Goal: Task Accomplishment & Management: Complete application form

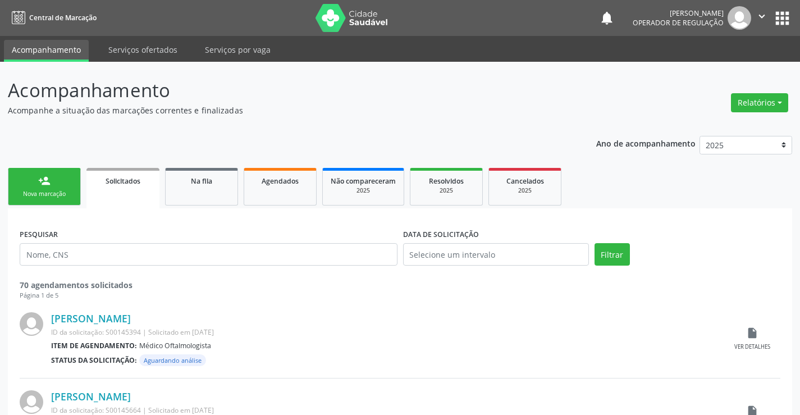
click at [58, 185] on link "person_add Nova marcação" at bounding box center [44, 187] width 73 height 38
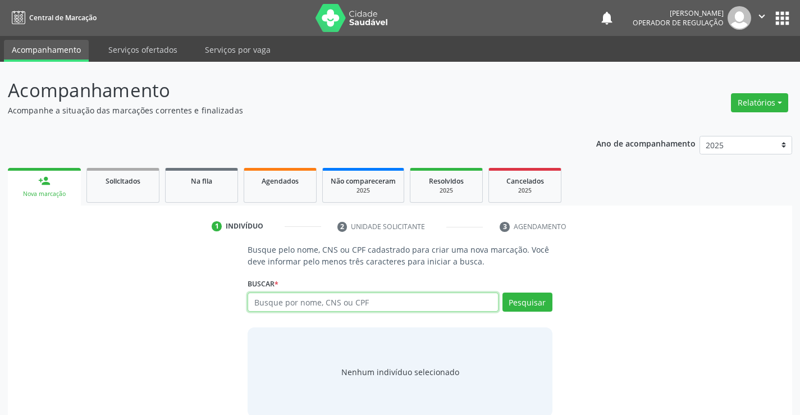
click at [292, 302] on input "text" at bounding box center [373, 301] width 250 height 19
type input "706409130584981"
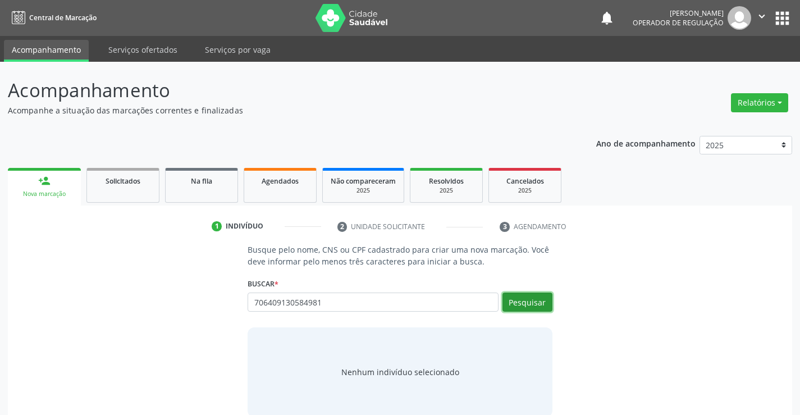
click at [511, 299] on button "Pesquisar" at bounding box center [527, 301] width 50 height 19
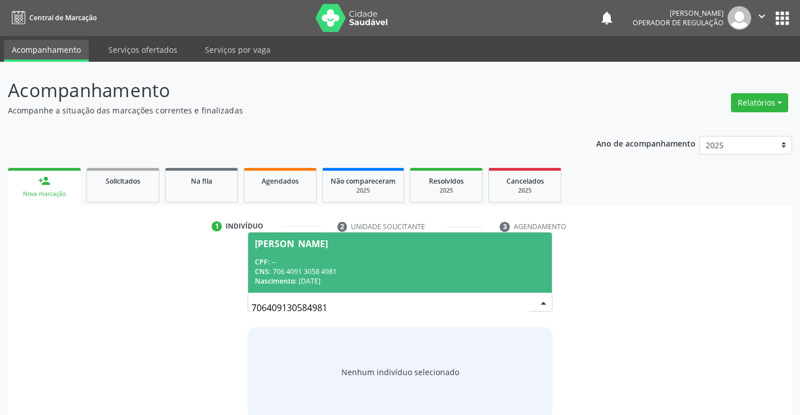
click at [378, 252] on span "[PERSON_NAME] CPF: -- CNS: 706 4091 3058 4981 Nascimento: [DATE]" at bounding box center [399, 262] width 303 height 60
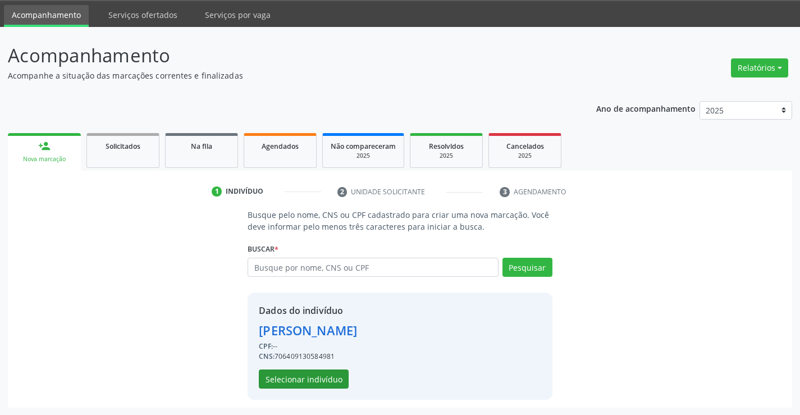
scroll to position [35, 0]
click at [287, 374] on button "Selecionar indivíduo" at bounding box center [304, 378] width 90 height 19
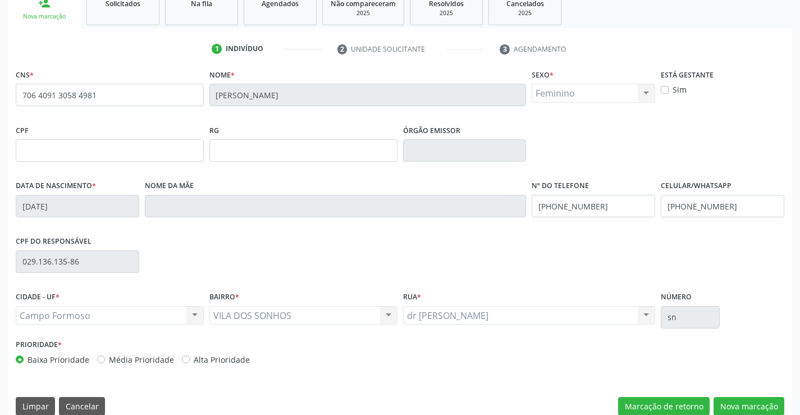
scroll to position [194, 0]
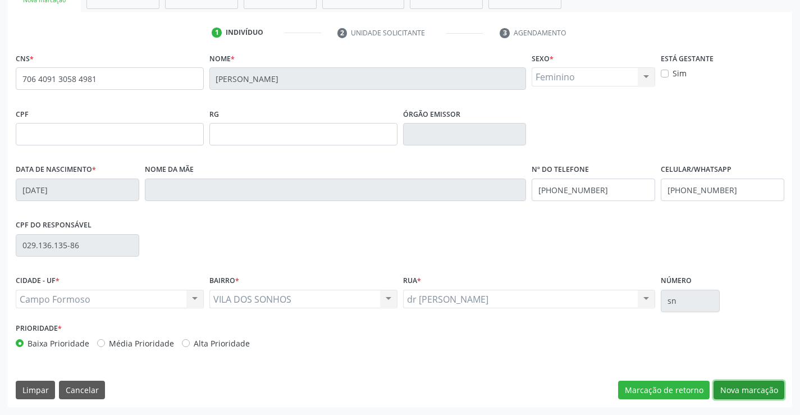
click at [734, 389] on button "Nova marcação" at bounding box center [748, 390] width 71 height 19
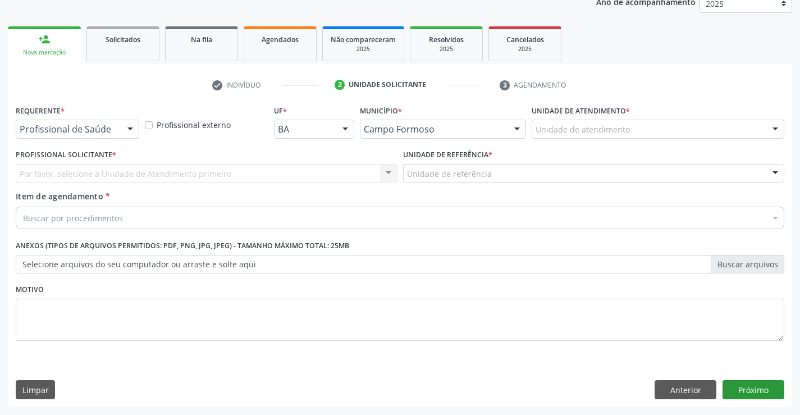
scroll to position [141, 0]
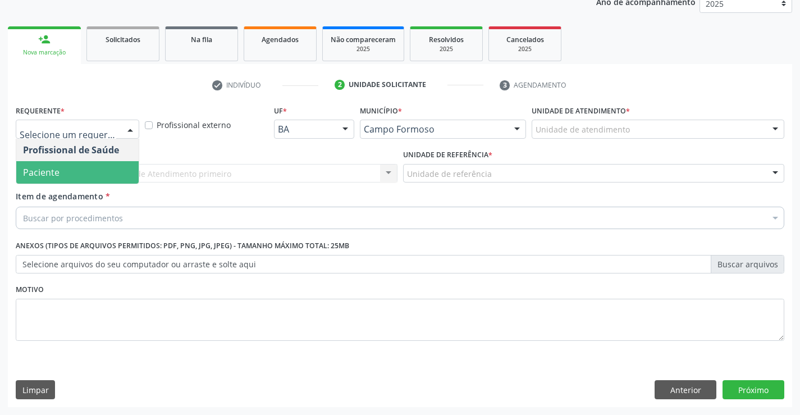
click at [71, 171] on span "Paciente" at bounding box center [77, 172] width 122 height 22
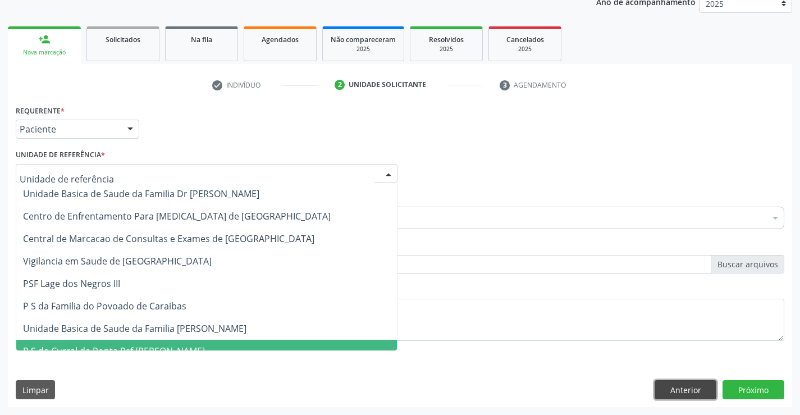
click at [680, 392] on button "Anterior" at bounding box center [685, 389] width 62 height 19
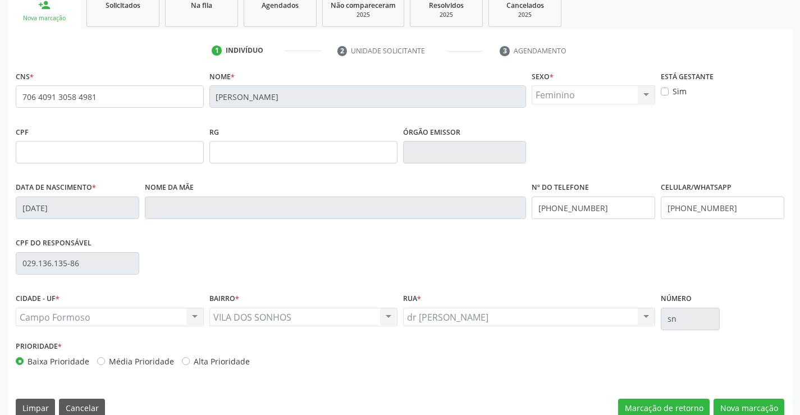
scroll to position [194, 0]
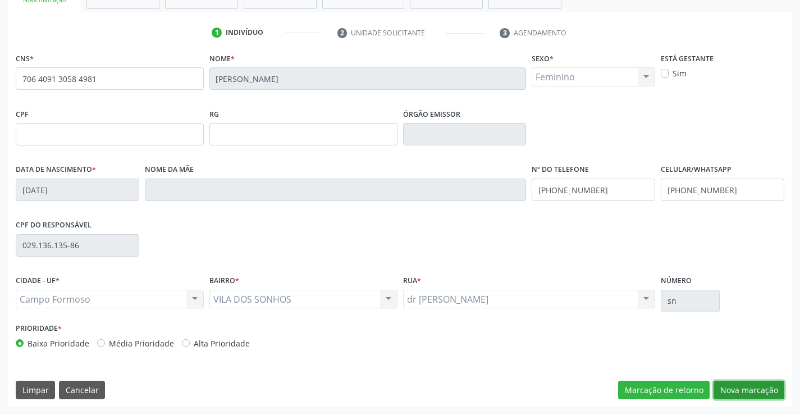
click at [720, 387] on button "Nova marcação" at bounding box center [748, 390] width 71 height 19
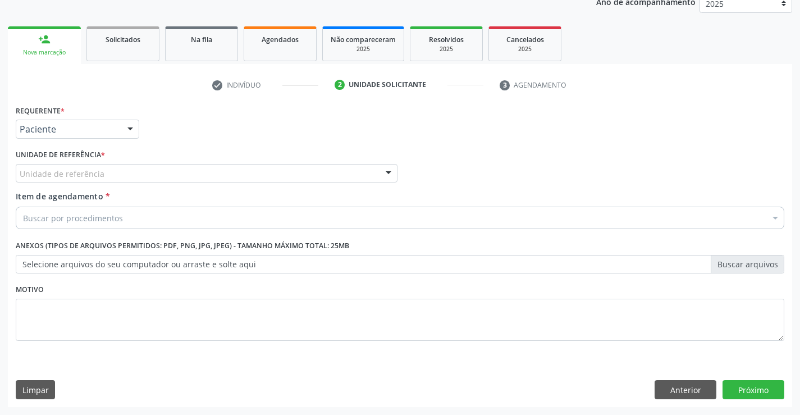
scroll to position [141, 0]
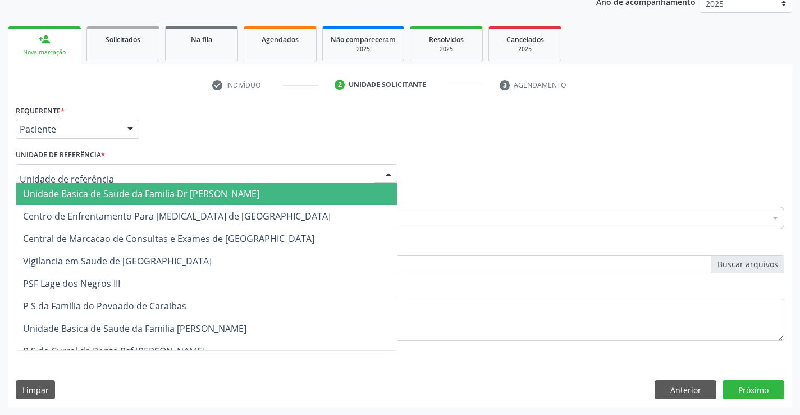
click at [125, 192] on span "Unidade Basica de Saude da Familia Dr [PERSON_NAME]" at bounding box center [141, 193] width 236 height 12
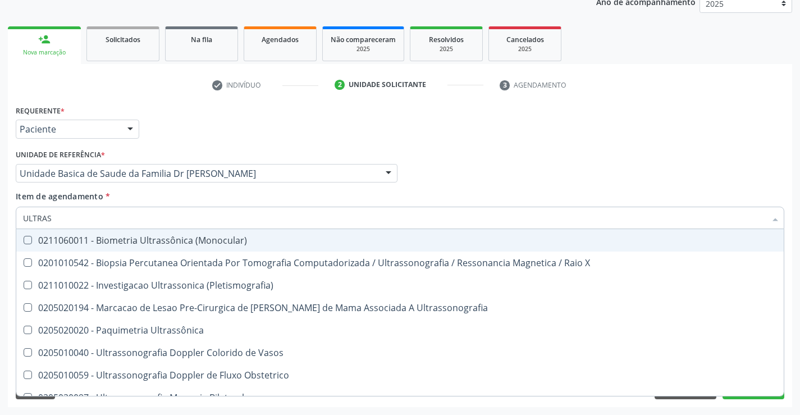
type input "ULTRASS"
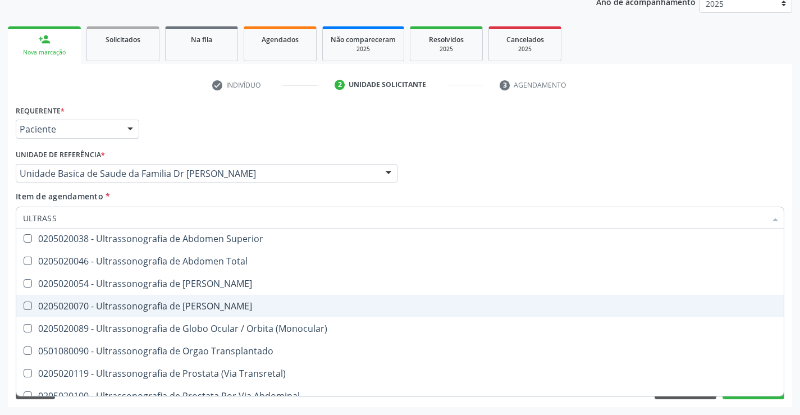
scroll to position [350, 0]
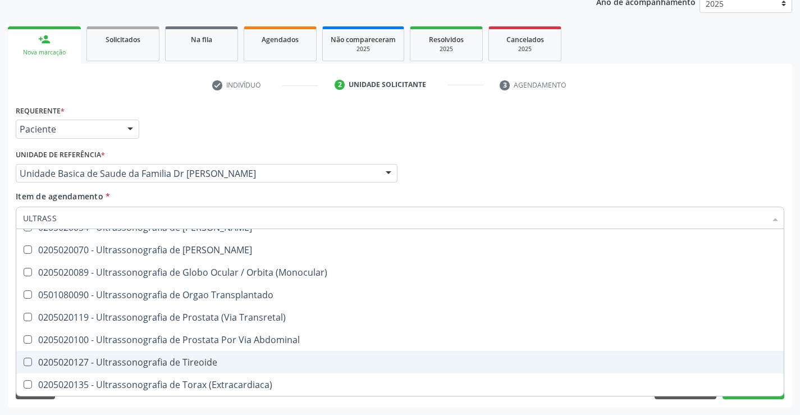
click at [188, 362] on div "0205020127 - Ultrassonografia de Tireoide" at bounding box center [400, 362] width 754 height 9
checkbox Tireoide "true"
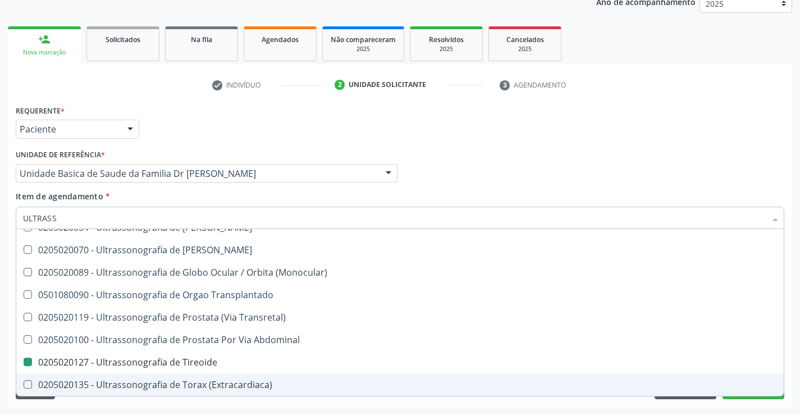
click at [679, 403] on div "Requerente * Paciente Profissional de Saúde Paciente Nenhum resultado encontrad…" at bounding box center [400, 254] width 784 height 305
checkbox X "true"
checkbox Tireoide "false"
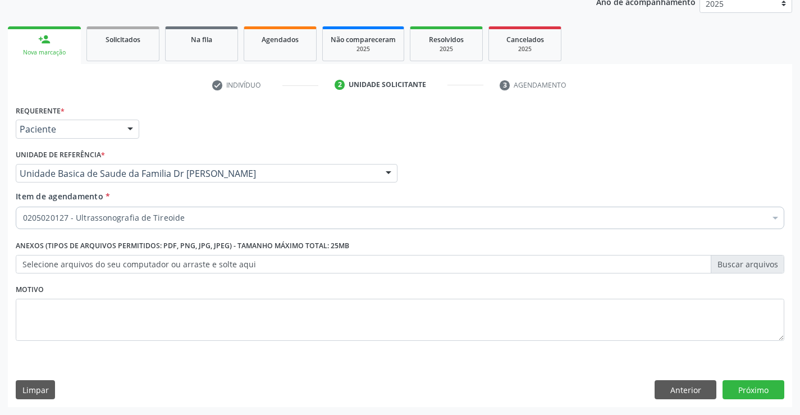
scroll to position [0, 0]
click at [735, 395] on button "Próximo" at bounding box center [753, 389] width 62 height 19
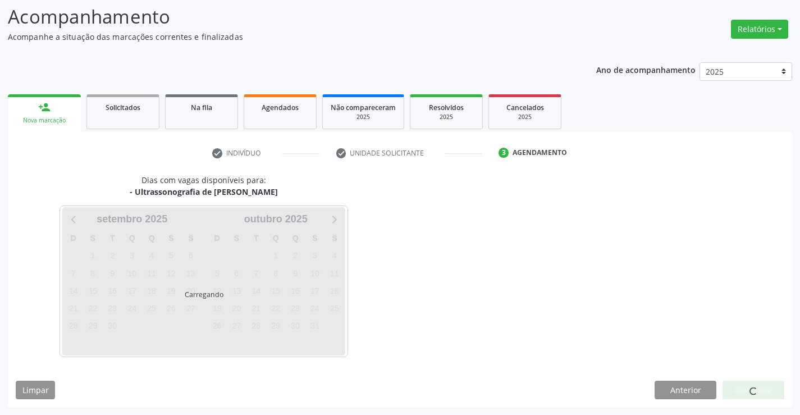
scroll to position [74, 0]
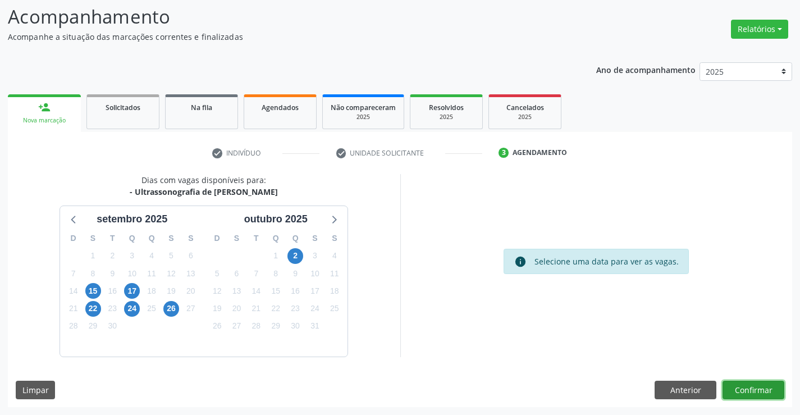
click at [734, 389] on button "Confirmar" at bounding box center [753, 390] width 62 height 19
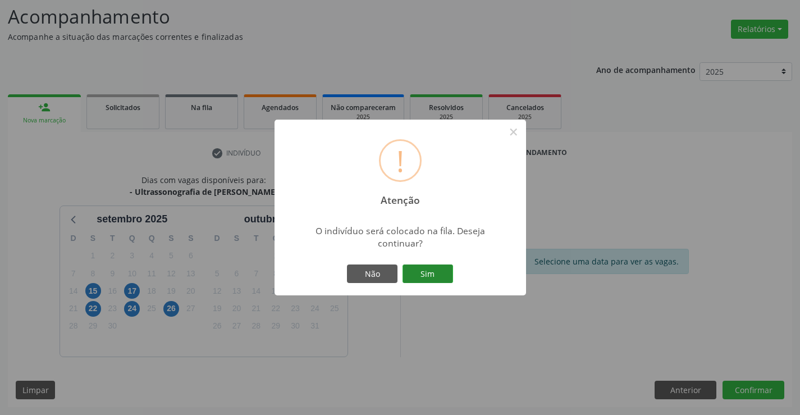
click at [431, 275] on button "Sim" at bounding box center [427, 273] width 51 height 19
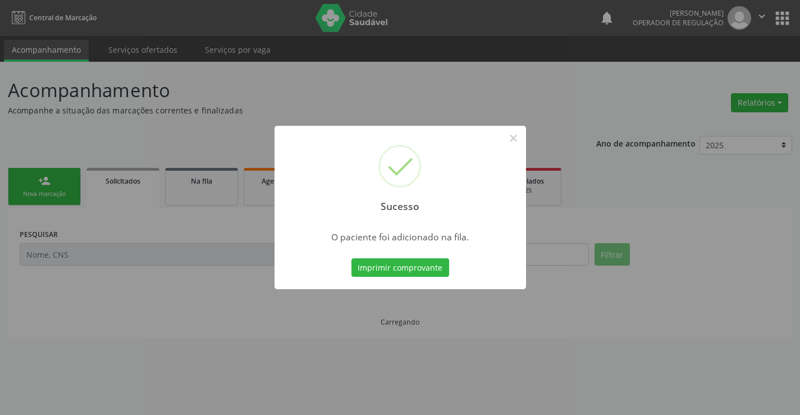
scroll to position [0, 0]
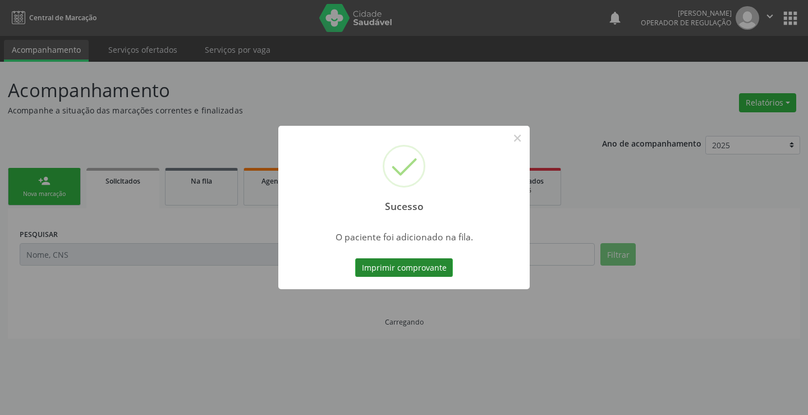
click at [437, 271] on button "Imprimir comprovante" at bounding box center [404, 267] width 98 height 19
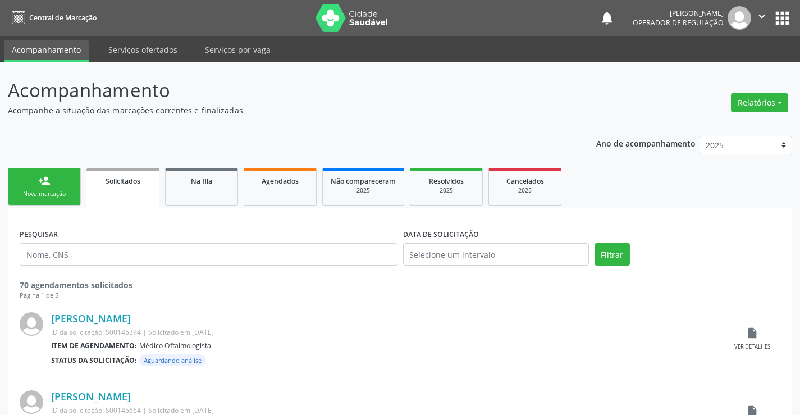
click at [68, 189] on link "person_add Nova marcação" at bounding box center [44, 187] width 73 height 38
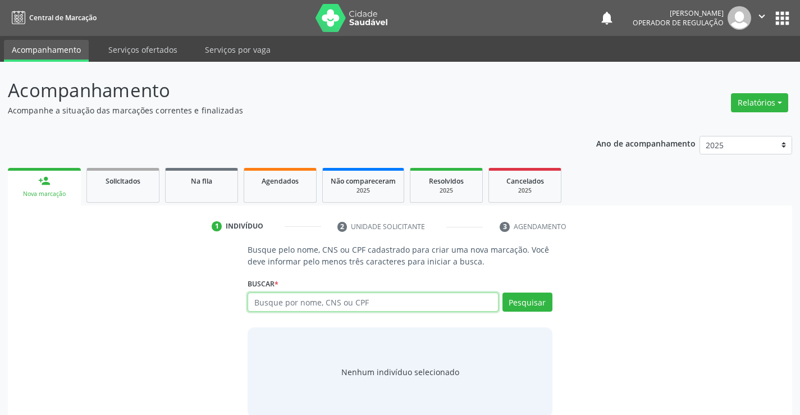
click at [432, 299] on input "text" at bounding box center [373, 301] width 250 height 19
type input "700001615214008"
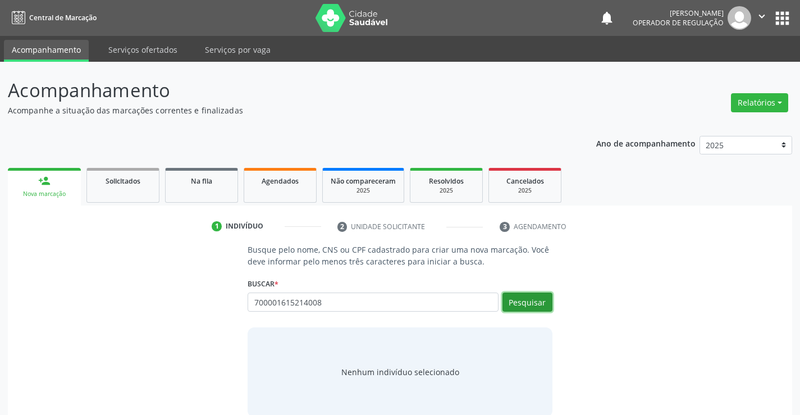
click at [534, 296] on button "Pesquisar" at bounding box center [527, 301] width 50 height 19
type input "700001615214008"
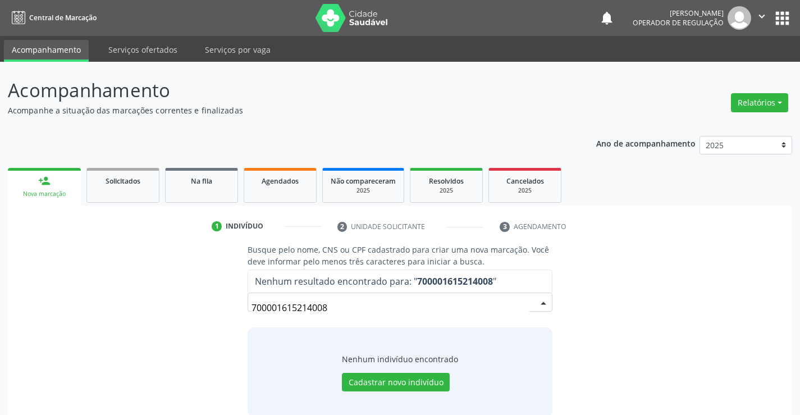
scroll to position [18, 0]
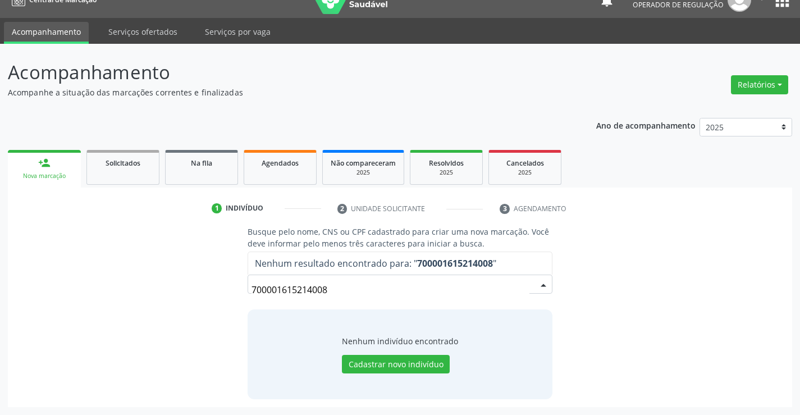
drag, startPoint x: 309, startPoint y: 290, endPoint x: 295, endPoint y: 289, distance: 14.0
click at [295, 290] on input "700001615214008" at bounding box center [389, 289] width 277 height 22
drag, startPoint x: 331, startPoint y: 289, endPoint x: 196, endPoint y: 289, distance: 134.7
click at [195, 289] on div "Busque pelo nome, CNS ou CPF cadastrado para criar uma nova marcação. Você deve…" at bounding box center [400, 312] width 768 height 173
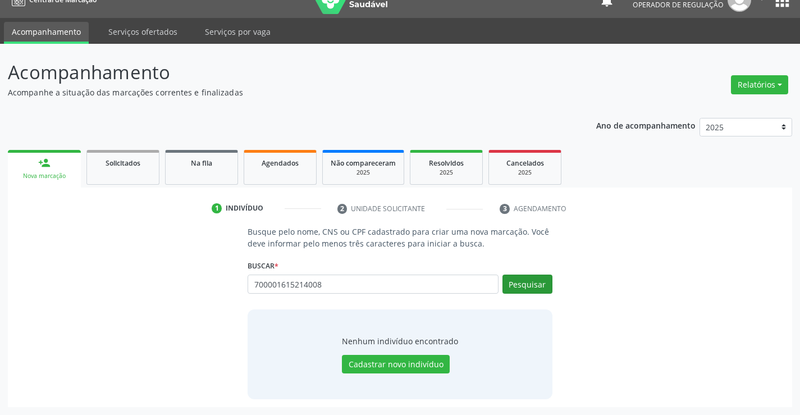
type input "700001615214008"
click at [547, 283] on button "Pesquisar" at bounding box center [527, 283] width 50 height 19
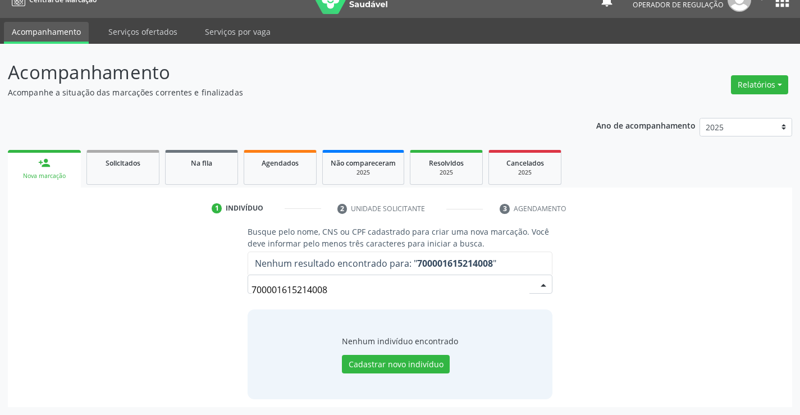
drag, startPoint x: 346, startPoint y: 280, endPoint x: 250, endPoint y: 292, distance: 96.8
click at [250, 292] on div "700001615214008" at bounding box center [400, 283] width 304 height 19
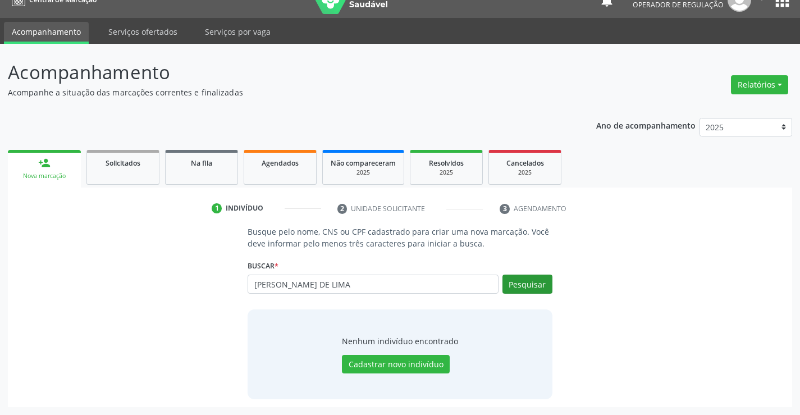
type input "[PERSON_NAME] DE LIMA"
click at [536, 284] on button "Pesquisar" at bounding box center [527, 283] width 50 height 19
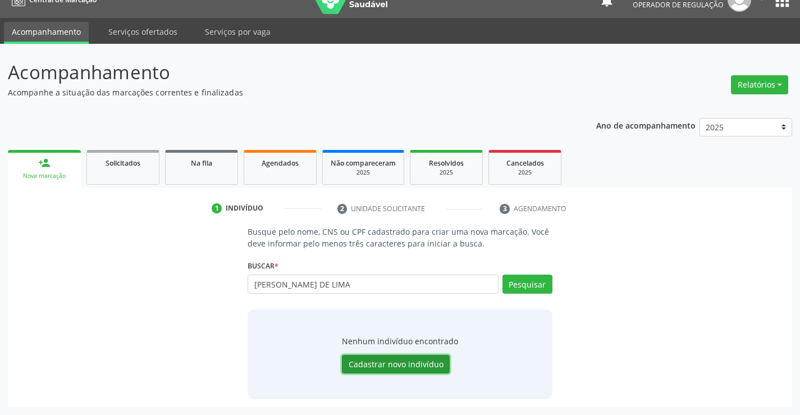
click at [355, 359] on button "Cadastrar novo indivíduo" at bounding box center [396, 364] width 108 height 19
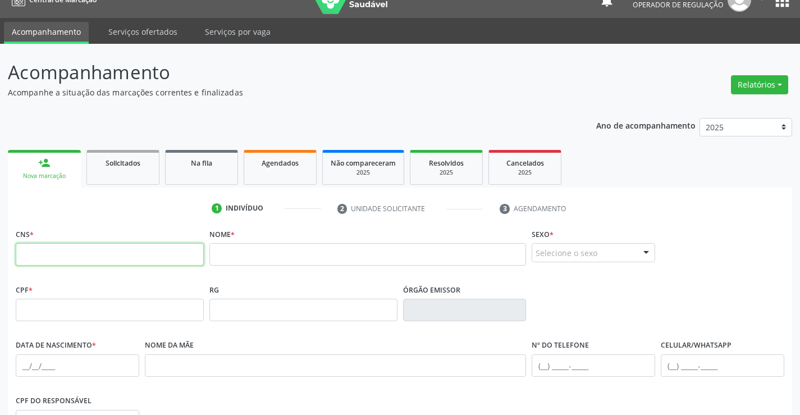
click at [181, 255] on input "text" at bounding box center [110, 254] width 188 height 22
type input "700 0016 1521 4008"
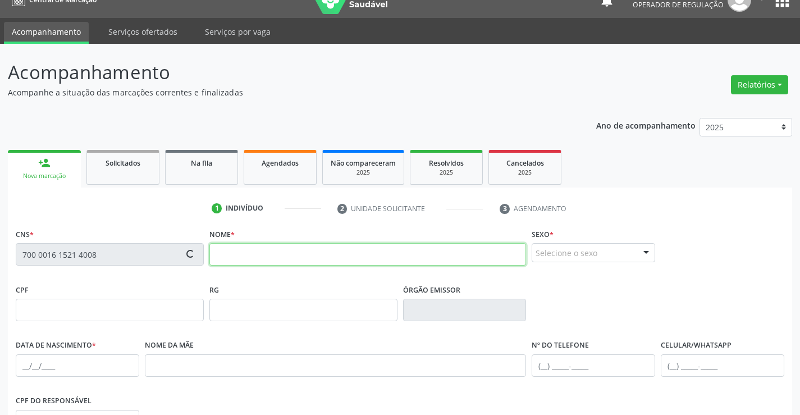
click at [273, 256] on input "text" at bounding box center [367, 254] width 317 height 22
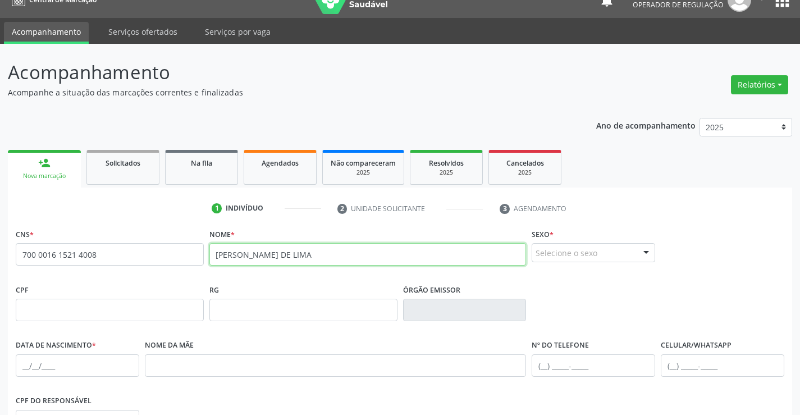
type input "[PERSON_NAME] DE LIMA"
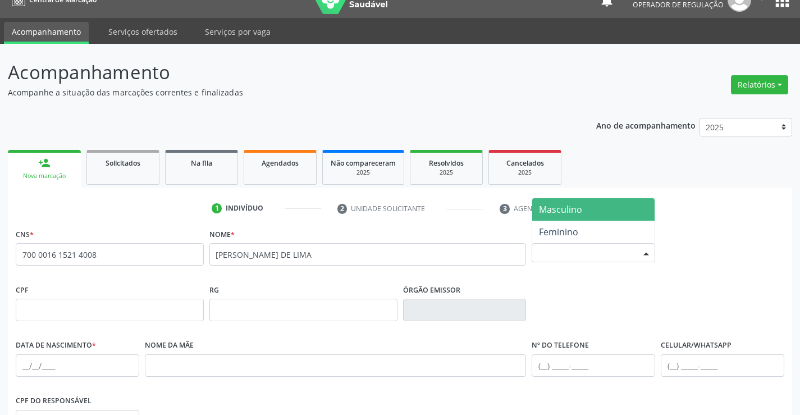
click at [595, 251] on div "Selecione o sexo" at bounding box center [593, 252] width 123 height 19
click at [591, 216] on span "Masculino" at bounding box center [593, 209] width 122 height 22
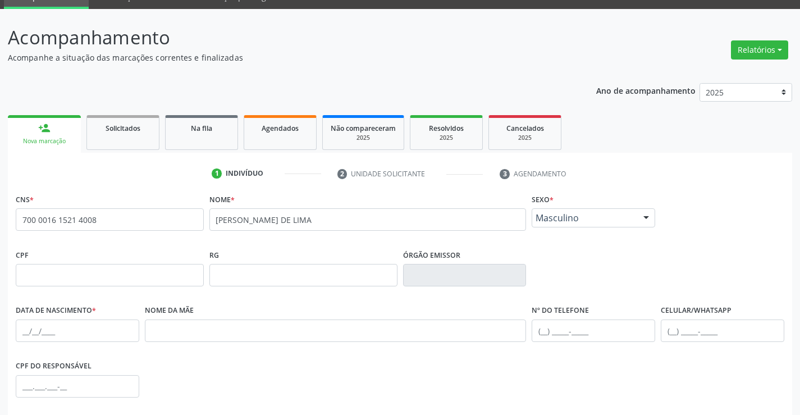
scroll to position [130, 0]
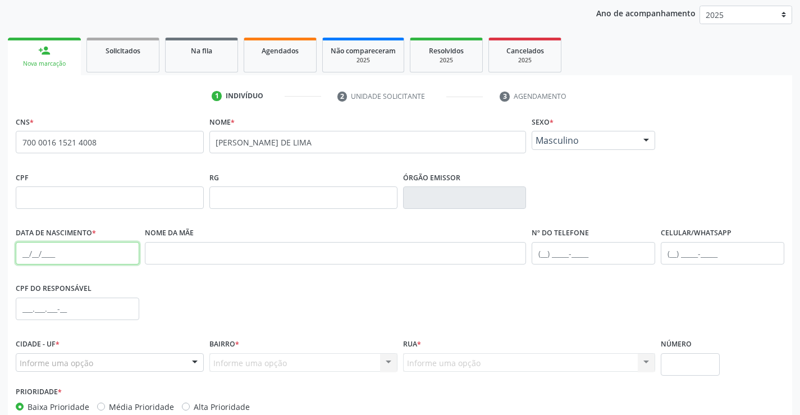
click at [48, 255] on input "text" at bounding box center [77, 253] width 123 height 22
type input "[DATE]"
click at [550, 261] on input "text" at bounding box center [593, 253] width 123 height 22
type input "[PHONE_NUMBER]"
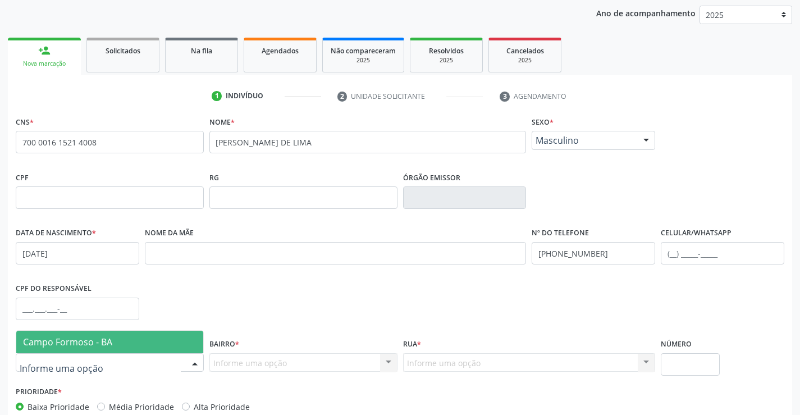
click at [93, 347] on span "Campo Formoso - BA" at bounding box center [67, 342] width 89 height 12
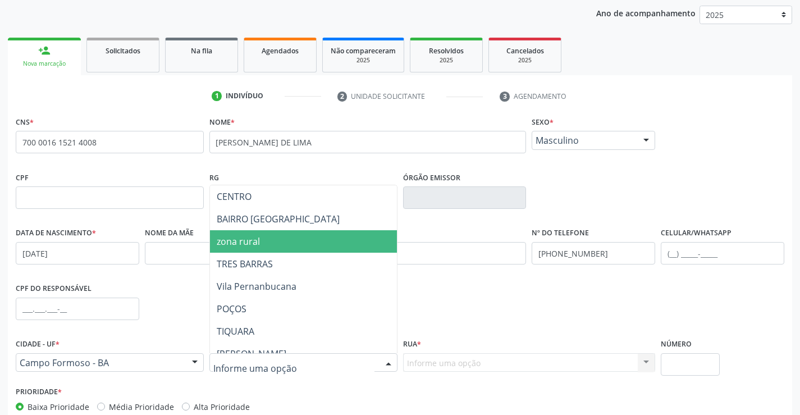
drag, startPoint x: 251, startPoint y: 235, endPoint x: 275, endPoint y: 269, distance: 42.0
click at [252, 235] on span "zona rural" at bounding box center [238, 241] width 43 height 12
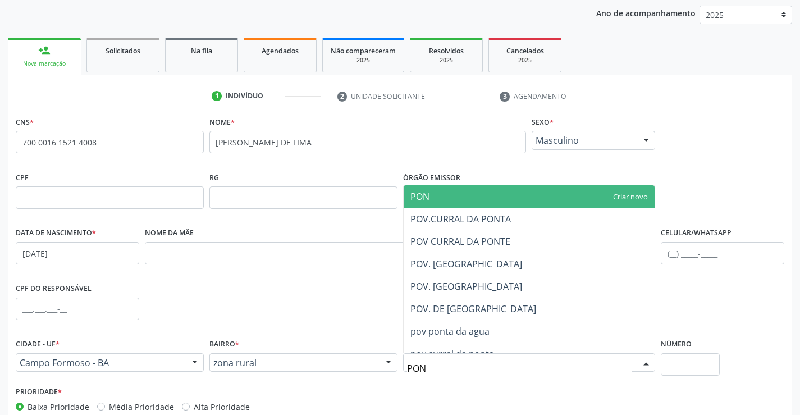
type input "PONT"
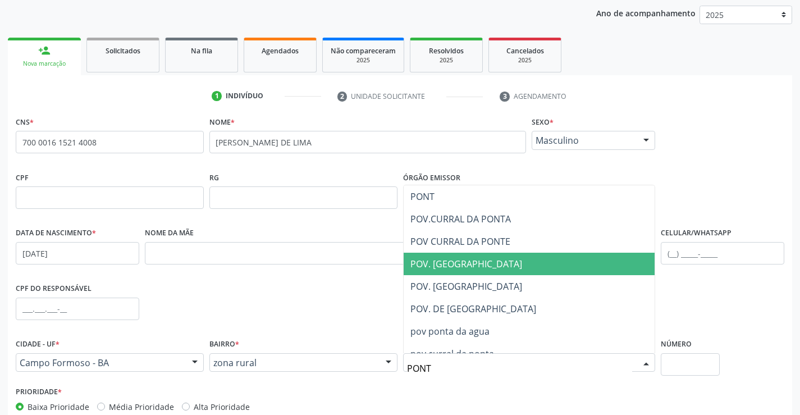
click at [468, 269] on span "POV. [GEOGRAPHIC_DATA]" at bounding box center [466, 264] width 112 height 12
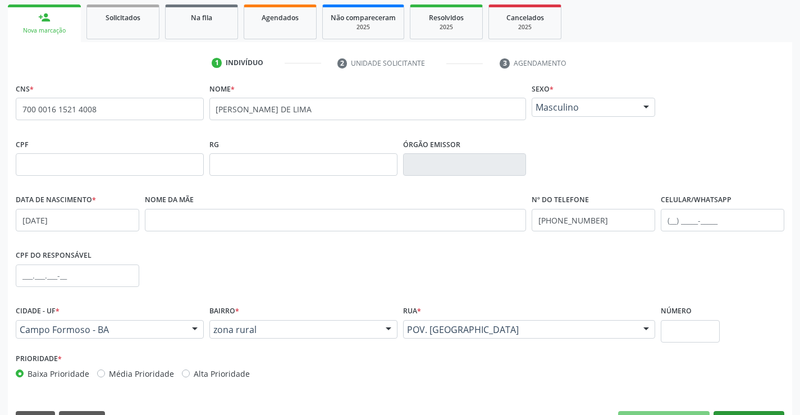
scroll to position [194, 0]
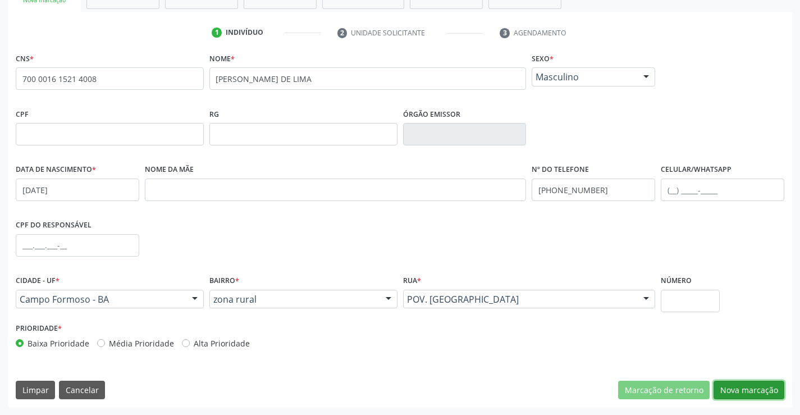
click at [752, 392] on button "Nova marcação" at bounding box center [748, 390] width 71 height 19
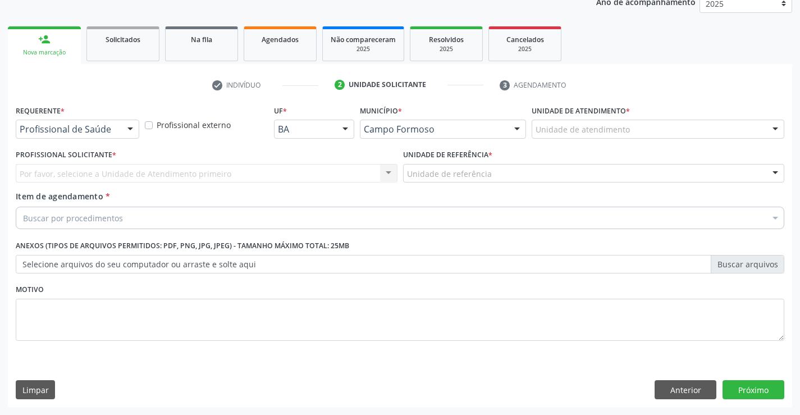
scroll to position [141, 0]
click at [46, 135] on div "Profissional de Saúde" at bounding box center [77, 129] width 123 height 19
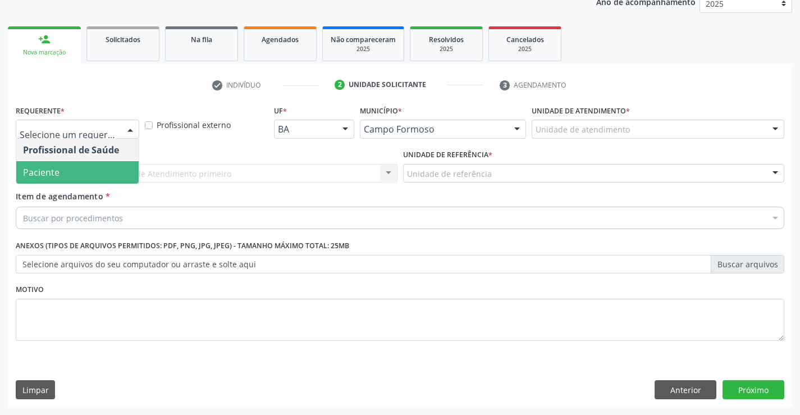
click at [43, 165] on span "Paciente" at bounding box center [77, 172] width 122 height 22
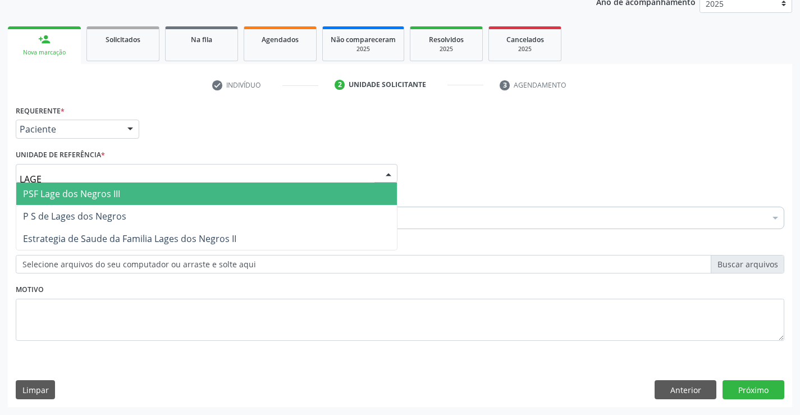
type input "LAGES"
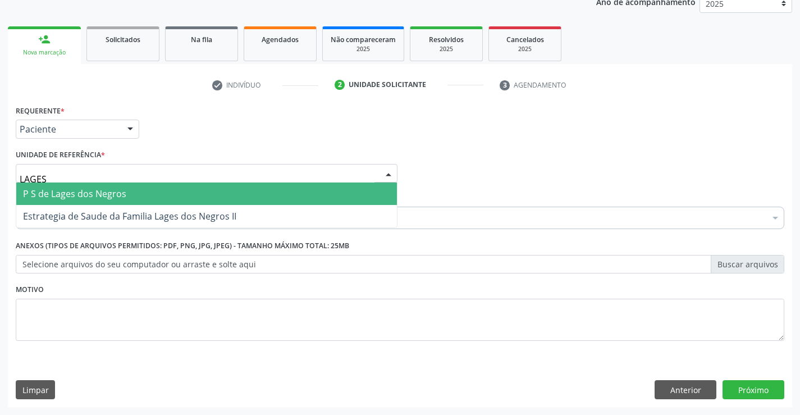
click at [89, 197] on span "P S de Lages dos Negros" at bounding box center [74, 193] width 103 height 12
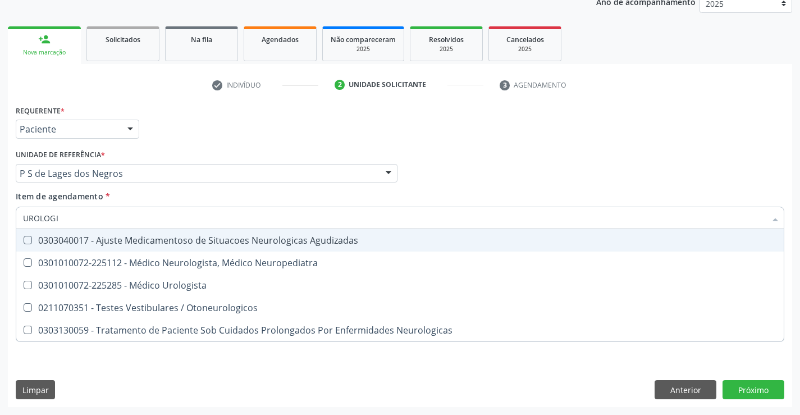
type input "UROLOGIS"
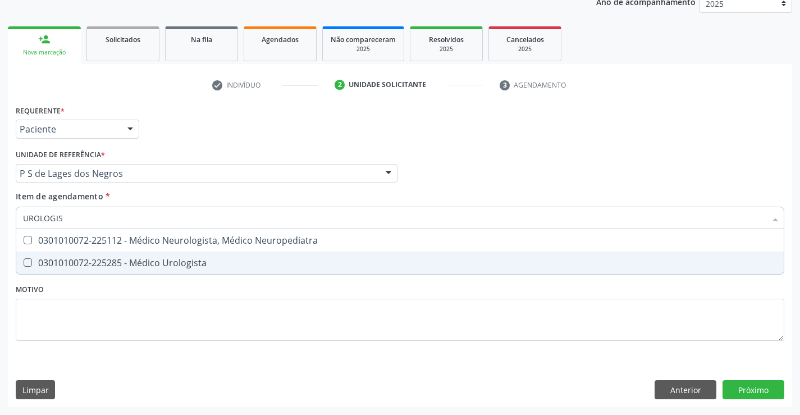
click at [102, 265] on div "0301010072-225285 - Médico Urologista" at bounding box center [400, 262] width 754 height 9
checkbox Urologista "true"
click at [756, 400] on div "Requerente * Paciente Profissional de Saúde Paciente Nenhum resultado encontrad…" at bounding box center [400, 254] width 784 height 305
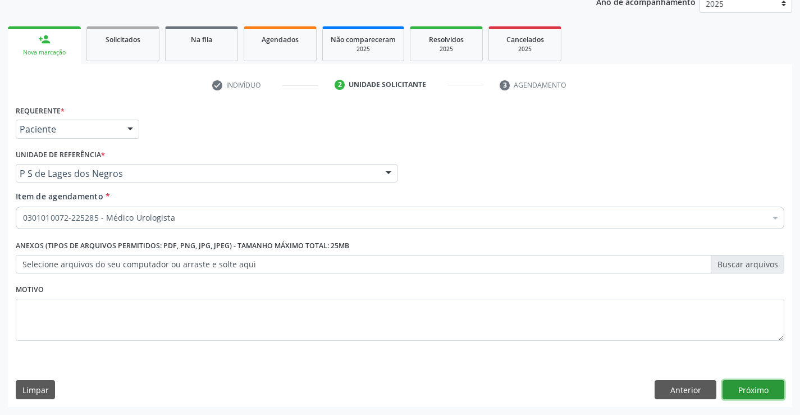
click at [756, 388] on button "Próximo" at bounding box center [753, 389] width 62 height 19
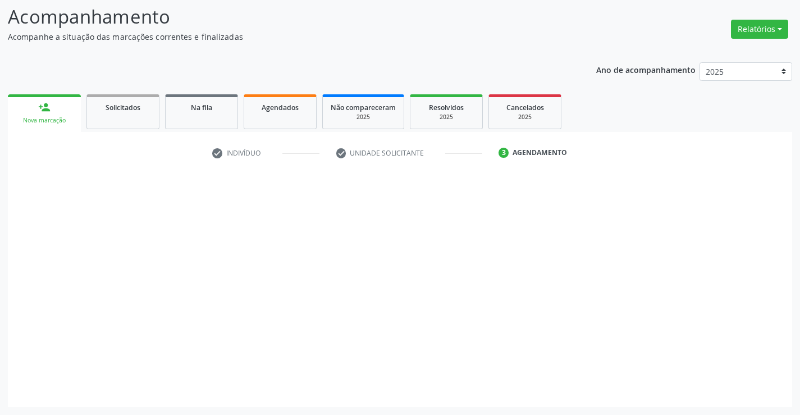
scroll to position [74, 0]
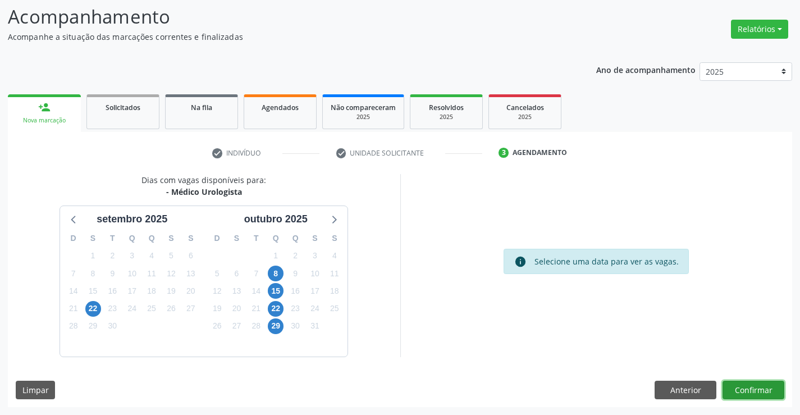
click at [762, 388] on button "Confirmar" at bounding box center [753, 390] width 62 height 19
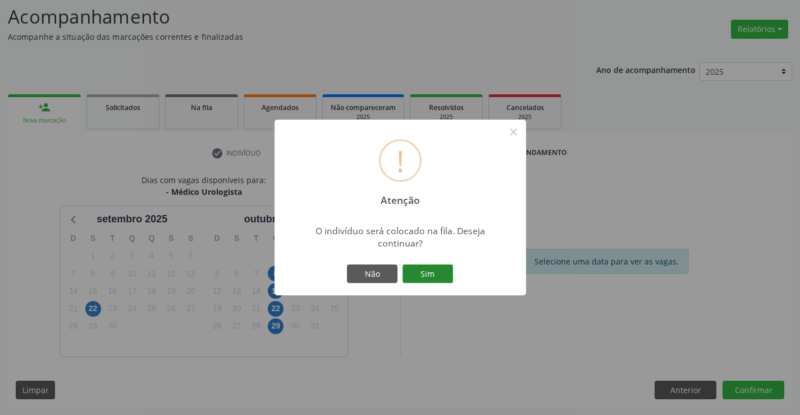
click at [433, 268] on button "Sim" at bounding box center [427, 273] width 51 height 19
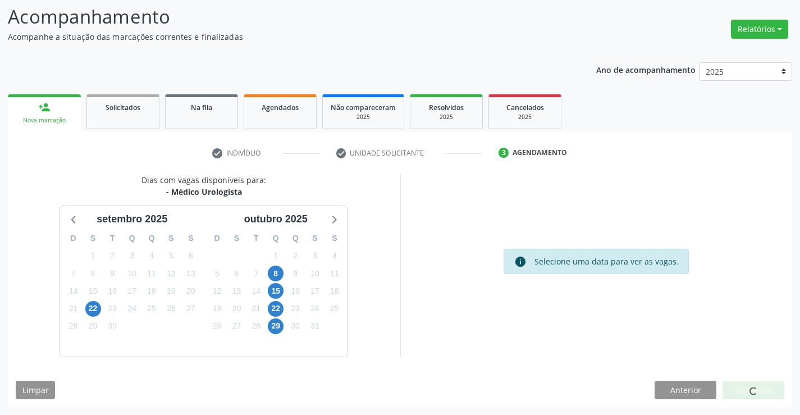
scroll to position [0, 0]
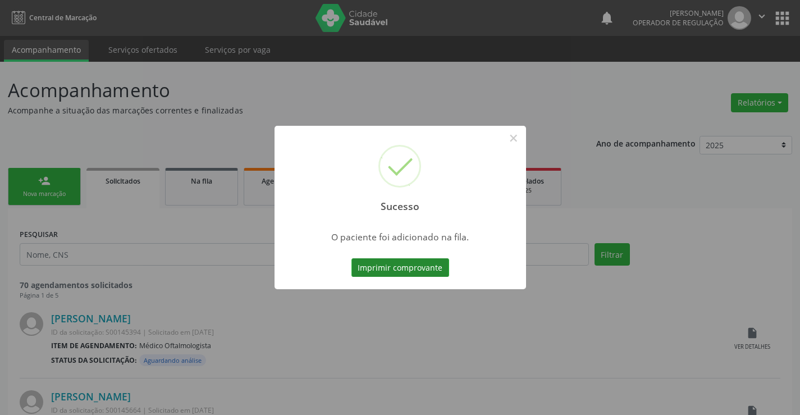
click at [409, 266] on button "Imprimir comprovante" at bounding box center [400, 267] width 98 height 19
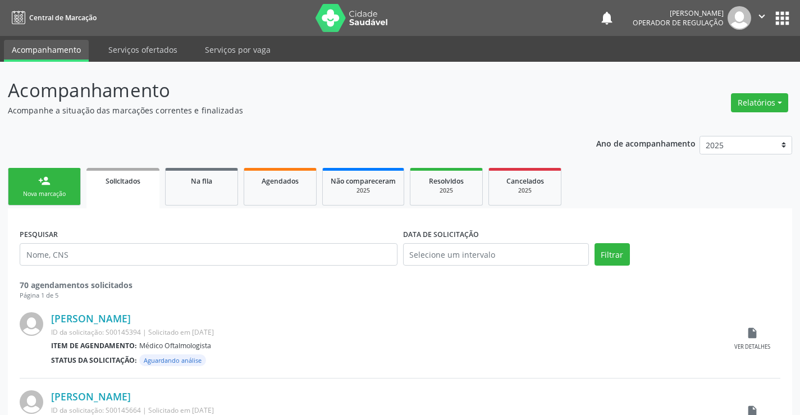
click at [59, 199] on link "person_add Nova marcação" at bounding box center [44, 187] width 73 height 38
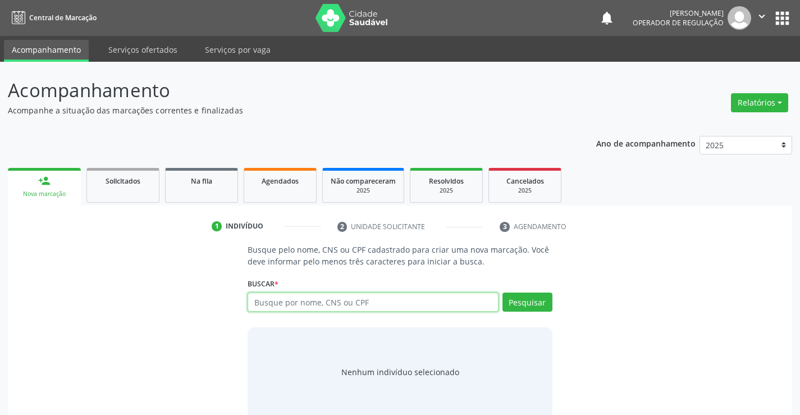
click at [280, 303] on input "text" at bounding box center [373, 301] width 250 height 19
type input "708002356919023"
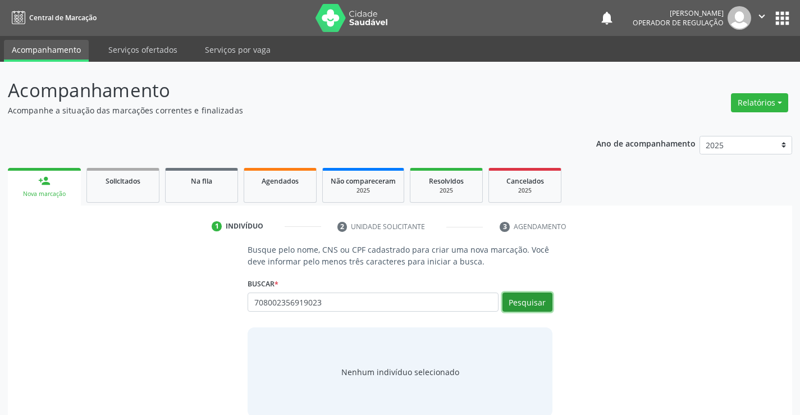
click at [525, 296] on button "Pesquisar" at bounding box center [527, 301] width 50 height 19
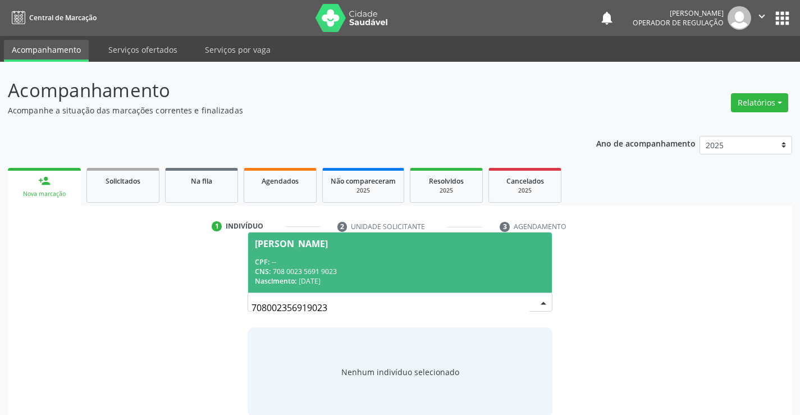
click at [458, 261] on div "CPF: --" at bounding box center [400, 262] width 290 height 10
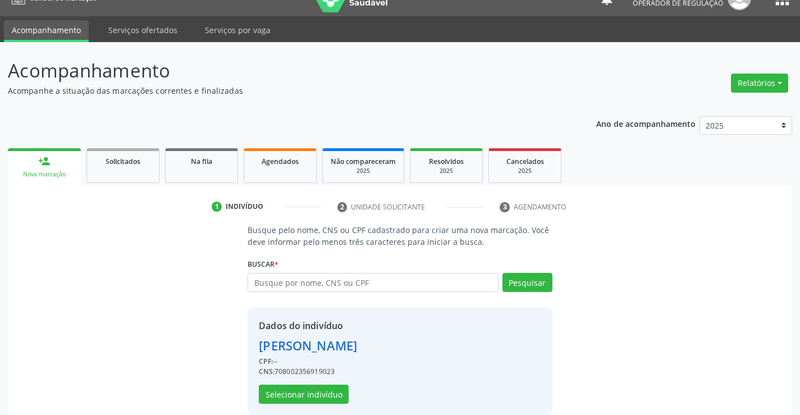
scroll to position [35, 0]
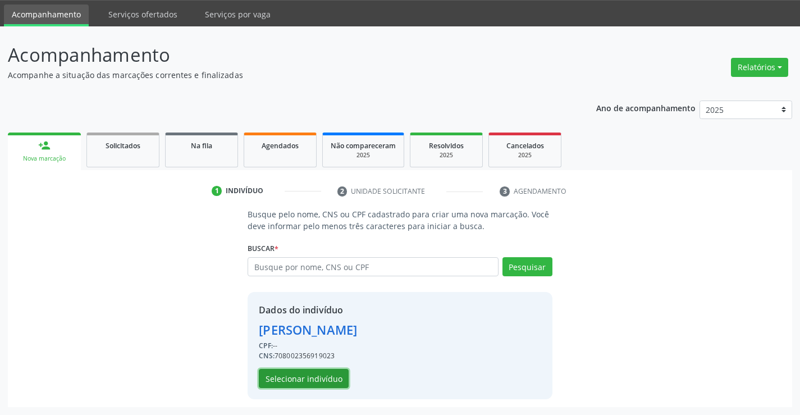
click at [300, 374] on button "Selecionar indivíduo" at bounding box center [304, 378] width 90 height 19
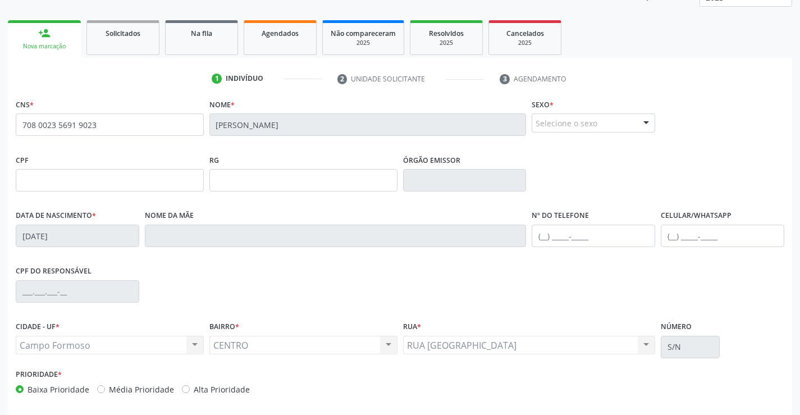
scroll to position [194, 0]
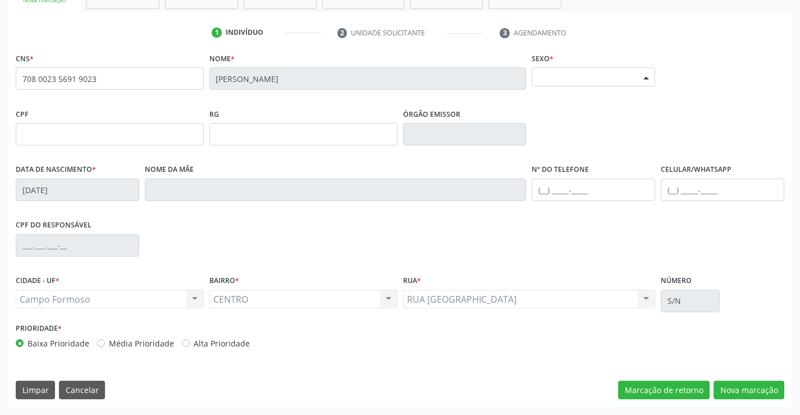
click at [541, 78] on div "Selecione o sexo" at bounding box center [593, 76] width 123 height 19
click at [546, 98] on span "Masculino" at bounding box center [560, 97] width 43 height 12
click at [587, 196] on input "text" at bounding box center [593, 189] width 123 height 22
type input "[PHONE_NUMBER]"
click at [743, 385] on button "Nova marcação" at bounding box center [748, 390] width 71 height 19
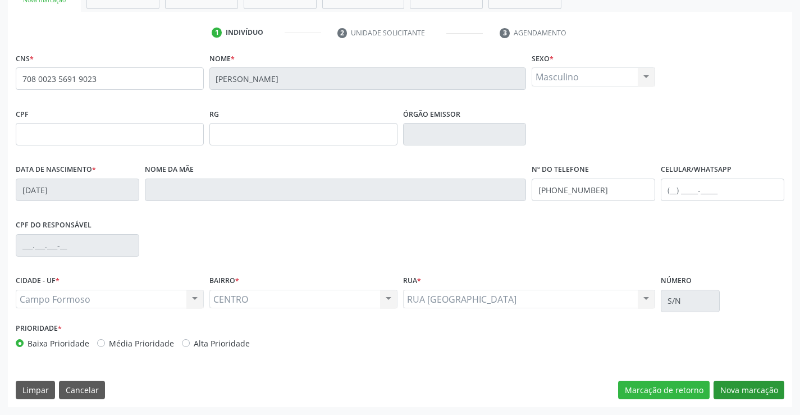
scroll to position [141, 0]
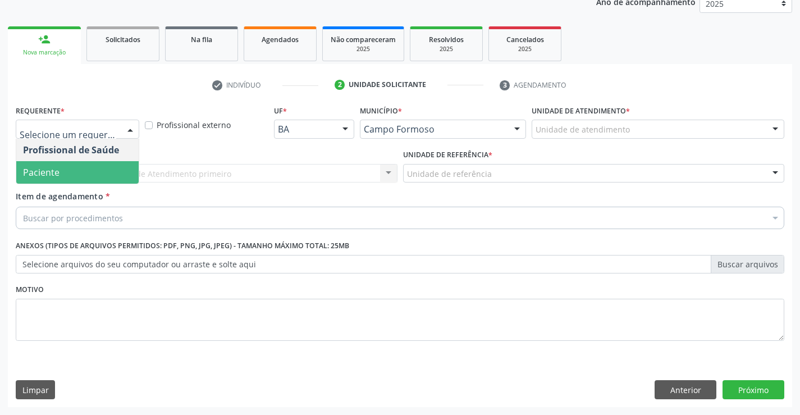
click at [61, 168] on span "Paciente" at bounding box center [77, 172] width 122 height 22
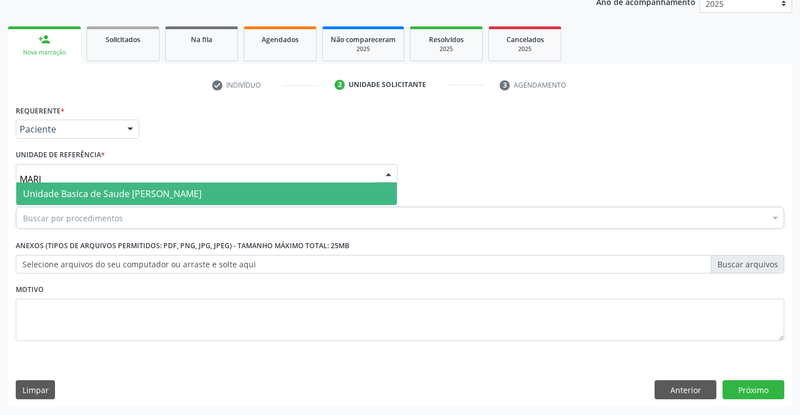
type input "[PERSON_NAME]"
drag, startPoint x: 121, startPoint y: 195, endPoint x: 114, endPoint y: 203, distance: 10.3
click at [122, 195] on span "Unidade Basica de Saude [PERSON_NAME]" at bounding box center [112, 193] width 178 height 12
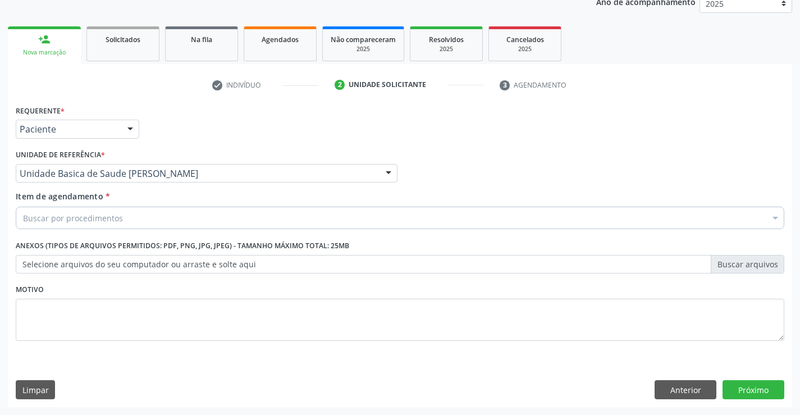
click at [97, 225] on div "Buscar por procedimentos" at bounding box center [400, 218] width 768 height 22
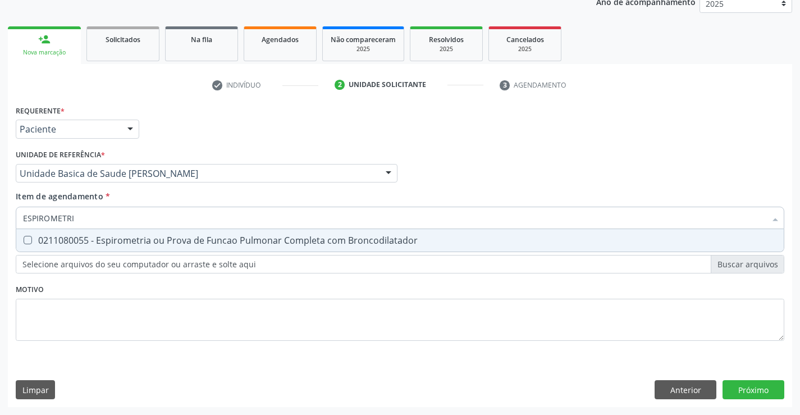
type input "ESPIROMETRIA"
click at [123, 244] on div "0211080055 - Espirometria ou Prova de Funcao Pulmonar Completa com Broncodilata…" at bounding box center [400, 240] width 754 height 9
checkbox Broncodilatador "true"
click at [759, 393] on div "Requerente * Paciente Profissional de Saúde Paciente Nenhum resultado encontrad…" at bounding box center [400, 254] width 784 height 305
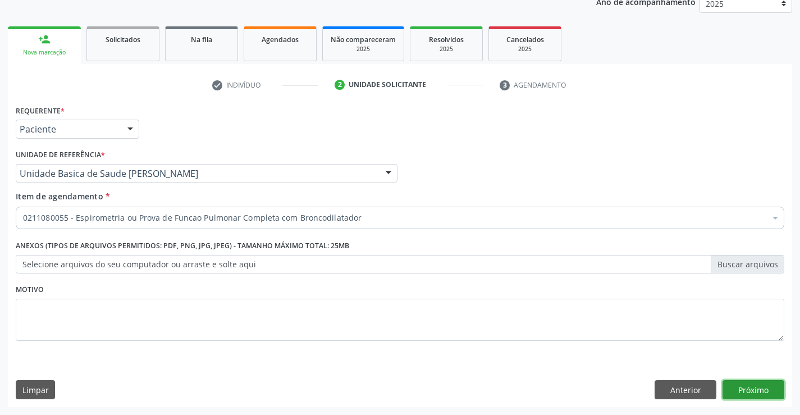
click at [758, 387] on button "Próximo" at bounding box center [753, 389] width 62 height 19
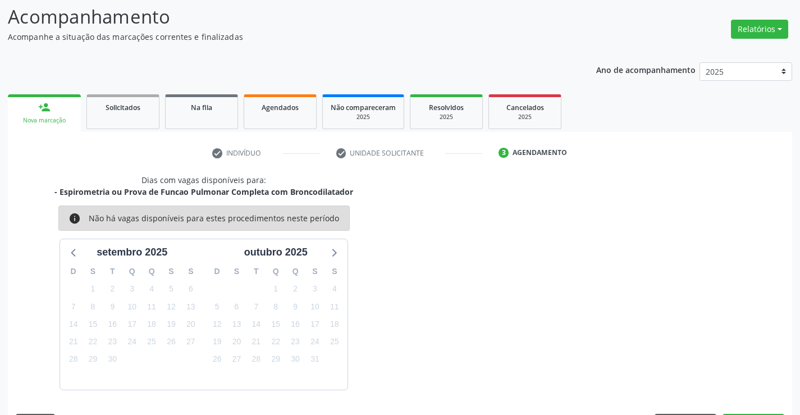
scroll to position [107, 0]
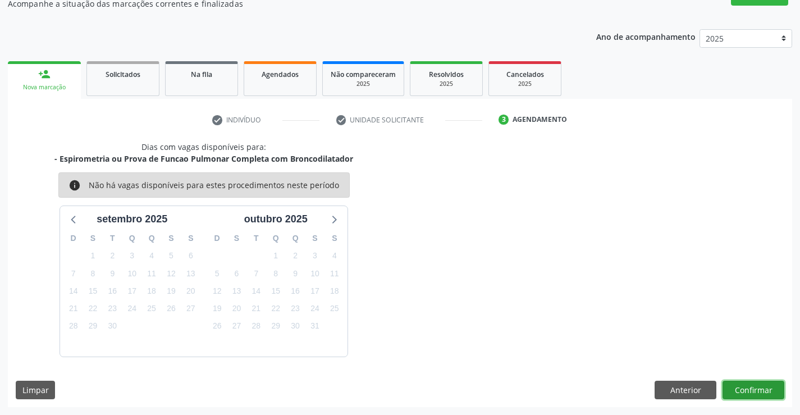
click at [743, 387] on button "Confirmar" at bounding box center [753, 390] width 62 height 19
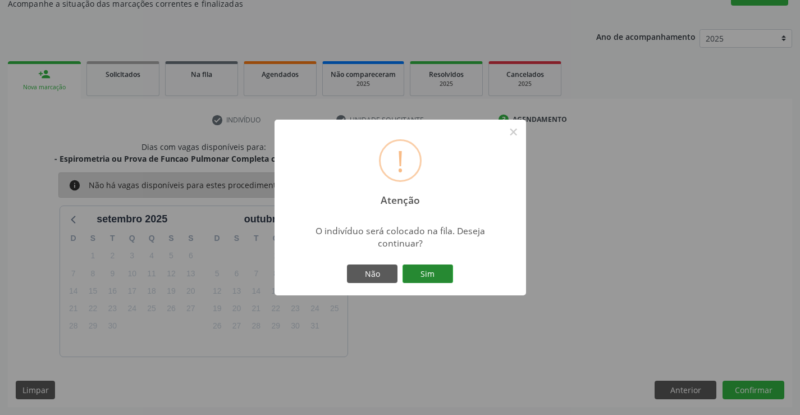
click at [442, 279] on button "Sim" at bounding box center [427, 273] width 51 height 19
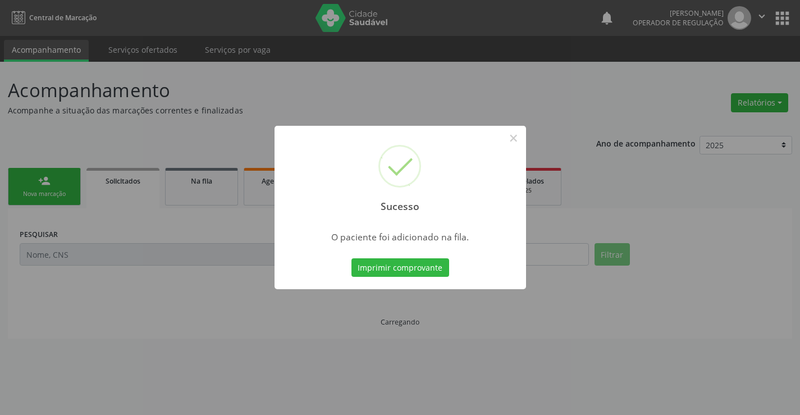
scroll to position [0, 0]
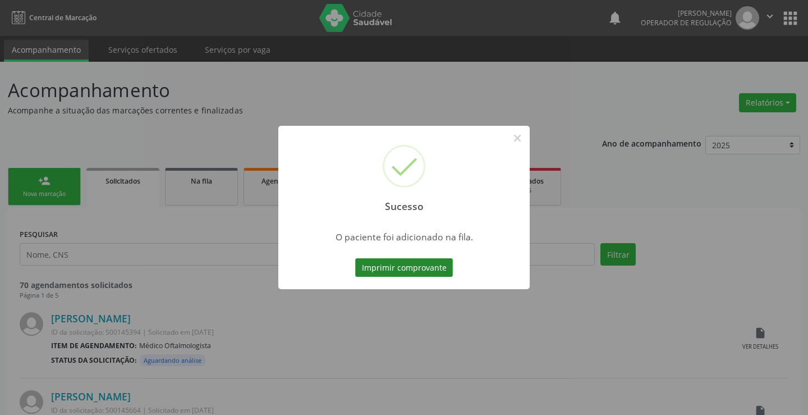
click at [434, 268] on button "Imprimir comprovante" at bounding box center [404, 267] width 98 height 19
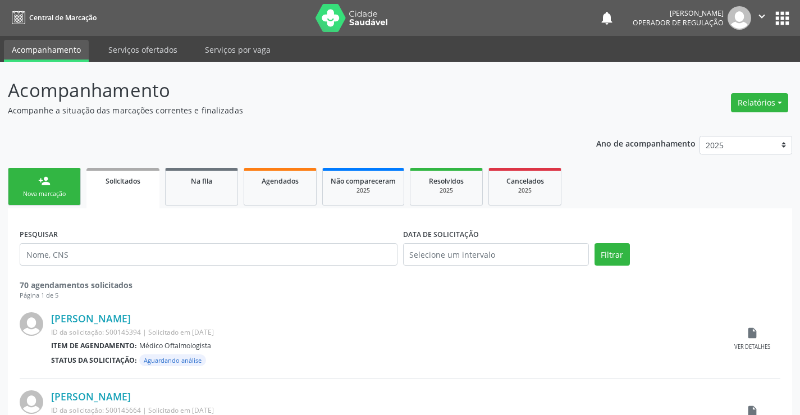
drag, startPoint x: 47, startPoint y: 190, endPoint x: 47, endPoint y: 196, distance: 6.2
click at [48, 190] on div "Nova marcação" at bounding box center [44, 194] width 56 height 8
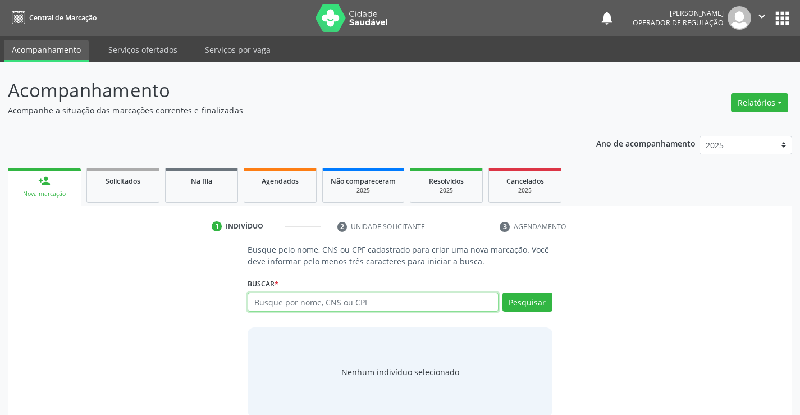
click at [315, 306] on input "text" at bounding box center [373, 301] width 250 height 19
type input "705007648889256"
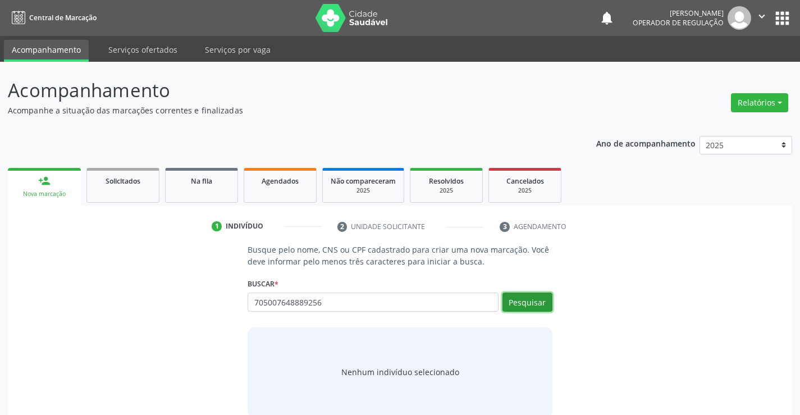
click at [520, 305] on button "Pesquisar" at bounding box center [527, 301] width 50 height 19
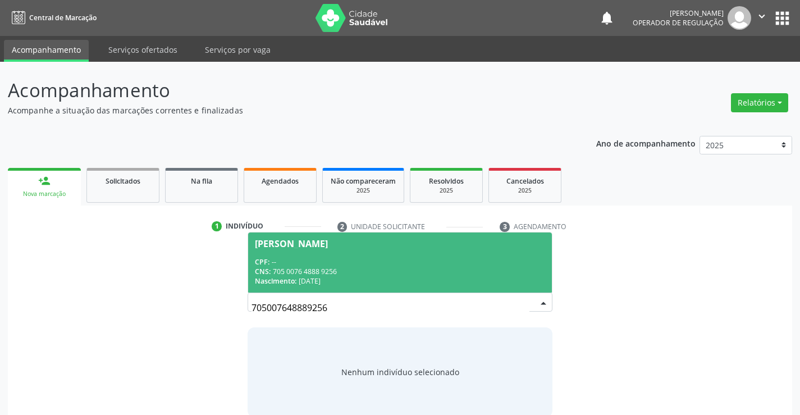
click at [397, 243] on div "[PERSON_NAME]" at bounding box center [400, 243] width 290 height 9
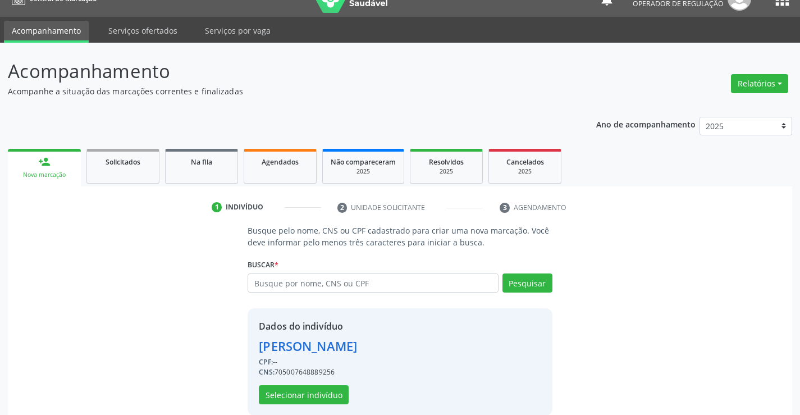
scroll to position [35, 0]
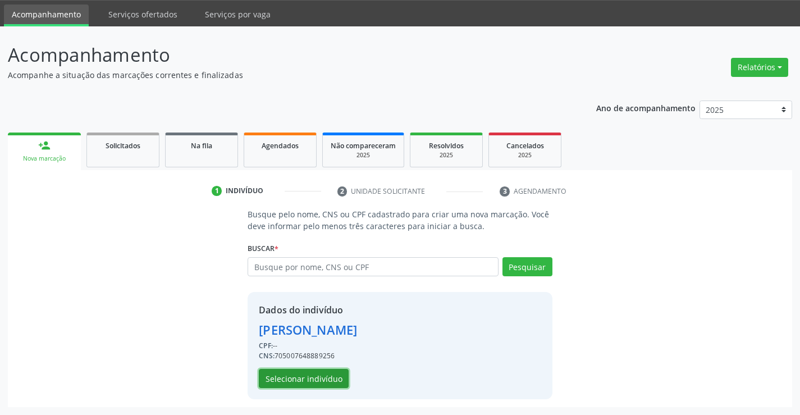
click at [296, 374] on button "Selecionar indivíduo" at bounding box center [304, 378] width 90 height 19
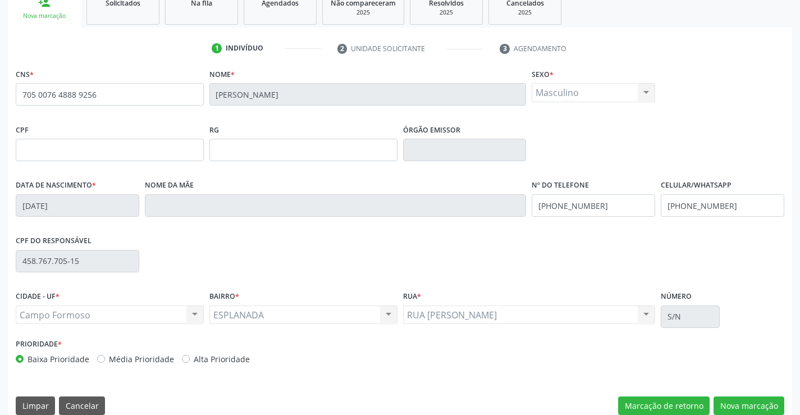
scroll to position [194, 0]
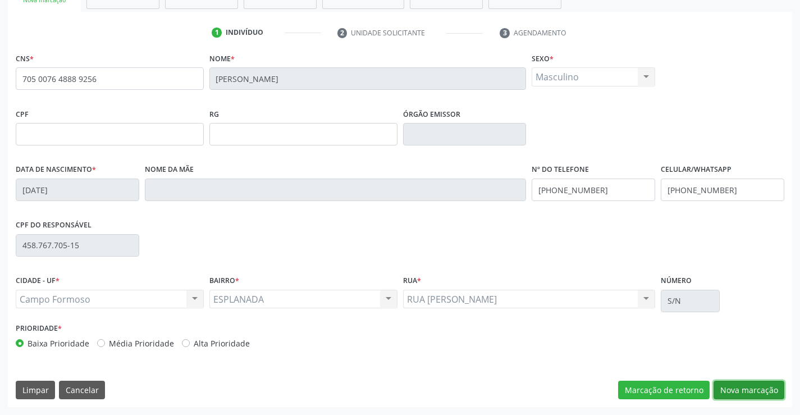
click at [756, 388] on button "Nova marcação" at bounding box center [748, 390] width 71 height 19
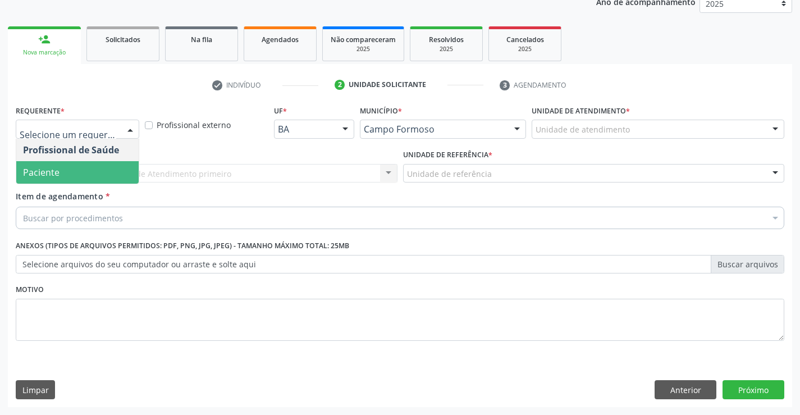
click at [61, 166] on span "Paciente" at bounding box center [77, 172] width 122 height 22
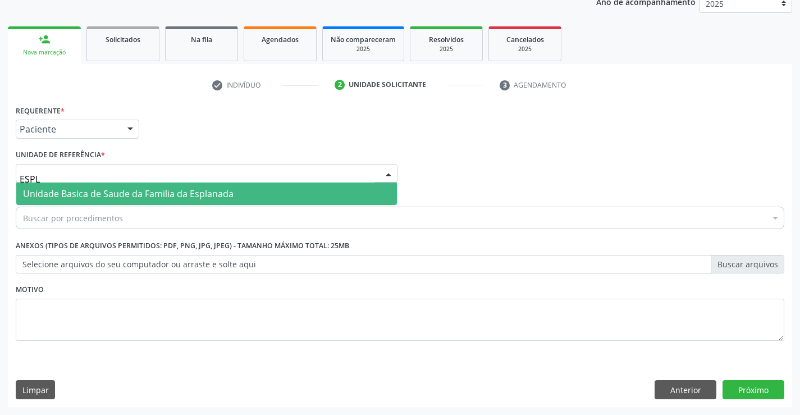
type input "ESPLA"
click at [240, 199] on span "Unidade Basica de Saude da Familia da Esplanada" at bounding box center [206, 193] width 381 height 22
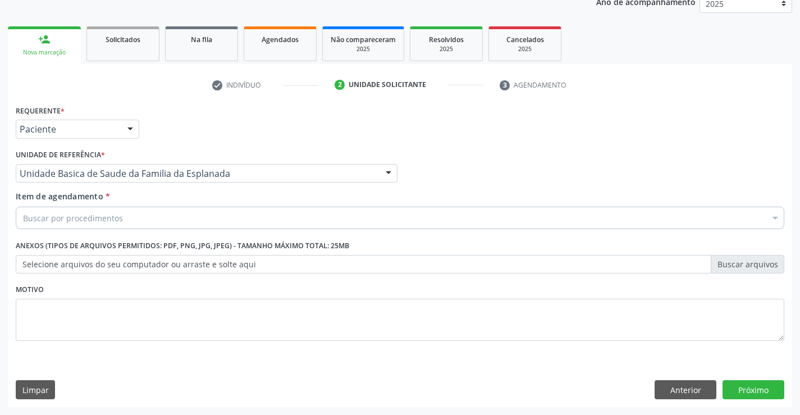
click at [173, 219] on div "Buscar por procedimentos" at bounding box center [400, 218] width 768 height 22
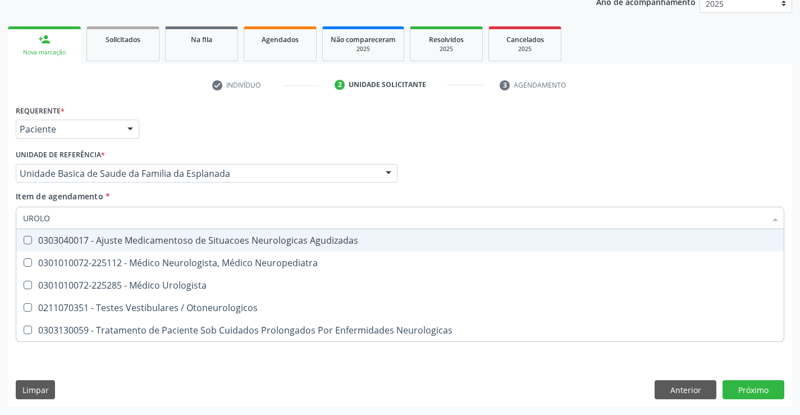
type input "UROLOG"
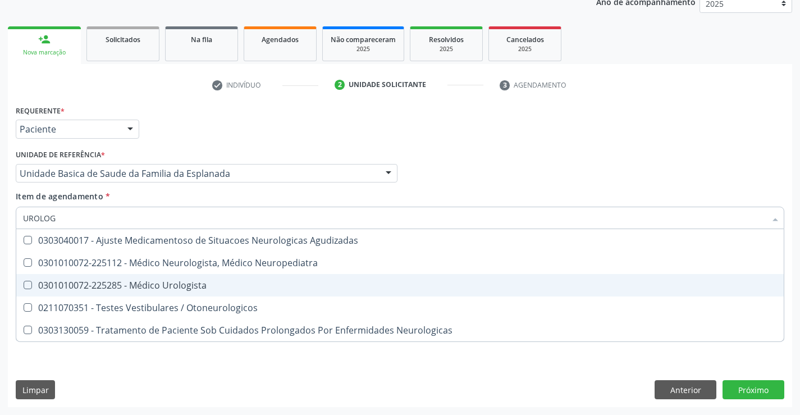
click at [238, 286] on div "0301010072-225285 - Médico Urologista" at bounding box center [400, 285] width 754 height 9
checkbox Urologista "true"
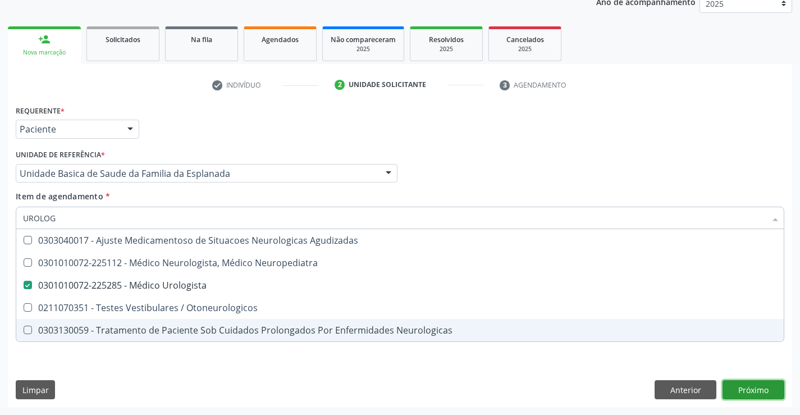
click at [735, 393] on div "Requerente * Paciente Profissional de Saúde Paciente Nenhum resultado encontrad…" at bounding box center [400, 254] width 784 height 305
checkbox Neuropediatra "true"
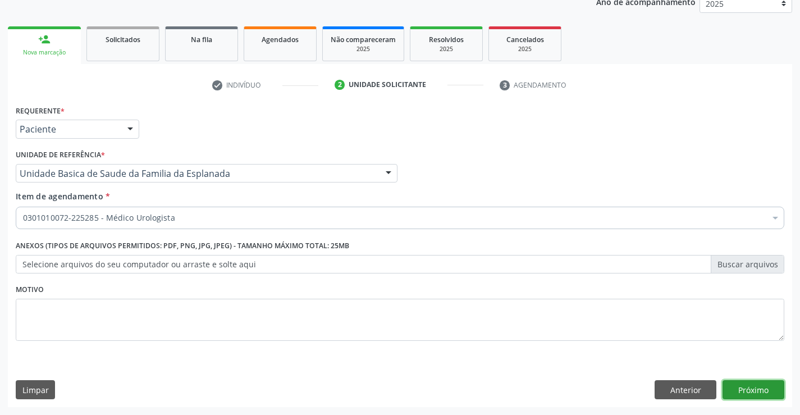
click at [744, 395] on button "Próximo" at bounding box center [753, 389] width 62 height 19
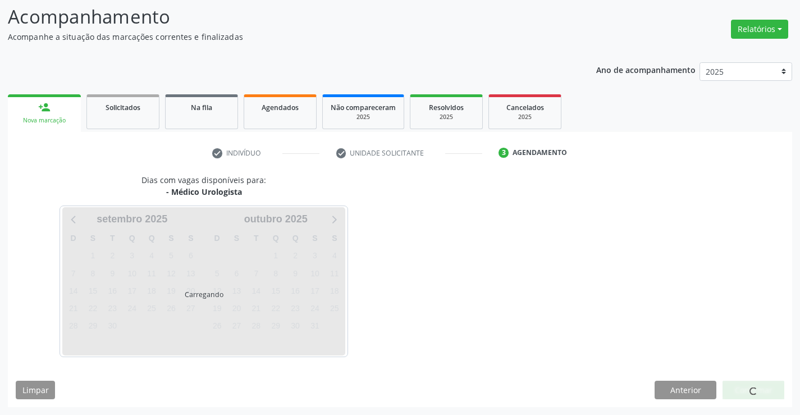
scroll to position [74, 0]
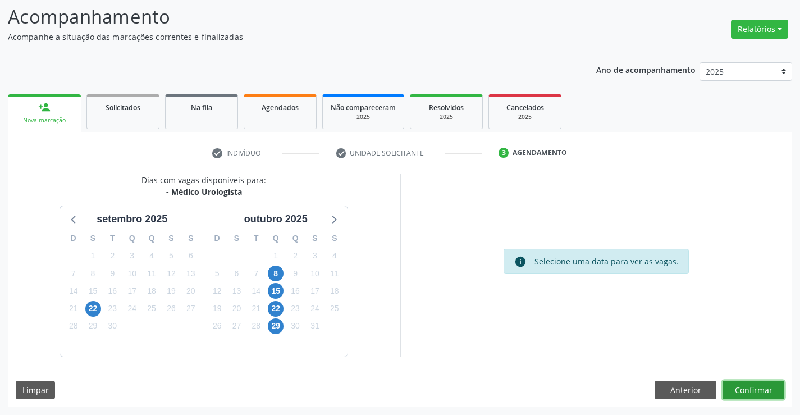
click at [739, 385] on button "Confirmar" at bounding box center [753, 390] width 62 height 19
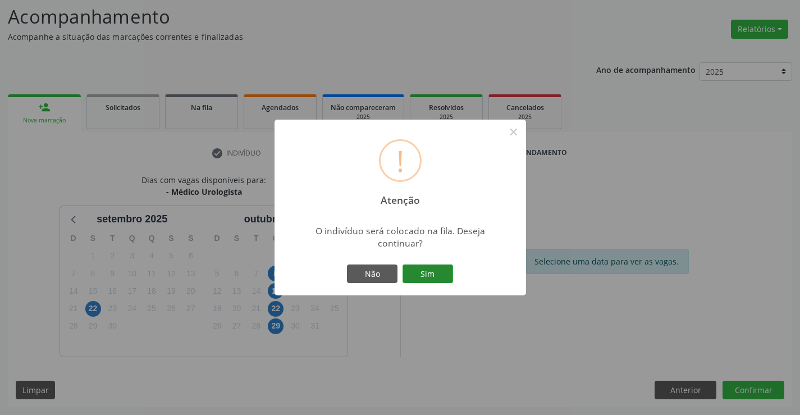
click at [424, 272] on button "Sim" at bounding box center [427, 273] width 51 height 19
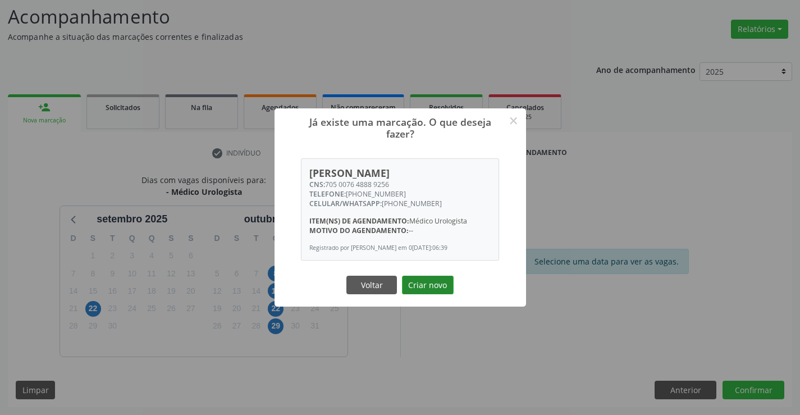
click at [431, 284] on button "Criar novo" at bounding box center [428, 285] width 52 height 19
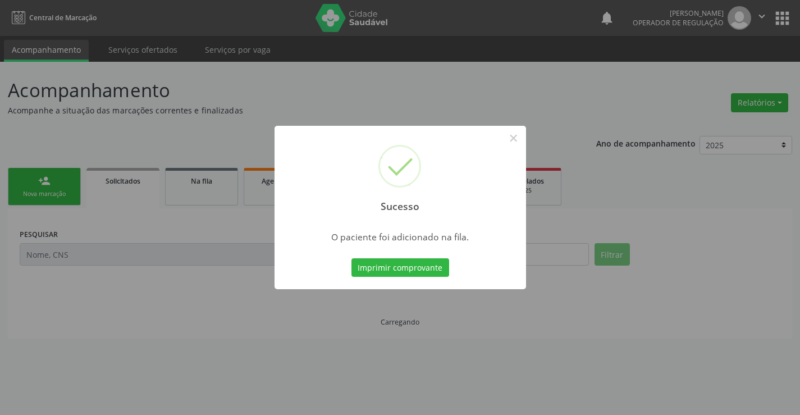
scroll to position [0, 0]
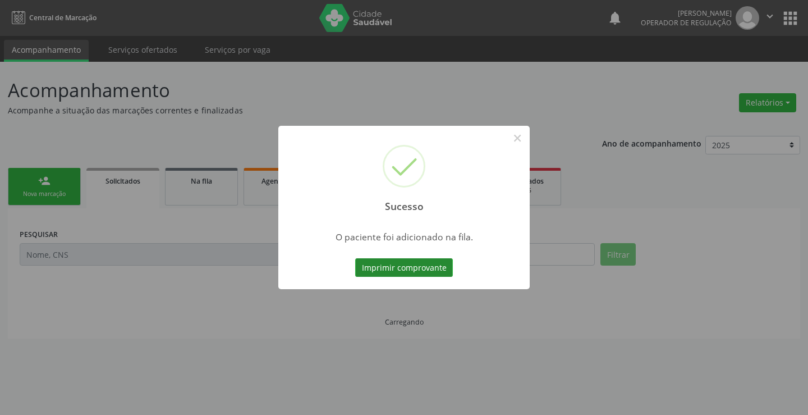
click at [428, 274] on button "Imprimir comprovante" at bounding box center [404, 267] width 98 height 19
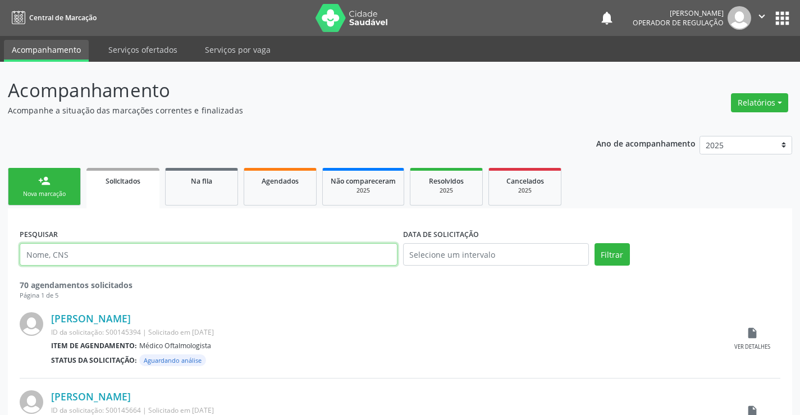
click at [105, 261] on input "text" at bounding box center [209, 254] width 378 height 22
click at [67, 181] on link "person_add Nova marcação" at bounding box center [44, 187] width 73 height 38
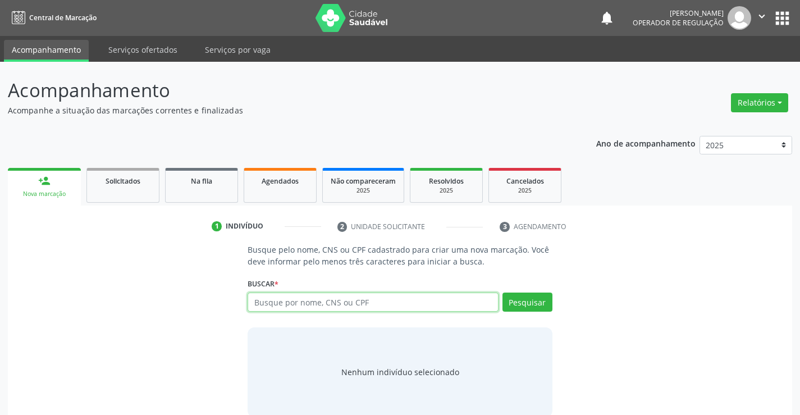
click at [300, 298] on input "text" at bounding box center [373, 301] width 250 height 19
type input "[PERSON_NAME]"
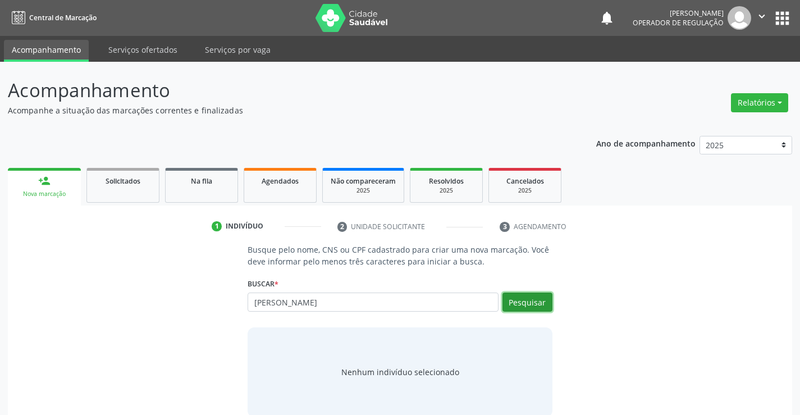
click at [533, 305] on button "Pesquisar" at bounding box center [527, 301] width 50 height 19
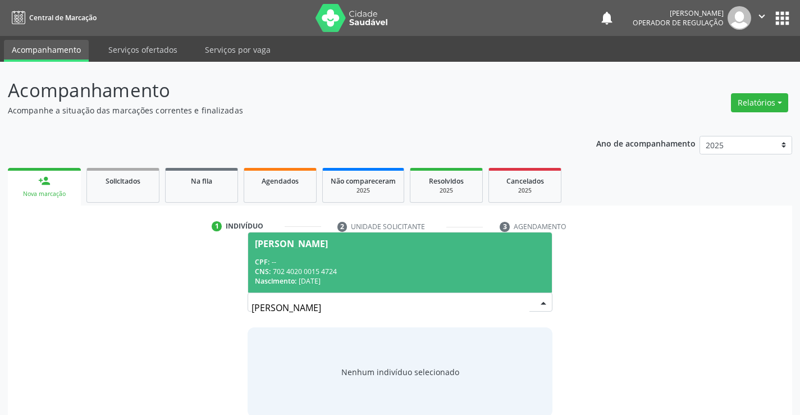
click at [425, 271] on div "CNS: 702 4020 0015 4724" at bounding box center [400, 272] width 290 height 10
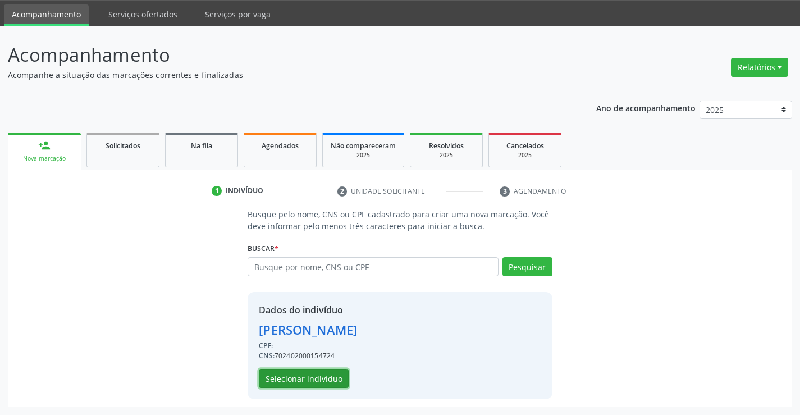
click at [315, 374] on button "Selecionar indivíduo" at bounding box center [304, 378] width 90 height 19
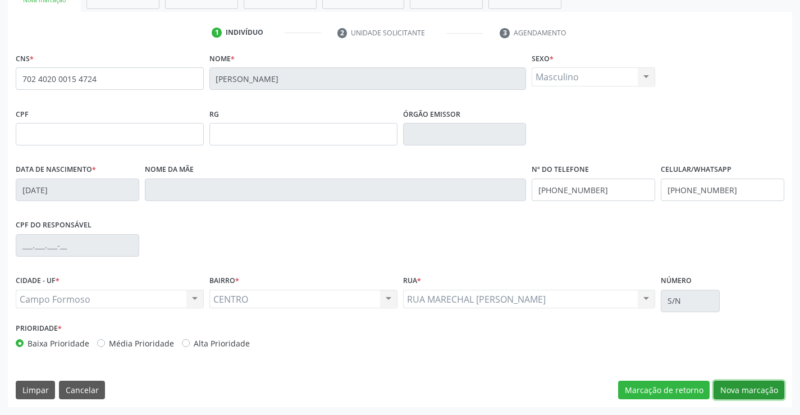
click at [729, 390] on button "Nova marcação" at bounding box center [748, 390] width 71 height 19
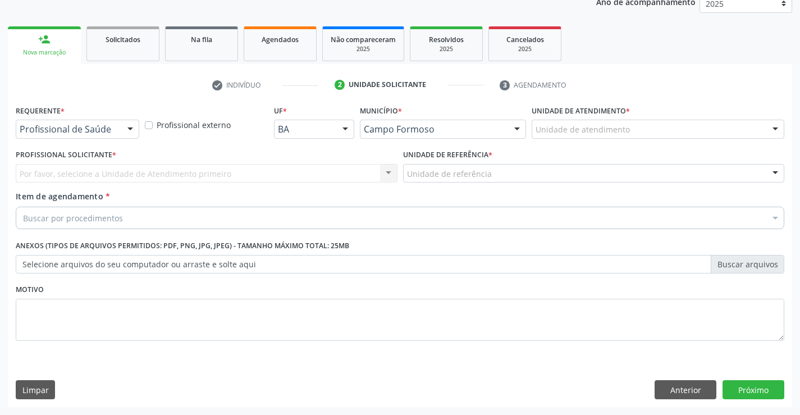
scroll to position [141, 0]
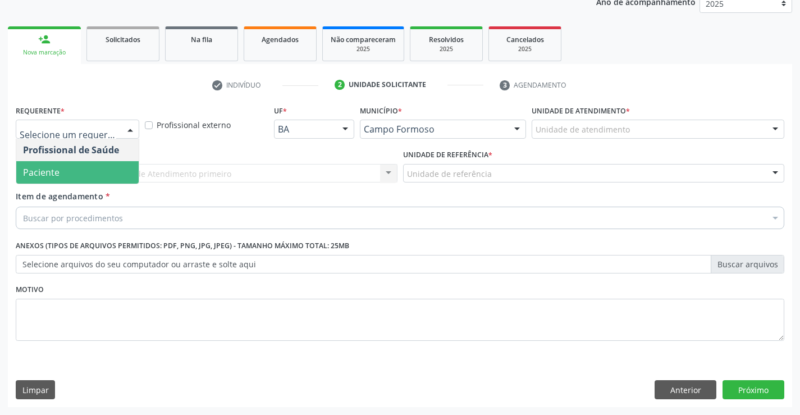
click at [61, 162] on span "Paciente" at bounding box center [77, 172] width 122 height 22
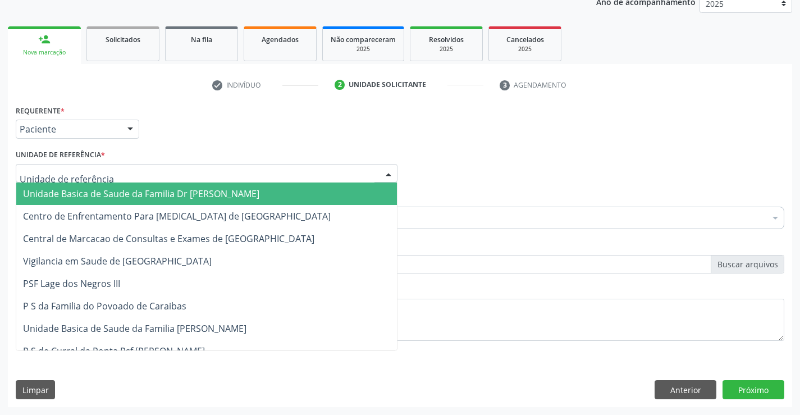
click at [70, 165] on div at bounding box center [207, 173] width 382 height 19
click at [84, 193] on span "Unidade Basica de Saude da Familia Dr [PERSON_NAME]" at bounding box center [141, 193] width 236 height 12
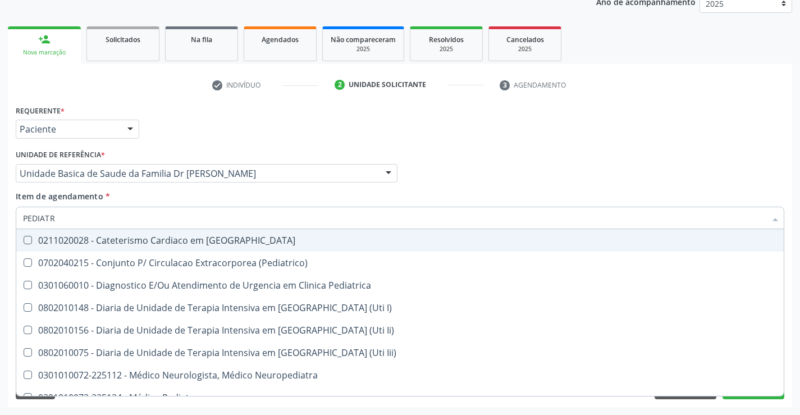
type input "PEDIATRA"
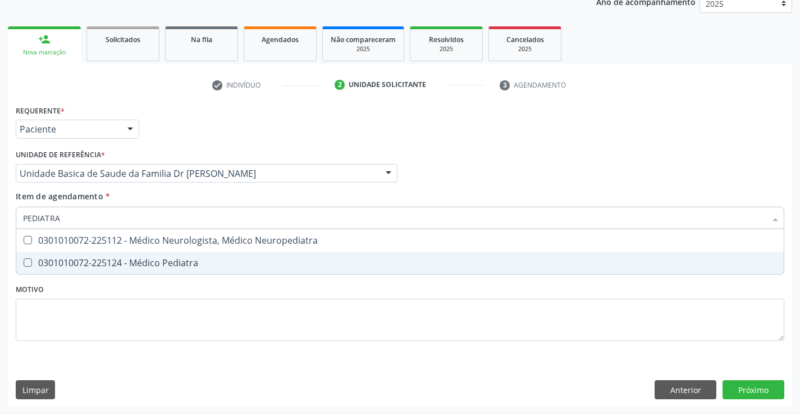
click at [154, 259] on div "0301010072-225124 - Médico Pediatra" at bounding box center [400, 262] width 754 height 9
checkbox Pediatra "true"
click at [752, 384] on div "Requerente * Paciente Profissional de Saúde Paciente Nenhum resultado encontrad…" at bounding box center [400, 254] width 784 height 305
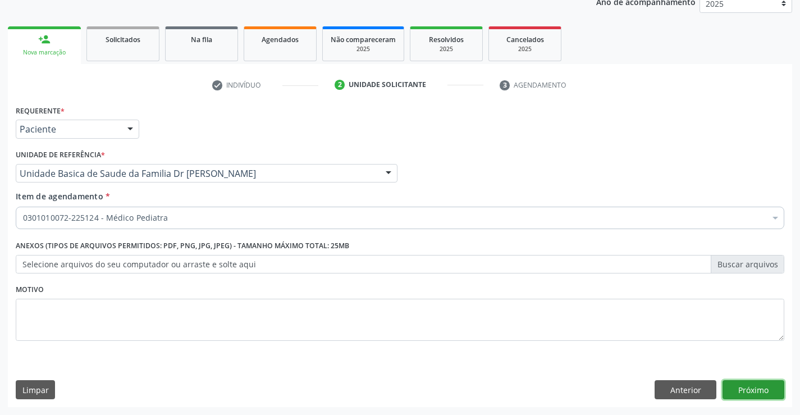
click at [750, 384] on button "Próximo" at bounding box center [753, 389] width 62 height 19
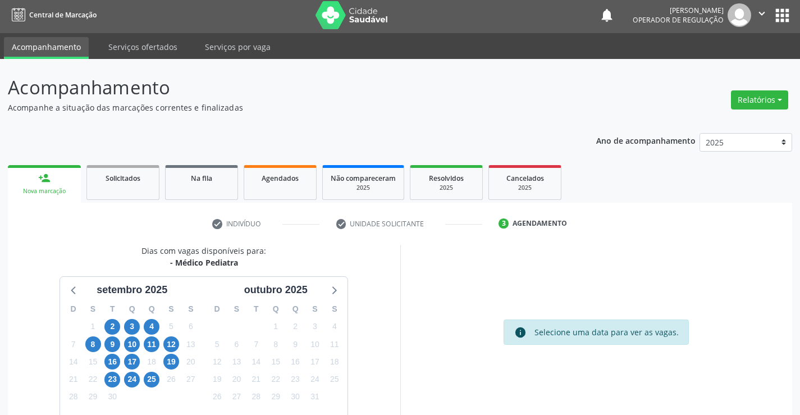
scroll to position [0, 0]
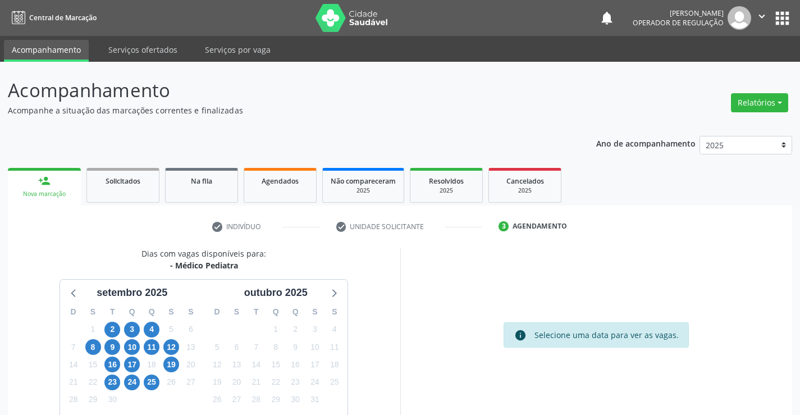
click at [773, 17] on button "apps" at bounding box center [782, 18] width 20 height 20
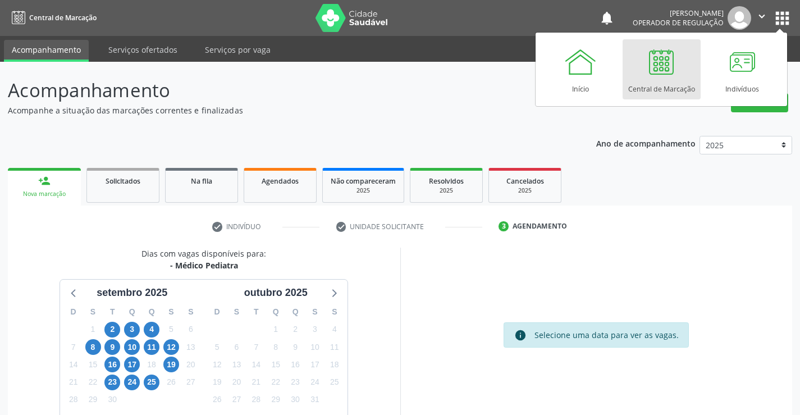
click at [648, 93] on div "Central de Marcação" at bounding box center [661, 86] width 67 height 15
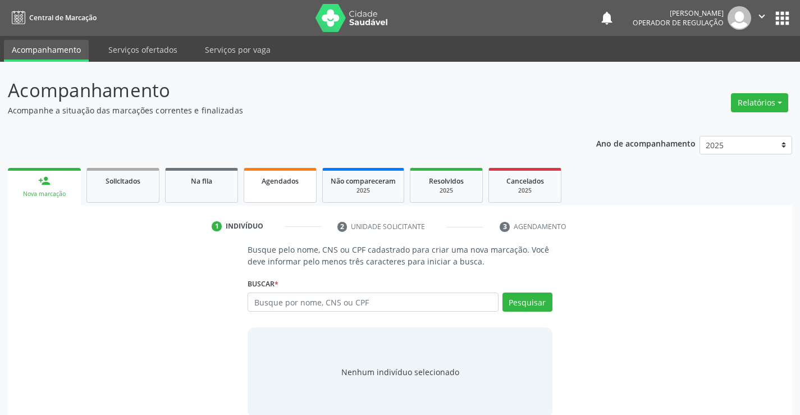
click at [274, 184] on span "Agendados" at bounding box center [280, 181] width 37 height 10
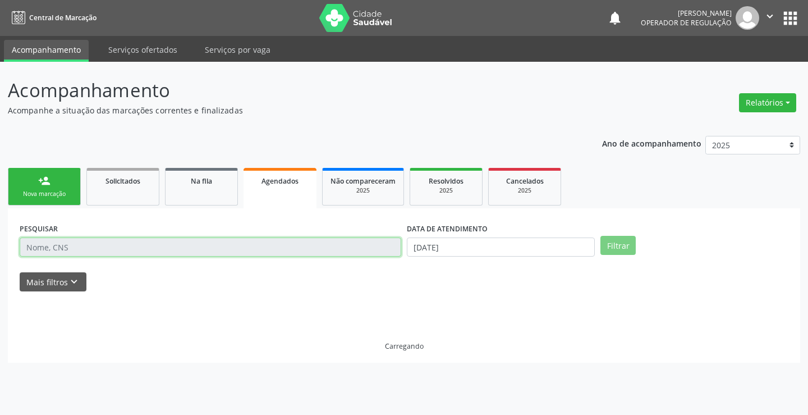
click at [273, 248] on input "text" at bounding box center [211, 246] width 382 height 19
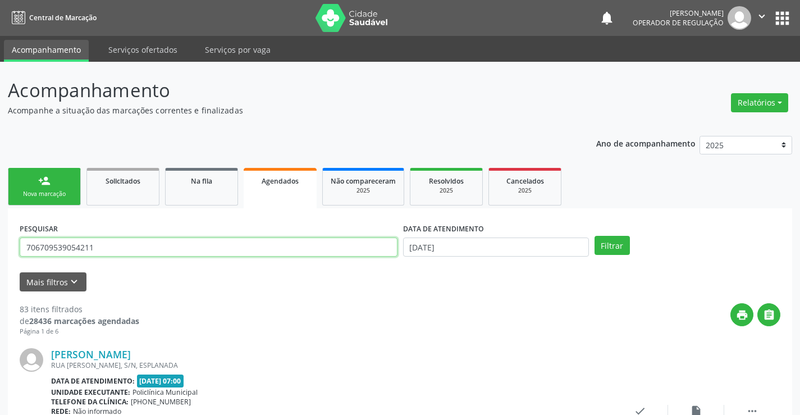
type input "706709539054211"
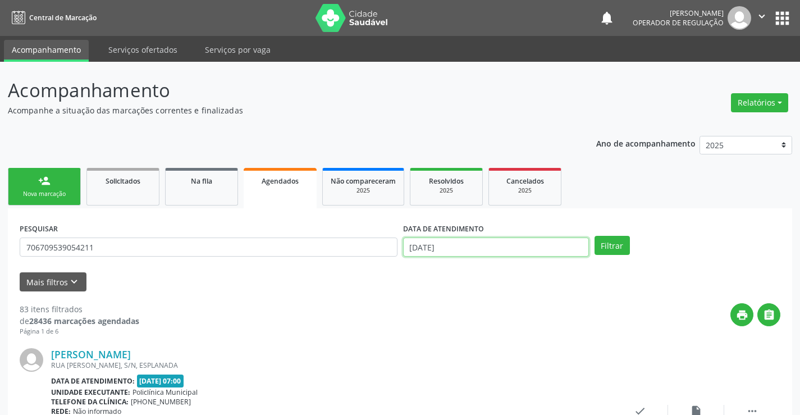
click at [455, 245] on input "30/09/2025" at bounding box center [496, 246] width 186 height 19
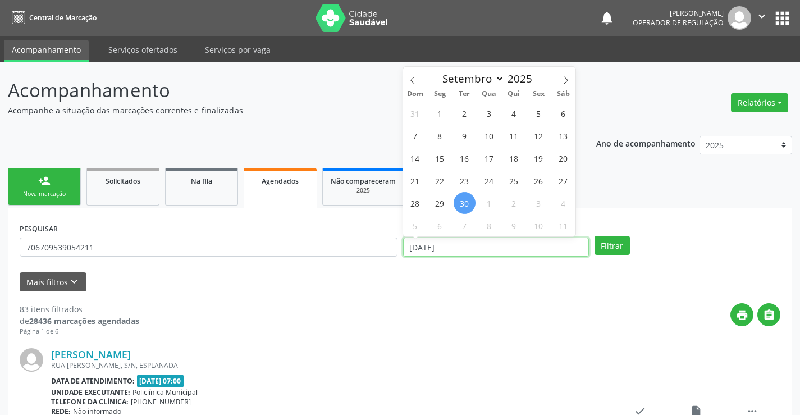
click at [453, 248] on input "30/09/2025" at bounding box center [496, 246] width 186 height 19
click at [451, 249] on input "30/09/2025" at bounding box center [496, 246] width 186 height 19
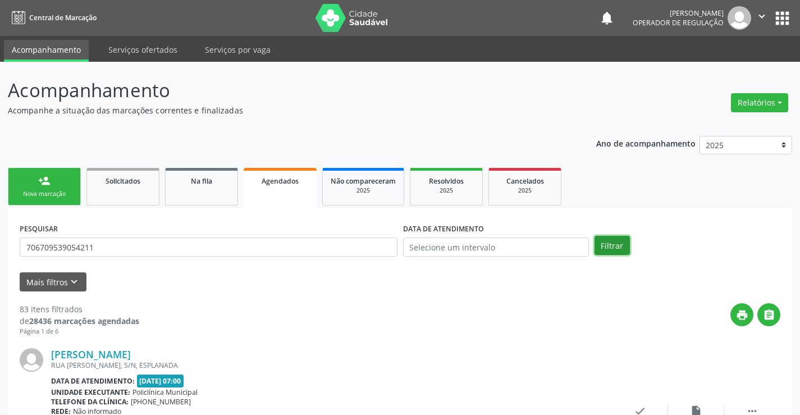
click at [604, 245] on button "Filtrar" at bounding box center [611, 245] width 35 height 19
click at [53, 191] on div "Nova marcação" at bounding box center [44, 194] width 56 height 8
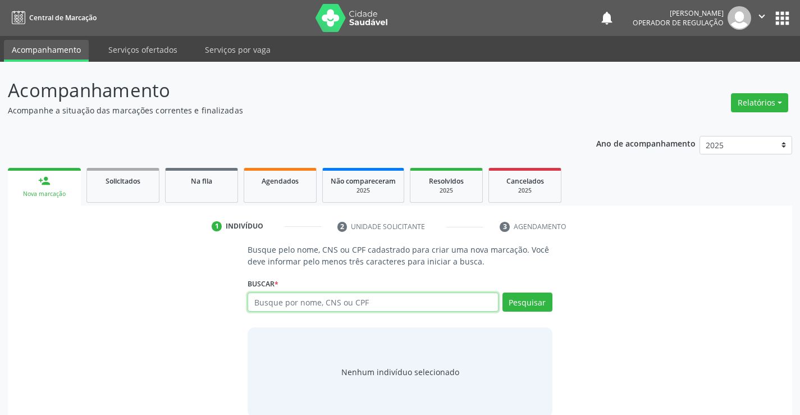
click at [295, 301] on input "text" at bounding box center [373, 301] width 250 height 19
type input "700407442942440"
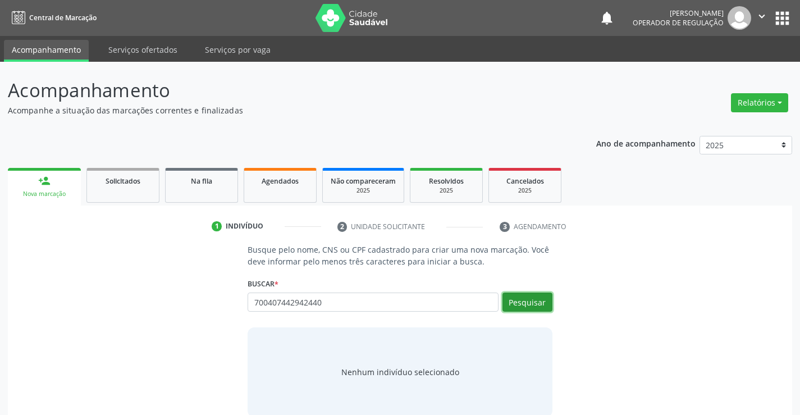
click at [522, 292] on button "Pesquisar" at bounding box center [527, 301] width 50 height 19
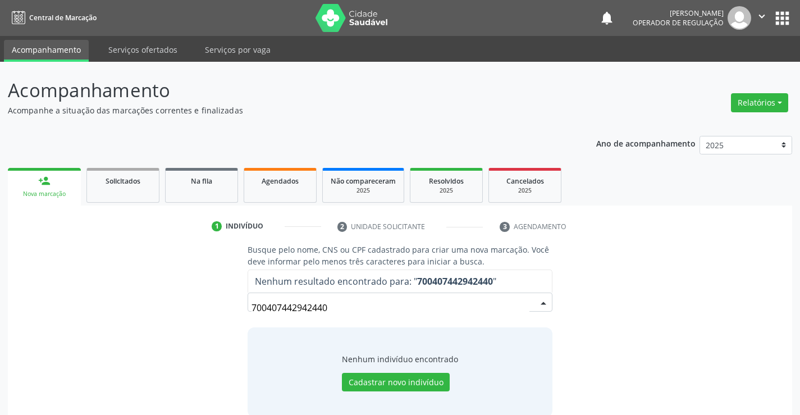
drag, startPoint x: 329, startPoint y: 308, endPoint x: 208, endPoint y: 293, distance: 122.7
click at [210, 300] on div "Busque pelo nome, CNS ou CPF cadastrado para criar uma nova marcação. Você deve…" at bounding box center [400, 330] width 768 height 173
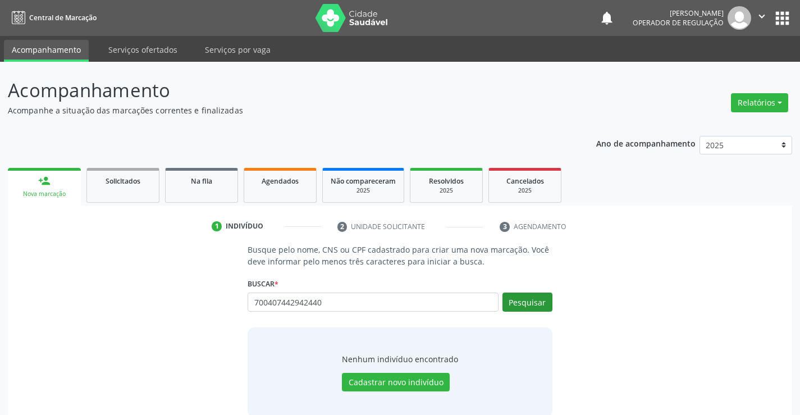
type input "700407442942440"
click at [527, 305] on button "Pesquisar" at bounding box center [527, 301] width 50 height 19
type input "700407442942440"
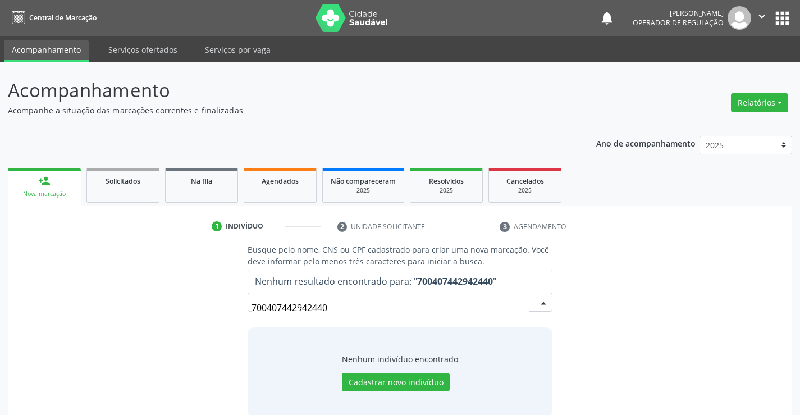
drag, startPoint x: 333, startPoint y: 312, endPoint x: 210, endPoint y: 295, distance: 124.1
click at [208, 303] on div "Busque pelo nome, CNS ou CPF cadastrado para criar uma nova marcação. Você deve…" at bounding box center [400, 330] width 768 height 173
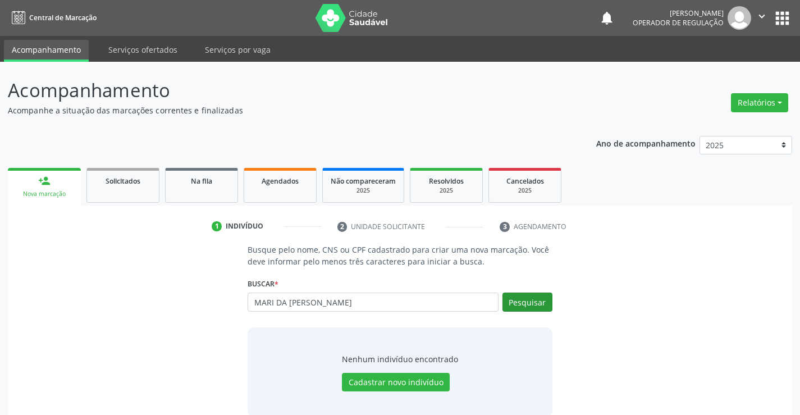
type input "MARI DA GLORIA SOUZA"
click at [540, 301] on button "Pesquisar" at bounding box center [527, 301] width 50 height 19
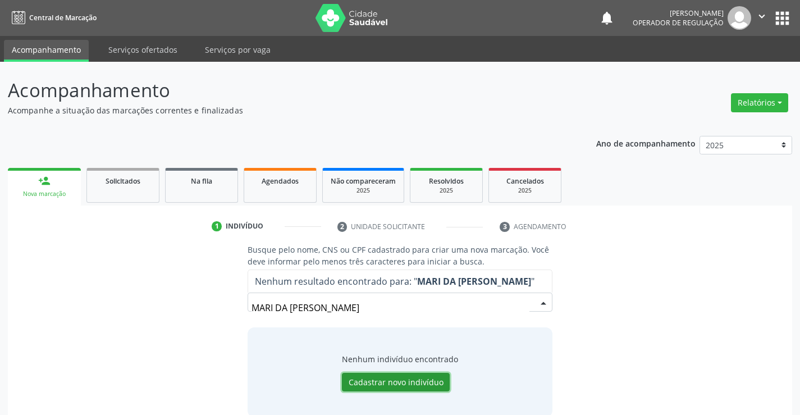
click at [434, 386] on button "Cadastrar novo indivíduo" at bounding box center [396, 382] width 108 height 19
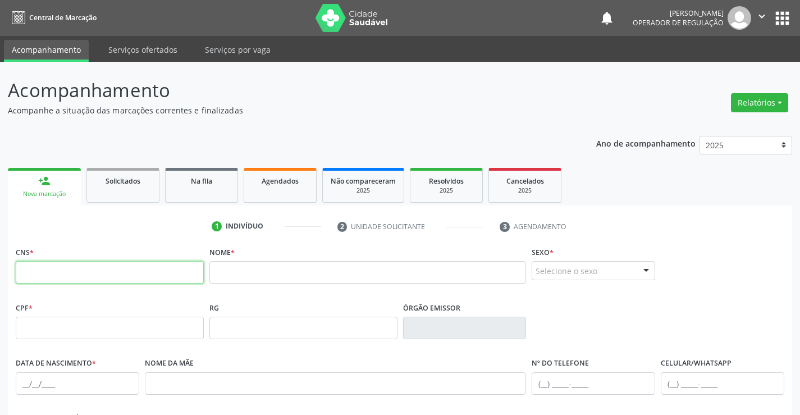
click at [97, 279] on input "text" at bounding box center [110, 272] width 188 height 22
type input "700 4074 4942 440"
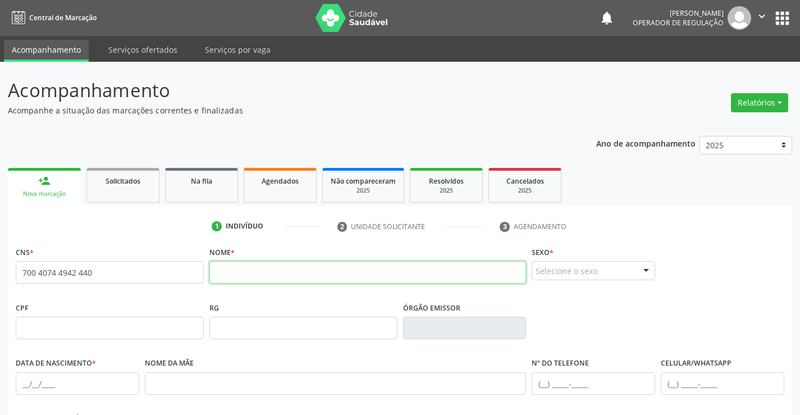
click at [312, 267] on input "text" at bounding box center [367, 272] width 317 height 22
type input "MARIA DA GLORIA SOUZA"
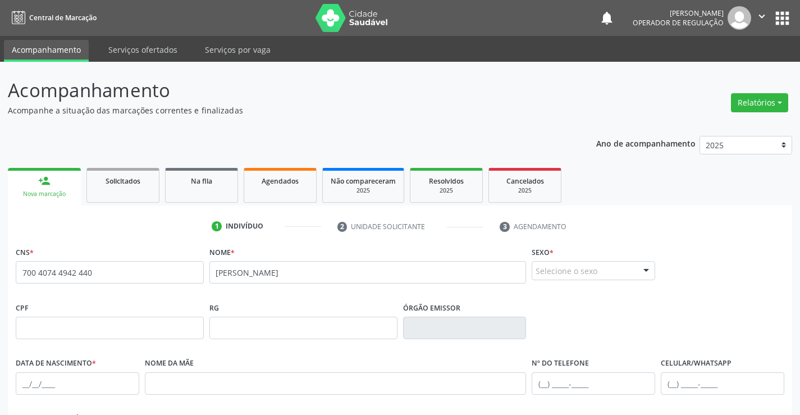
click at [550, 274] on div "Selecione o sexo" at bounding box center [593, 270] width 123 height 19
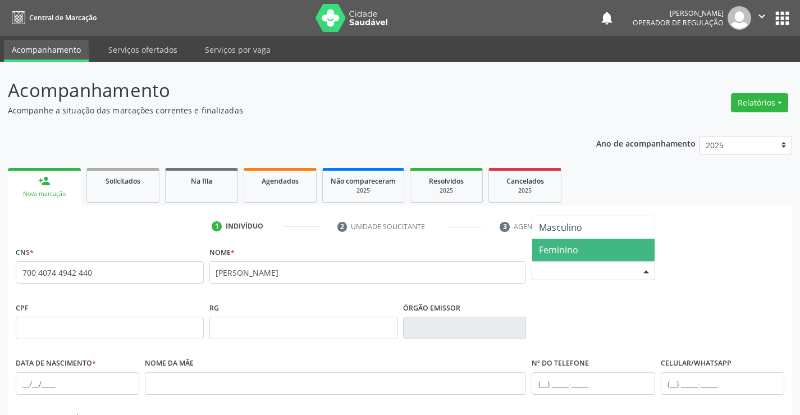
click at [551, 245] on span "Feminino" at bounding box center [558, 250] width 39 height 12
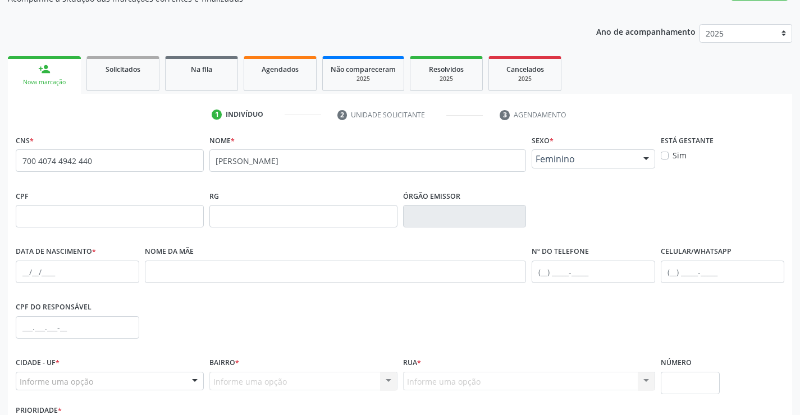
scroll to position [112, 0]
click at [25, 275] on input "text" at bounding box center [77, 271] width 123 height 22
type input "25/12/1938"
click at [590, 280] on input "text" at bounding box center [593, 271] width 123 height 22
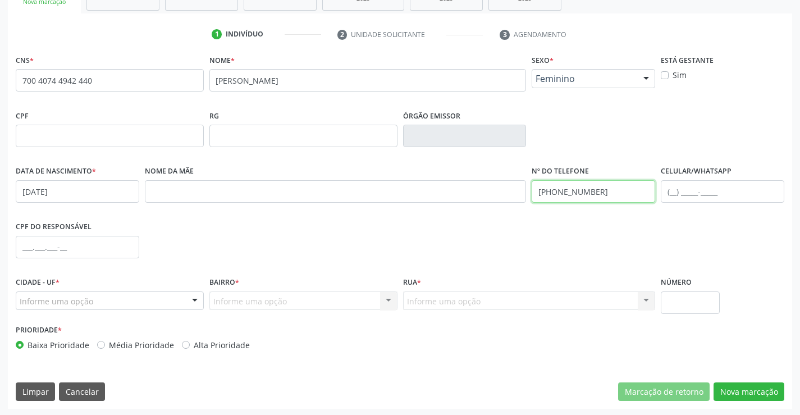
scroll to position [194, 0]
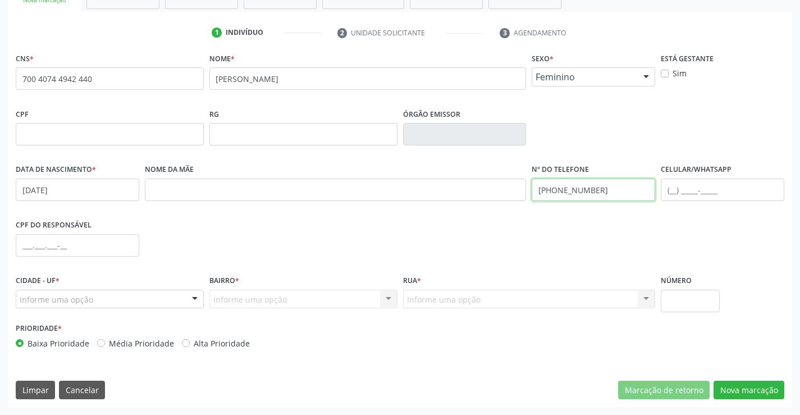
type input "(11) 97036-8536"
click at [136, 300] on div "Informe uma opção" at bounding box center [110, 299] width 188 height 19
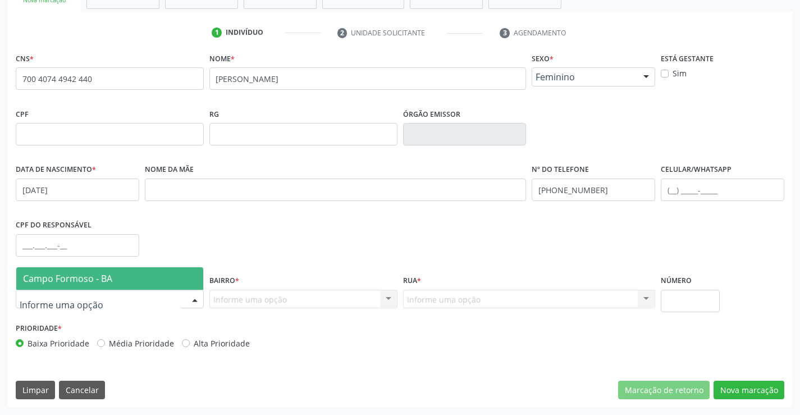
click at [114, 276] on span "Campo Formoso - BA" at bounding box center [109, 278] width 187 height 22
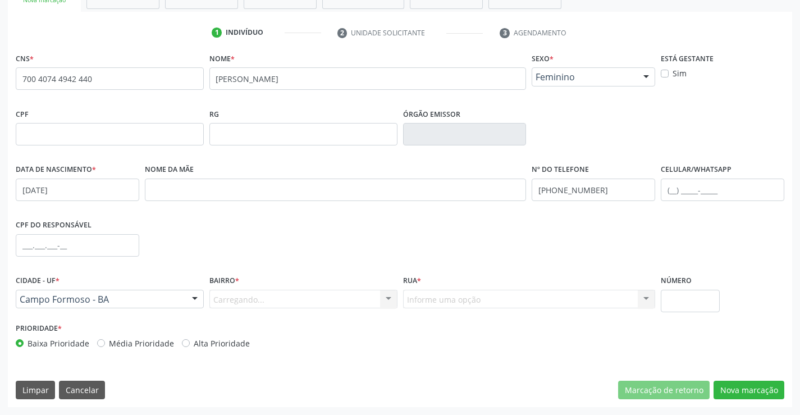
click at [246, 298] on div "Carregando... Nenhum resultado encontrado para: " " Nenhuma opção encontrada. D…" at bounding box center [303, 299] width 188 height 19
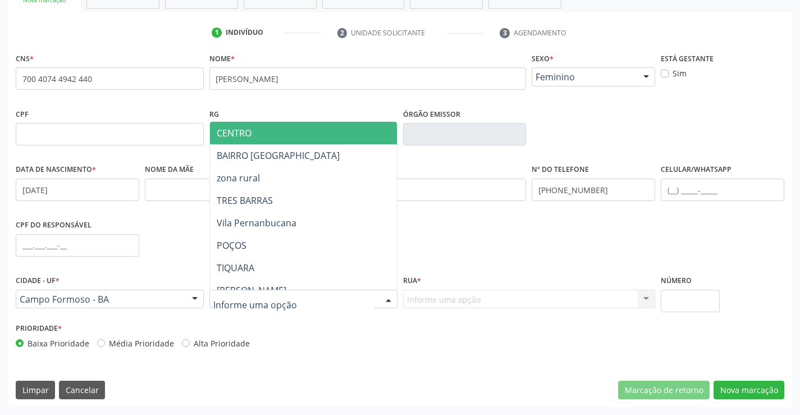
click at [243, 139] on span "CENTRO" at bounding box center [331, 133] width 242 height 22
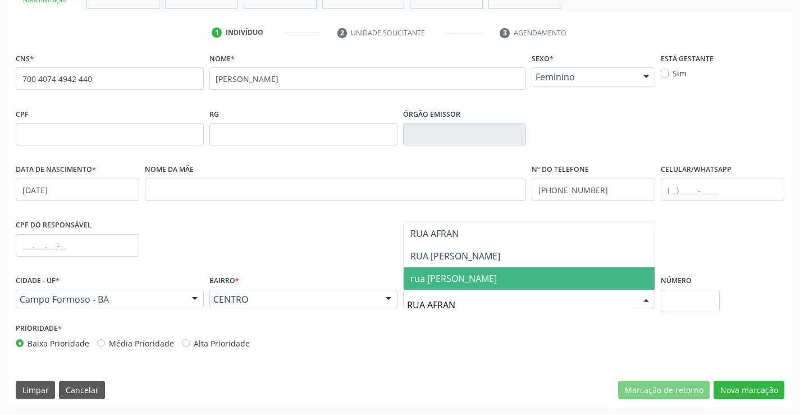
type input "RUA AFRANI"
click at [410, 282] on span "rua afranio peixoto" at bounding box center [453, 278] width 86 height 12
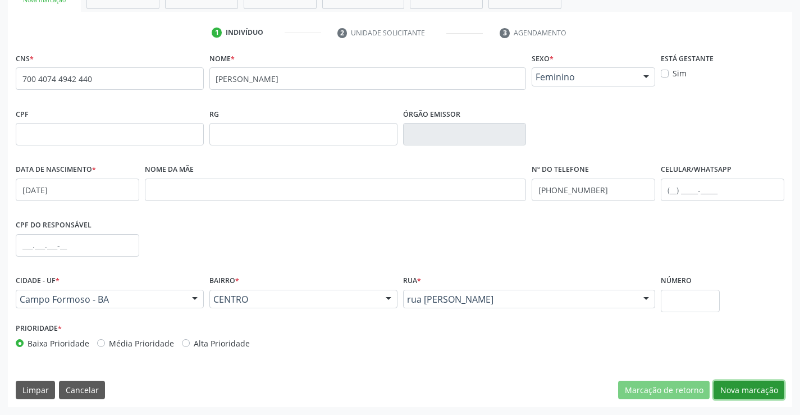
click at [756, 386] on button "Nova marcação" at bounding box center [748, 390] width 71 height 19
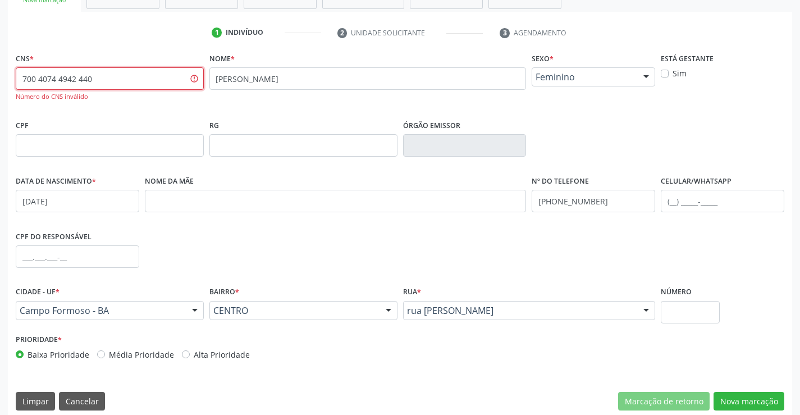
drag, startPoint x: 104, startPoint y: 83, endPoint x: 8, endPoint y: 86, distance: 96.0
click at [8, 86] on div "CNS * 700 4074 4942 440 Número do CNS inválido Nome * MARIA DA GLORIA SOUZA Sex…" at bounding box center [400, 234] width 784 height 368
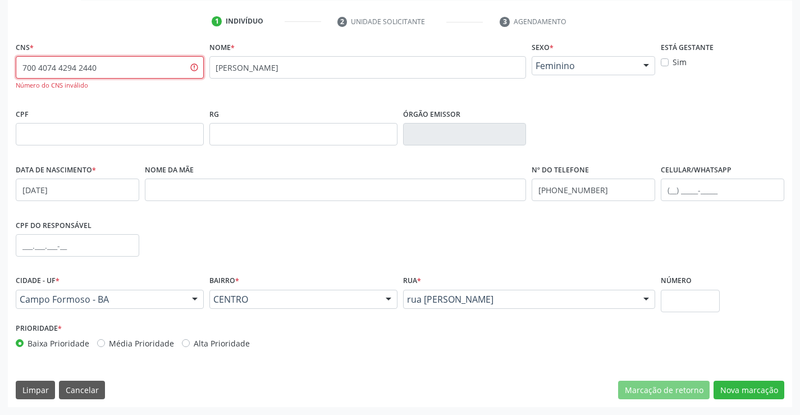
drag, startPoint x: 115, startPoint y: 71, endPoint x: 0, endPoint y: 68, distance: 115.1
click at [0, 68] on div "Acompanhamento Acompanhe a situação das marcações correntes e finalizadas Relat…" at bounding box center [400, 136] width 800 height 558
type input "700 4074 4294 2440"
drag, startPoint x: 102, startPoint y: 66, endPoint x: 10, endPoint y: 76, distance: 92.7
click at [10, 76] on div "CNS * 700 4074 4294 2440 Número do CNS inválido Nome * MARIA DA GLORIA SOUZA Se…" at bounding box center [400, 223] width 784 height 368
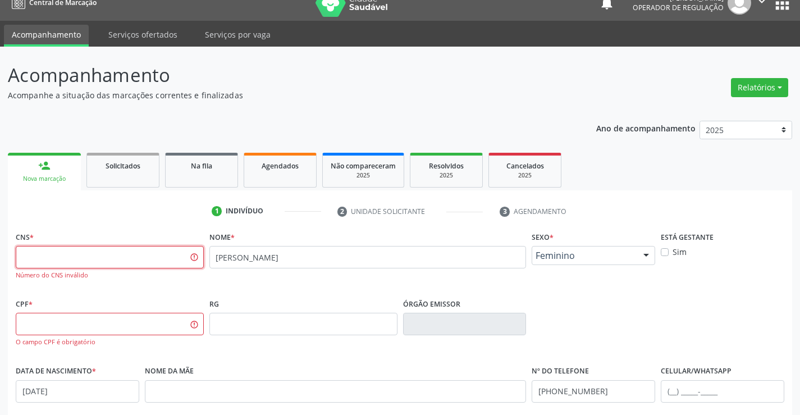
scroll to position [0, 0]
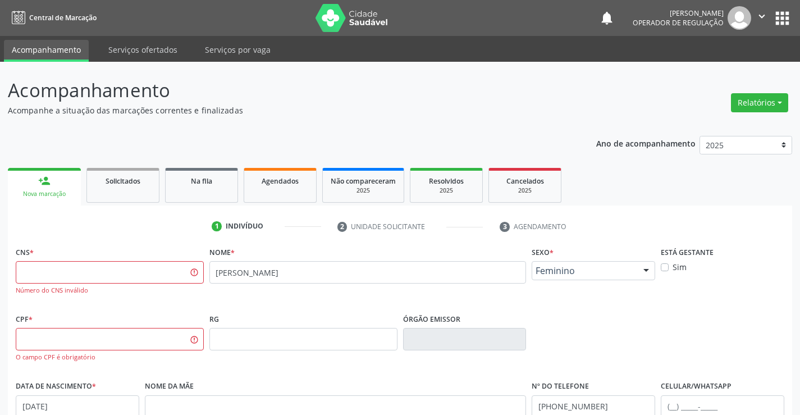
click at [786, 20] on button "apps" at bounding box center [782, 18] width 20 height 20
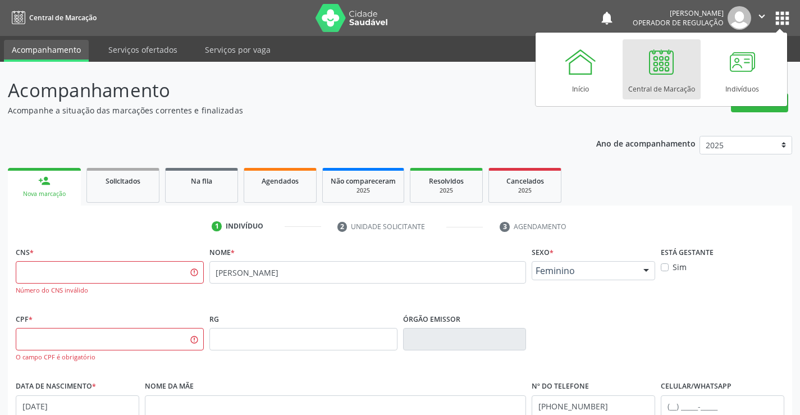
click at [673, 89] on div "Central de Marcação" at bounding box center [661, 86] width 67 height 15
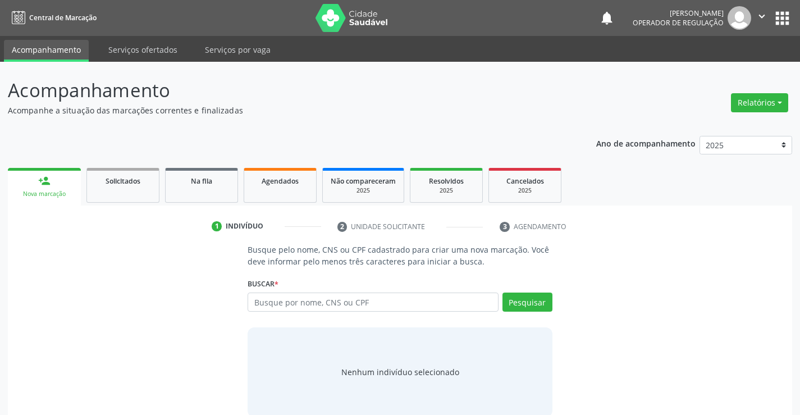
click at [286, 312] on div "Busque por nome, CNS ou CPF Nenhum resultado encontrado para: " " Digite nome, …" at bounding box center [400, 305] width 304 height 27
click at [286, 306] on input "text" at bounding box center [373, 301] width 250 height 19
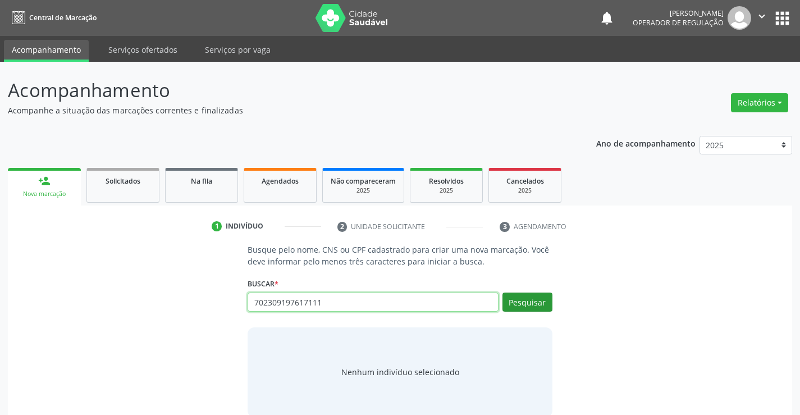
type input "702309197617111"
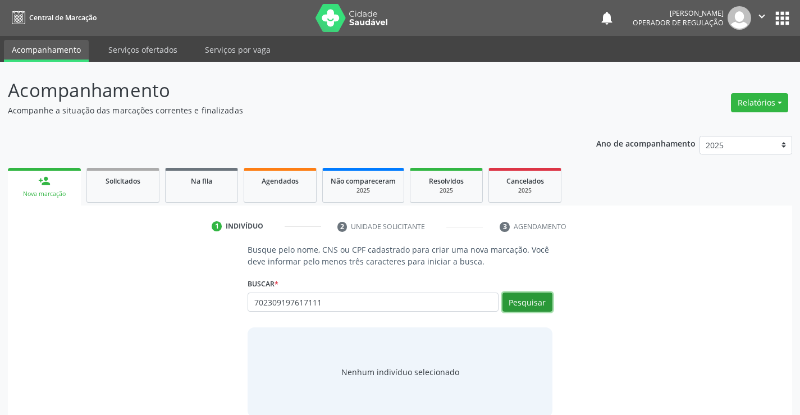
click at [535, 302] on button "Pesquisar" at bounding box center [527, 301] width 50 height 19
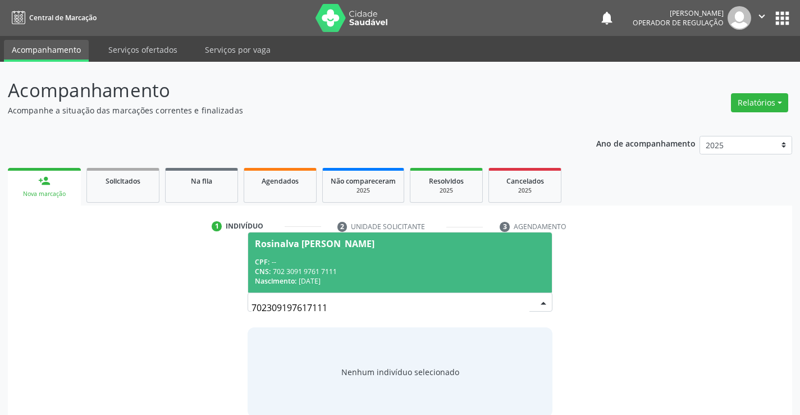
click at [369, 260] on div "CPF: --" at bounding box center [400, 262] width 290 height 10
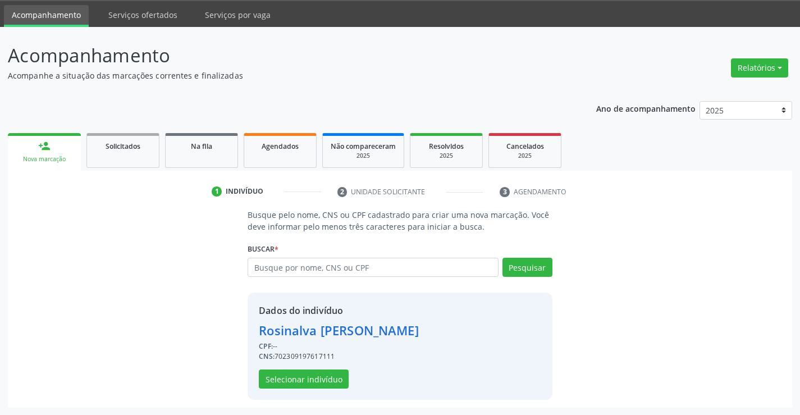
scroll to position [35, 0]
click at [308, 374] on button "Selecionar indivíduo" at bounding box center [304, 378] width 90 height 19
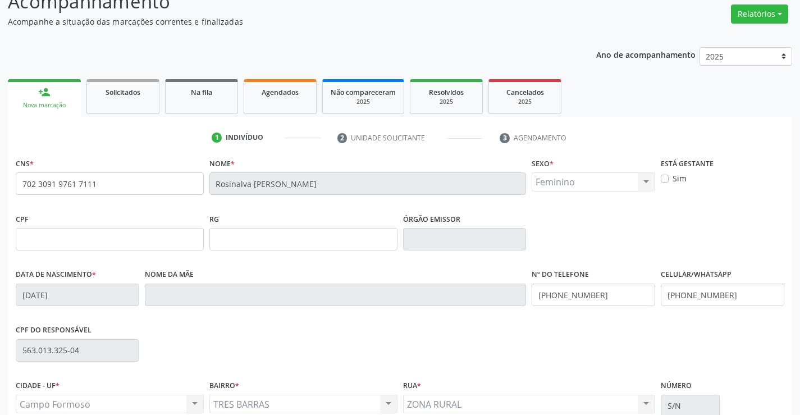
scroll to position [194, 0]
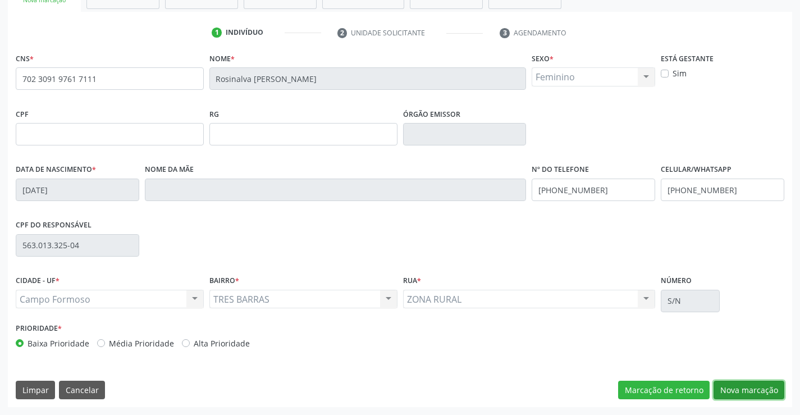
click at [741, 391] on button "Nova marcação" at bounding box center [748, 390] width 71 height 19
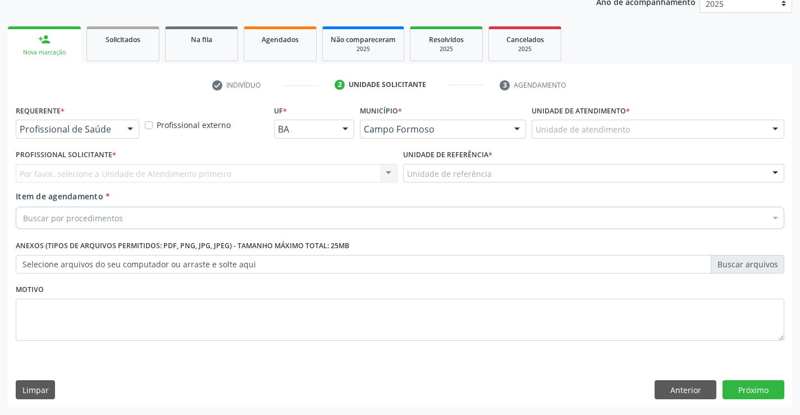
scroll to position [141, 0]
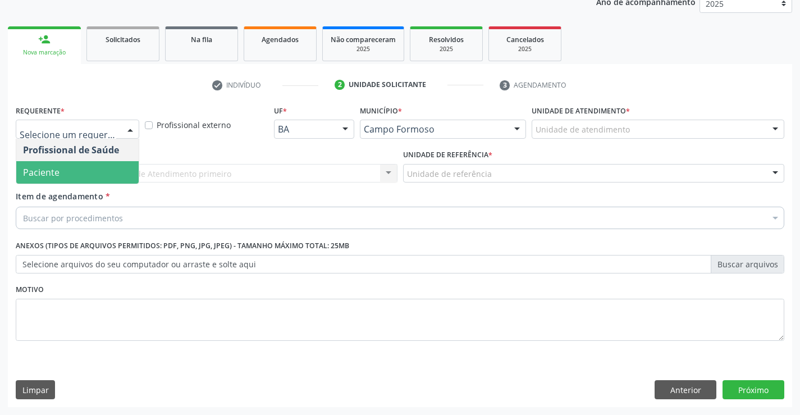
click at [42, 168] on span "Paciente" at bounding box center [41, 172] width 36 height 12
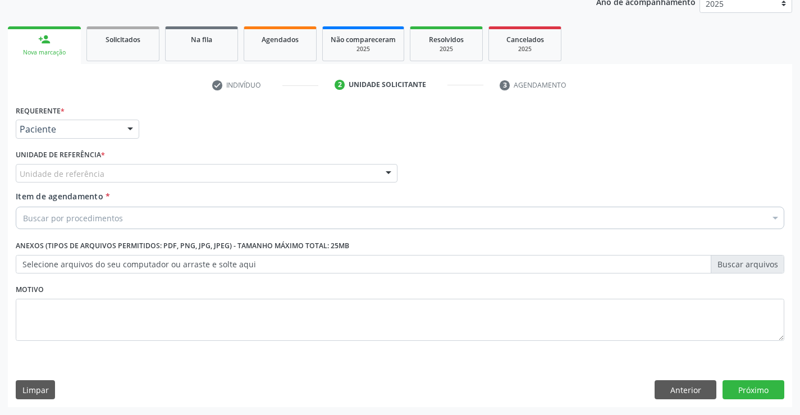
click at [44, 164] on div "Unidade de referência" at bounding box center [207, 173] width 382 height 19
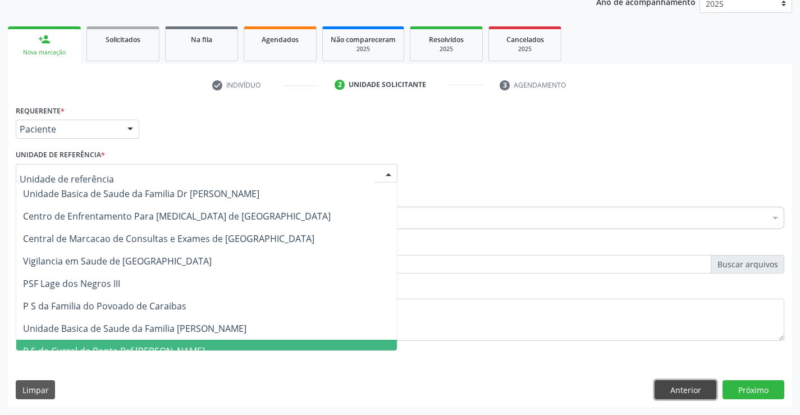
click at [677, 384] on button "Anterior" at bounding box center [685, 389] width 62 height 19
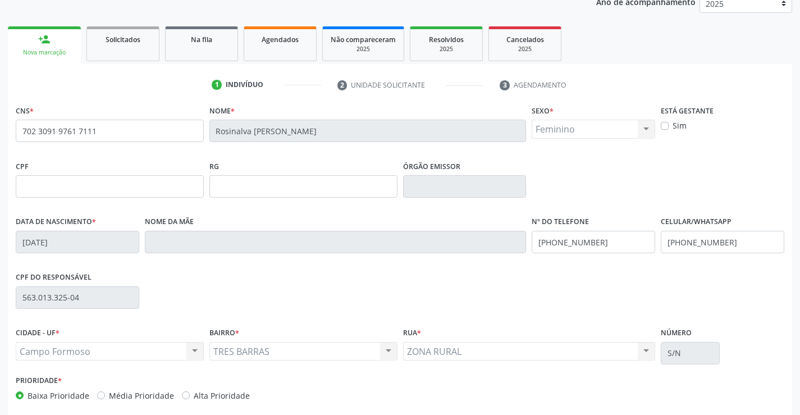
scroll to position [194, 0]
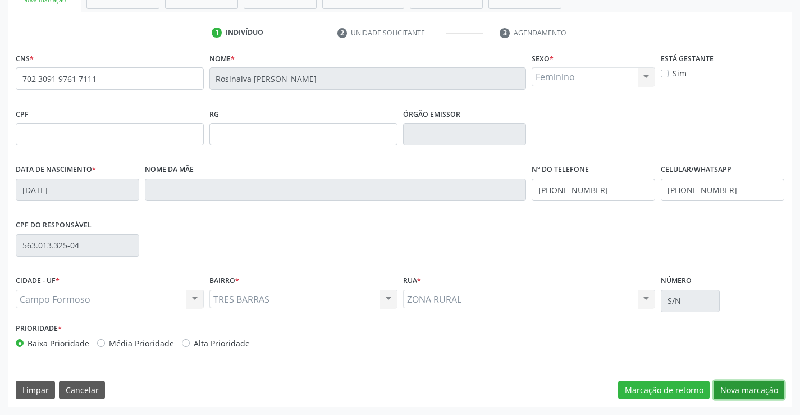
click at [725, 383] on button "Nova marcação" at bounding box center [748, 390] width 71 height 19
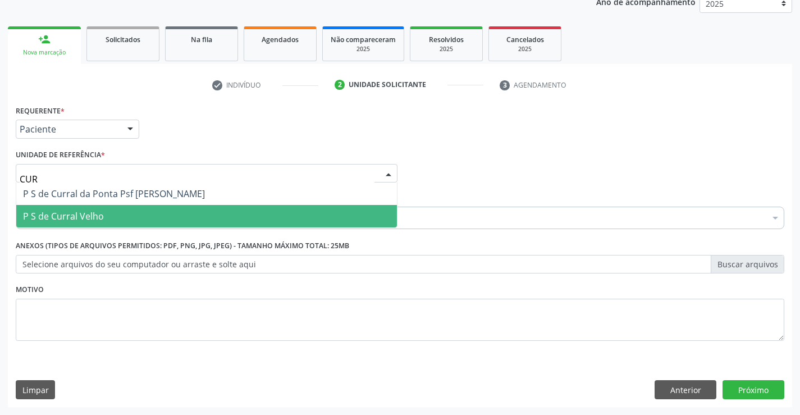
type input "CURR"
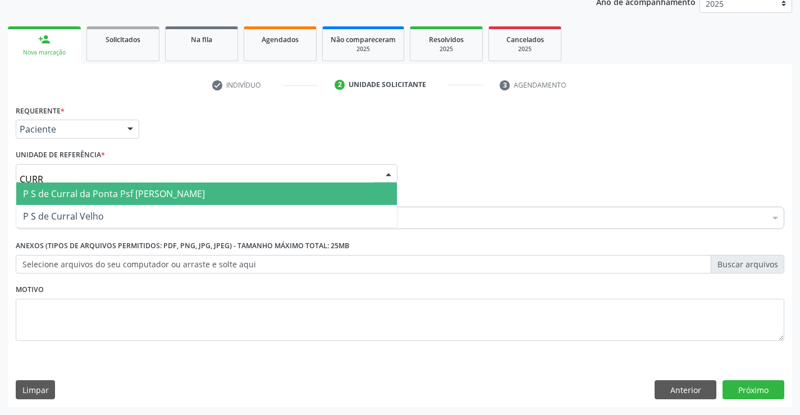
click at [155, 193] on span "P S de Curral da Ponta Psf [PERSON_NAME]" at bounding box center [114, 193] width 182 height 12
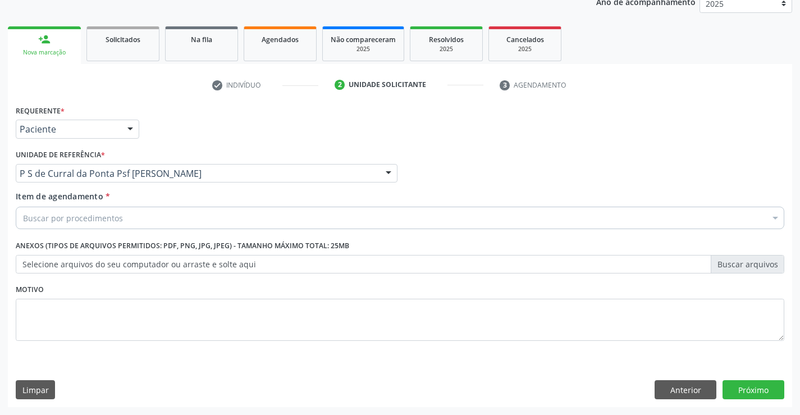
click at [141, 217] on div "Buscar por procedimentos" at bounding box center [400, 218] width 768 height 22
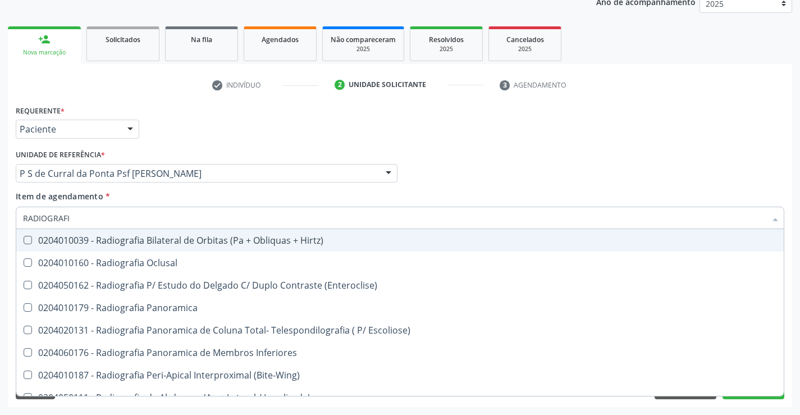
type input "RADIOGRAFIA"
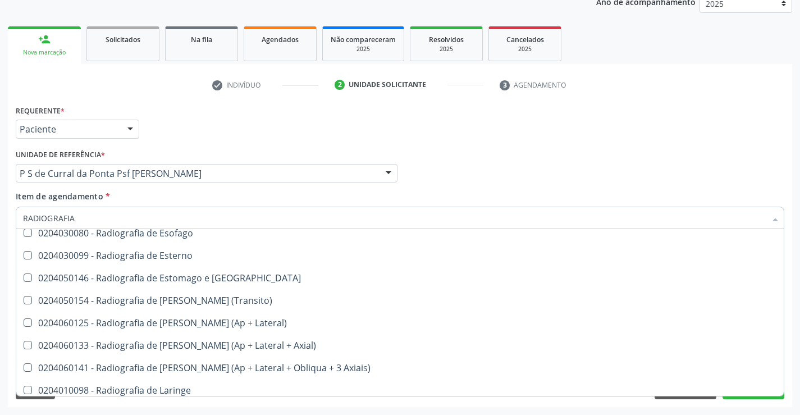
scroll to position [1010, 0]
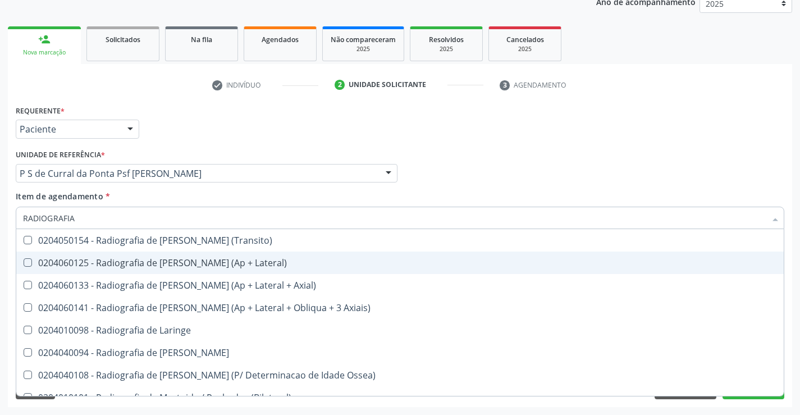
click at [201, 262] on div "0204060125 - Radiografia de Joelho (Ap + Lateral)" at bounding box center [400, 262] width 754 height 9
checkbox Lateral\) "true"
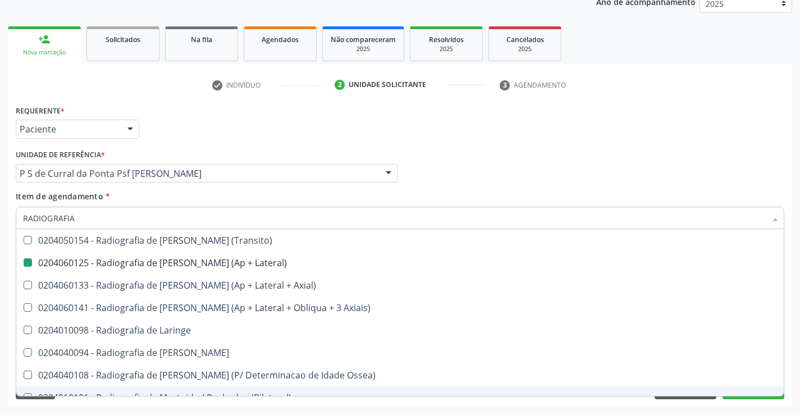
drag, startPoint x: 669, startPoint y: 406, endPoint x: 695, endPoint y: 401, distance: 26.2
click at [669, 405] on div "Requerente * Paciente Profissional de Saúde Paciente Nenhum resultado encontrad…" at bounding box center [400, 254] width 784 height 305
checkbox Oclusal "true"
checkbox Lateral\) "false"
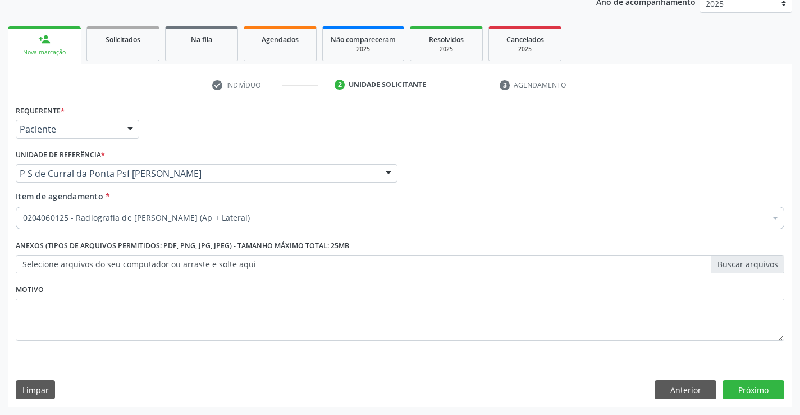
scroll to position [0, 0]
click at [741, 394] on button "Próximo" at bounding box center [753, 389] width 62 height 19
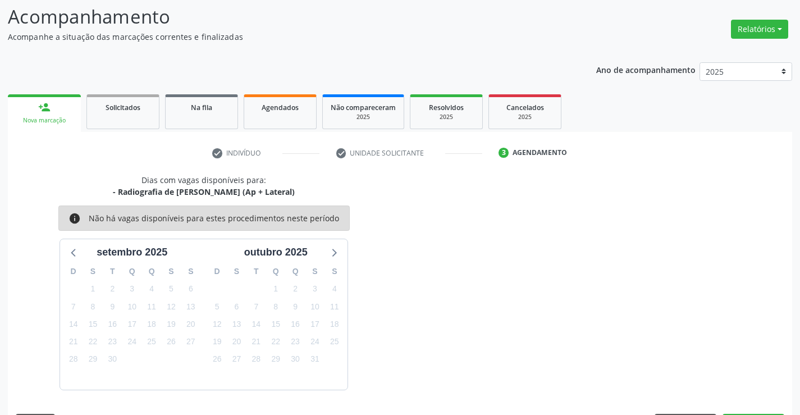
scroll to position [107, 0]
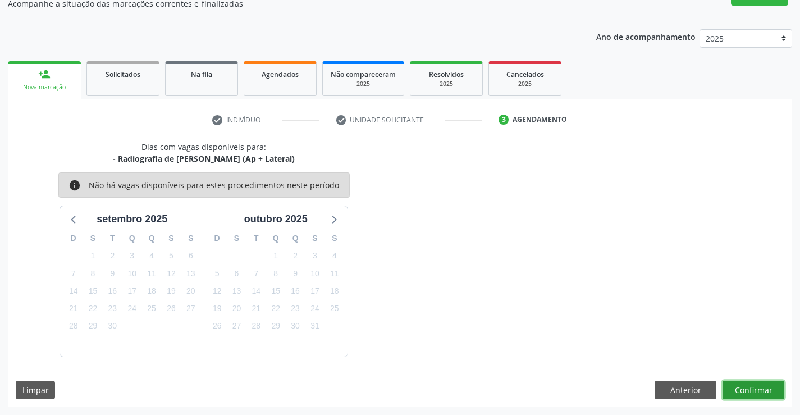
click at [748, 385] on button "Confirmar" at bounding box center [753, 390] width 62 height 19
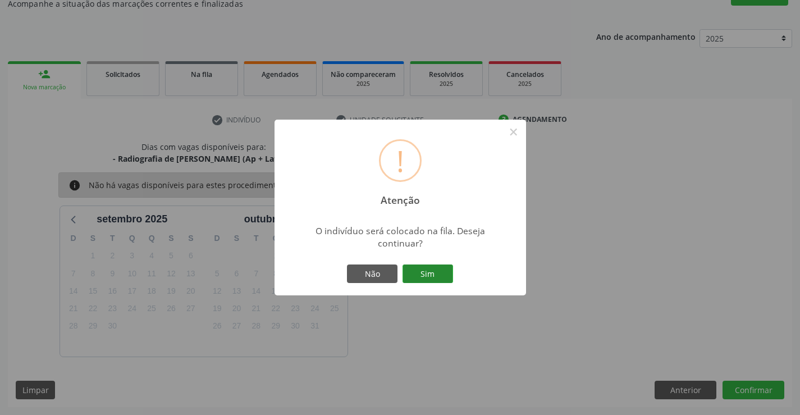
click at [432, 278] on button "Sim" at bounding box center [427, 273] width 51 height 19
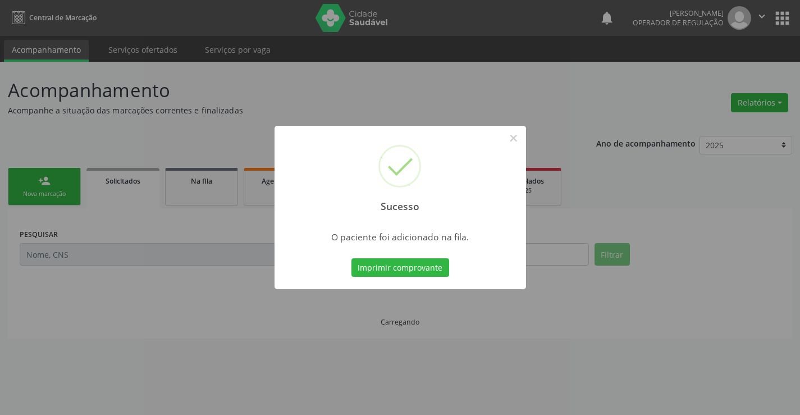
scroll to position [0, 0]
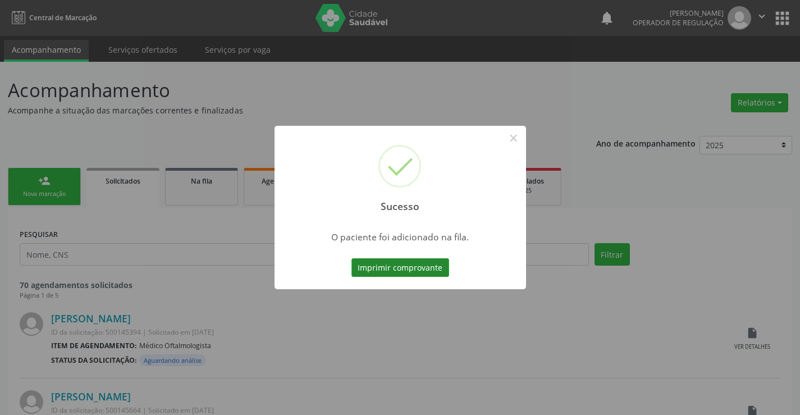
click at [434, 264] on button "Imprimir comprovante" at bounding box center [400, 267] width 98 height 19
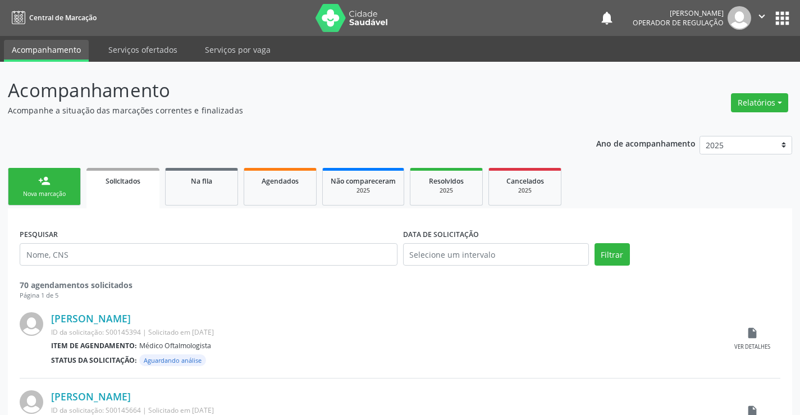
click at [60, 181] on link "person_add Nova marcação" at bounding box center [44, 187] width 73 height 38
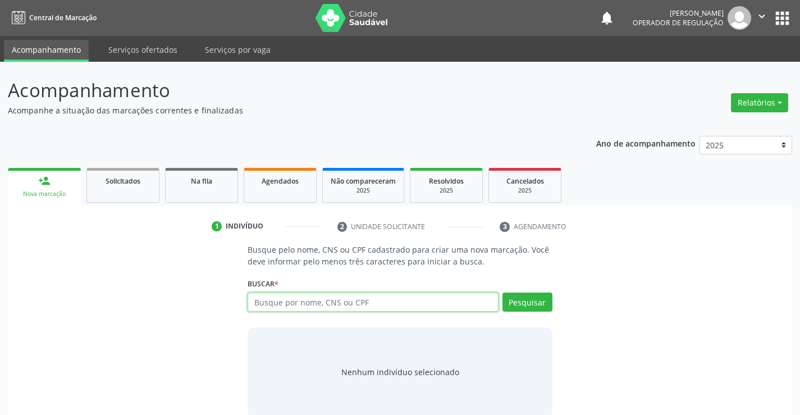
click at [279, 304] on input "text" at bounding box center [373, 301] width 250 height 19
type input "700504764889358"
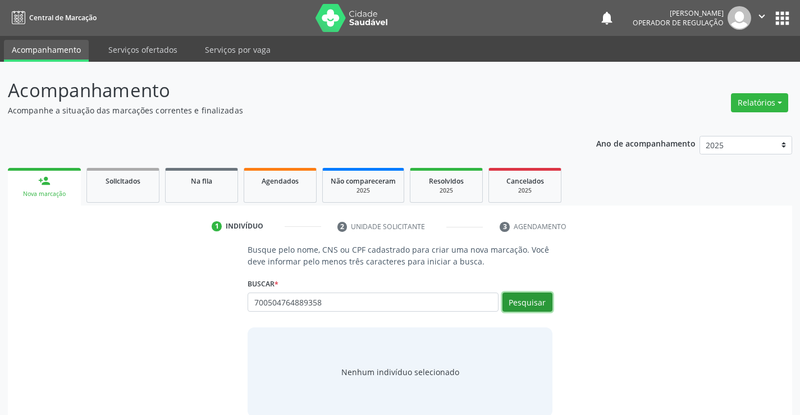
click at [528, 303] on button "Pesquisar" at bounding box center [527, 301] width 50 height 19
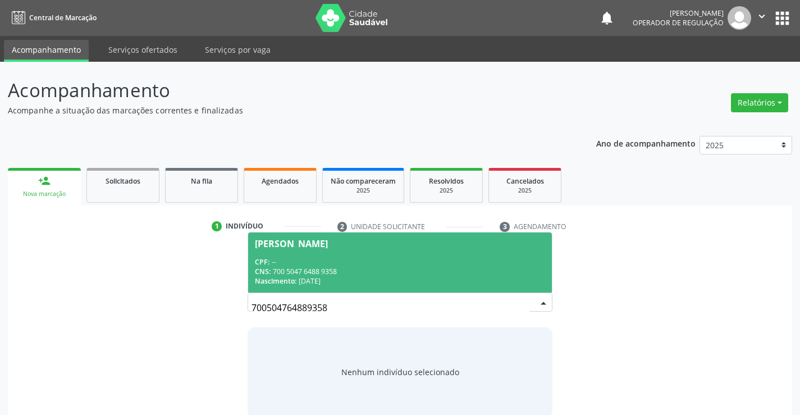
click at [442, 268] on div "CNS: 700 5047 6488 9358" at bounding box center [400, 272] width 290 height 10
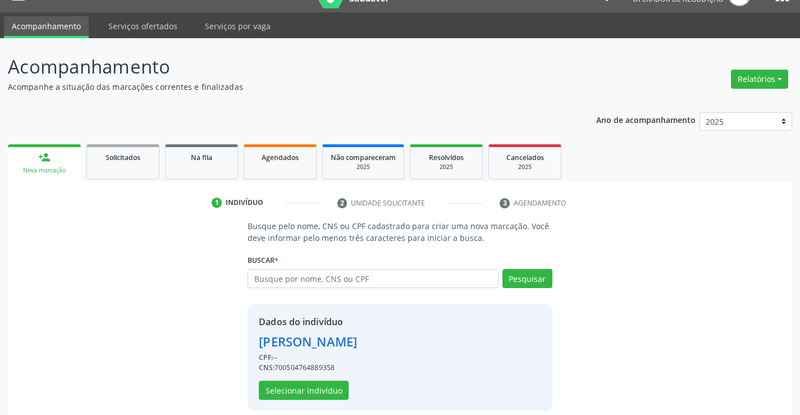
scroll to position [35, 0]
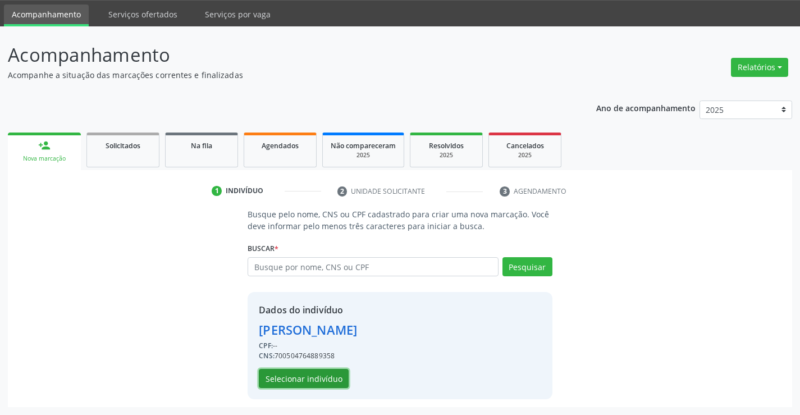
click at [319, 373] on button "Selecionar indivíduo" at bounding box center [304, 378] width 90 height 19
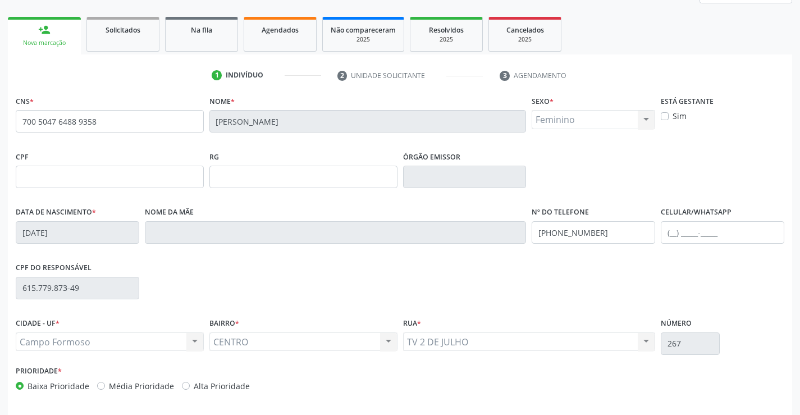
scroll to position [194, 0]
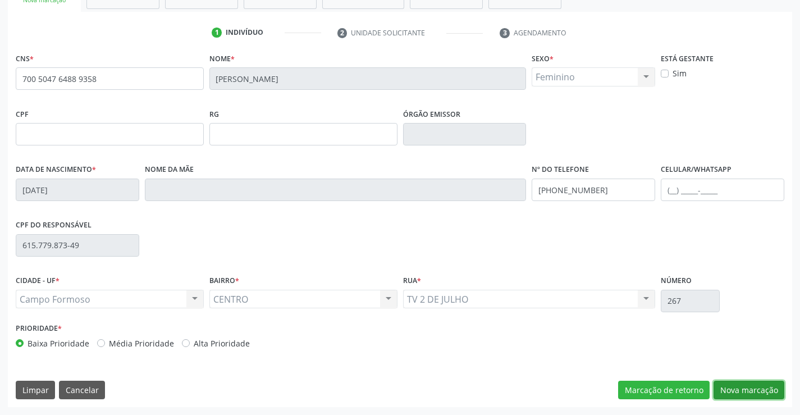
click at [750, 388] on button "Nova marcação" at bounding box center [748, 390] width 71 height 19
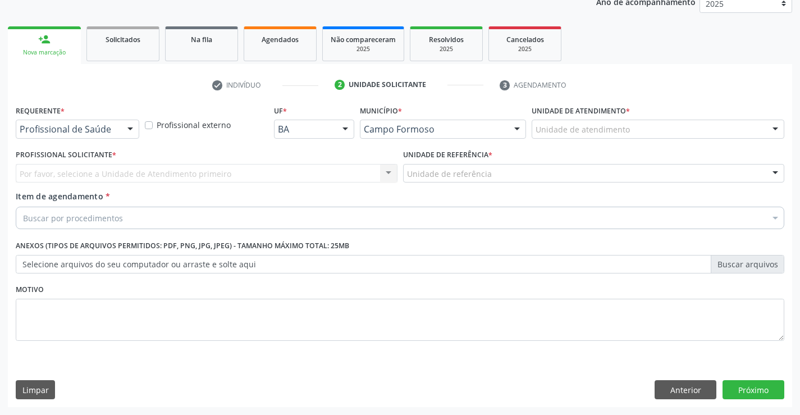
scroll to position [141, 0]
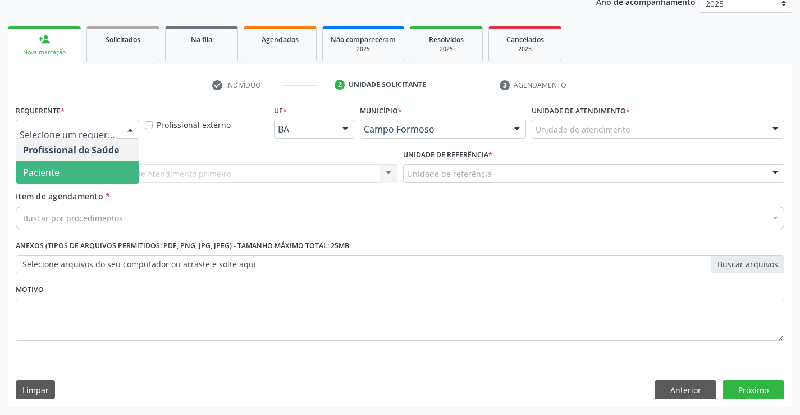
click at [63, 166] on span "Paciente" at bounding box center [77, 172] width 122 height 22
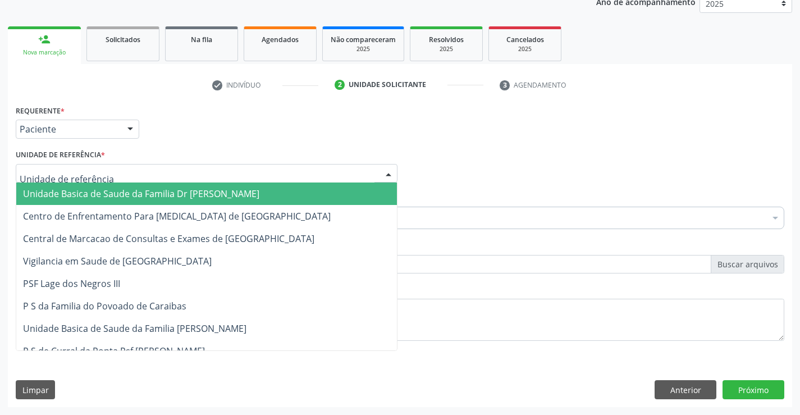
click at [63, 165] on div at bounding box center [207, 173] width 382 height 19
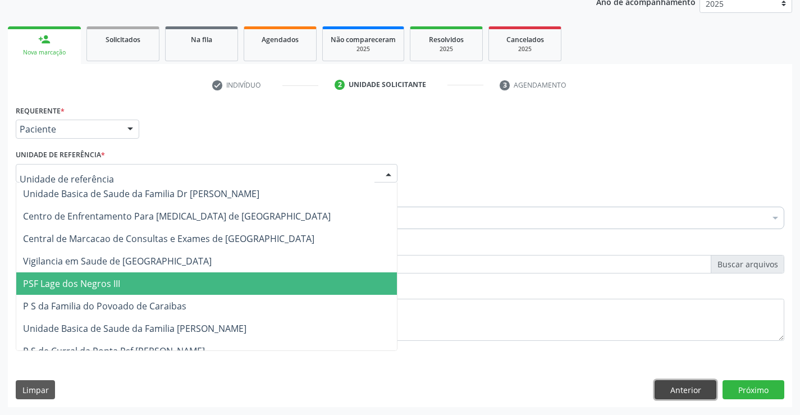
click at [686, 389] on button "Anterior" at bounding box center [685, 389] width 62 height 19
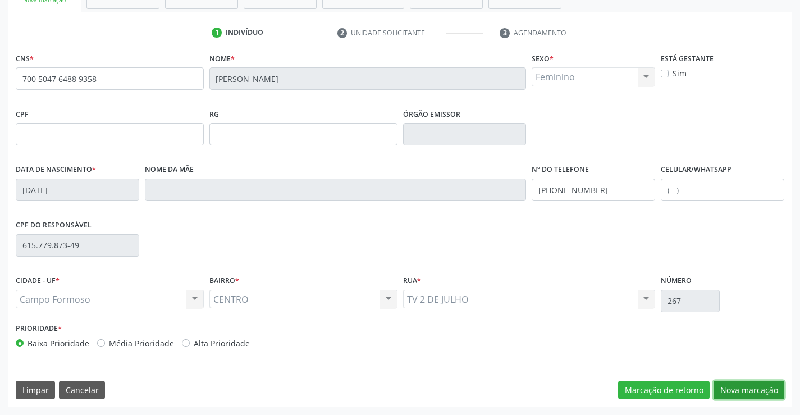
click at [753, 397] on button "Nova marcação" at bounding box center [748, 390] width 71 height 19
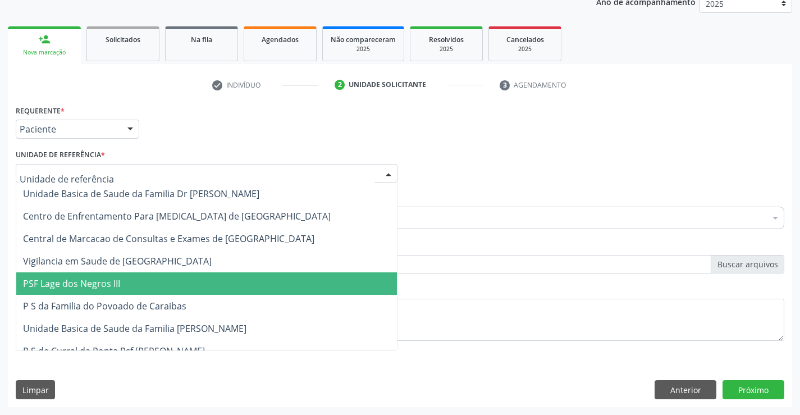
click at [117, 177] on div at bounding box center [207, 173] width 382 height 19
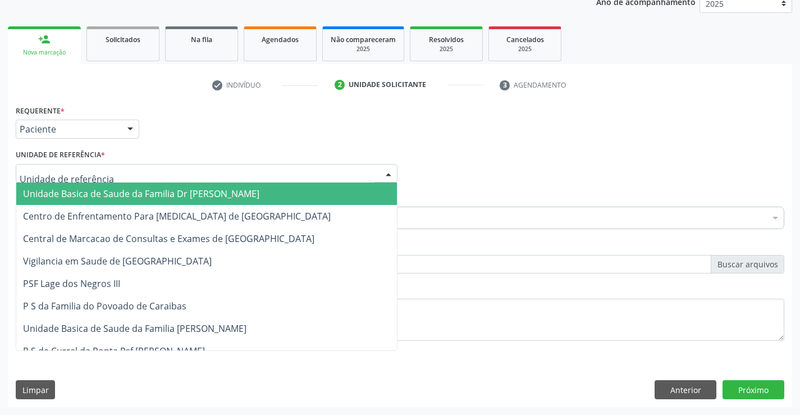
click at [99, 195] on span "Unidade Basica de Saude da Familia Dr [PERSON_NAME]" at bounding box center [141, 193] width 236 height 12
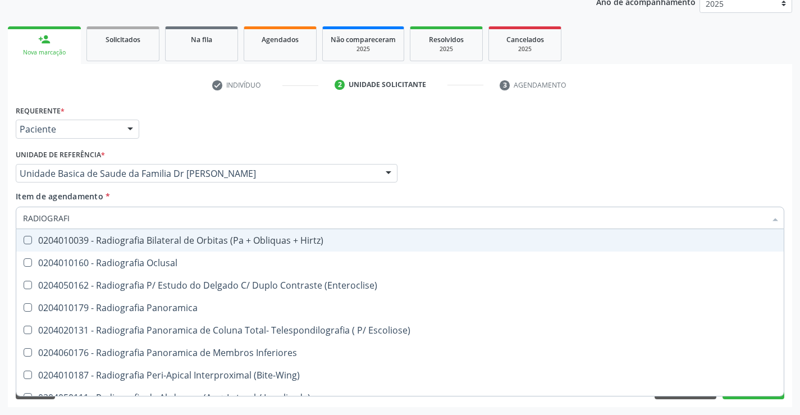
type input "RADIOGRAFIA"
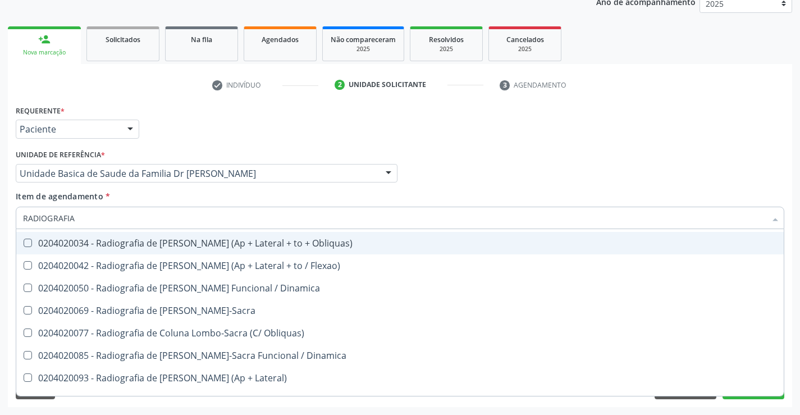
scroll to position [561, 0]
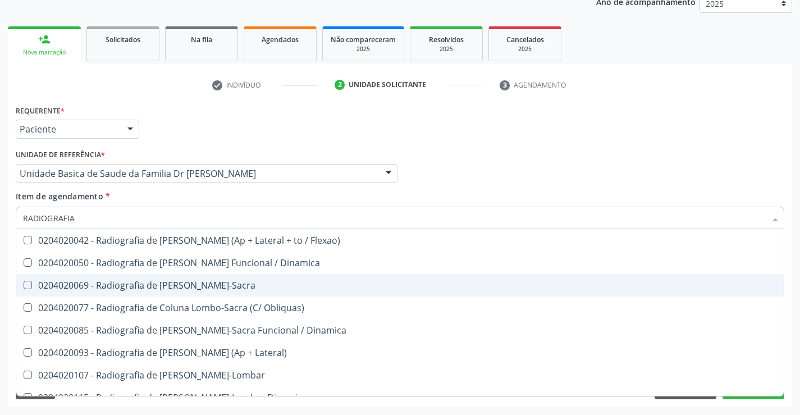
click at [235, 290] on div "0204020069 - Radiografia de Coluna Lombo-Sacra" at bounding box center [400, 285] width 754 height 9
checkbox Lombo-Sacra "true"
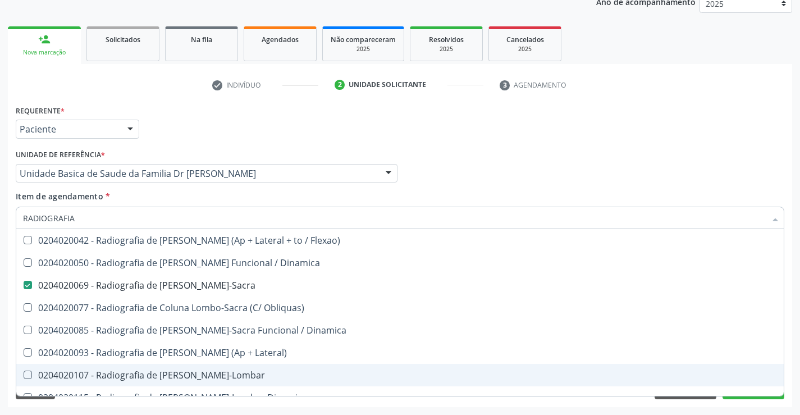
click at [736, 408] on div "Acompanhamento Acompanhe a situação das marcações correntes e finalizadas Relat…" at bounding box center [400, 167] width 800 height 495
checkbox Oclusal "true"
checkbox Lombo-Sacra "false"
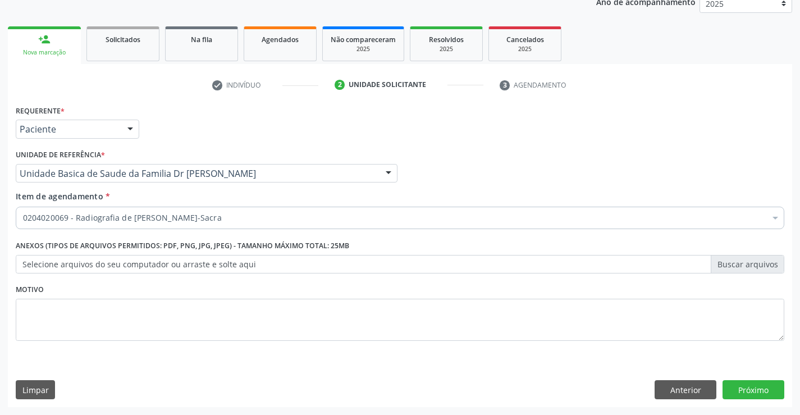
scroll to position [0, 0]
click at [736, 391] on button "Próximo" at bounding box center [753, 389] width 62 height 19
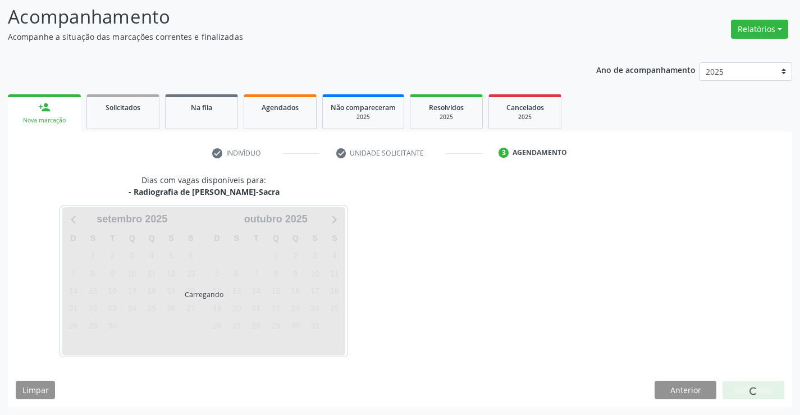
scroll to position [107, 0]
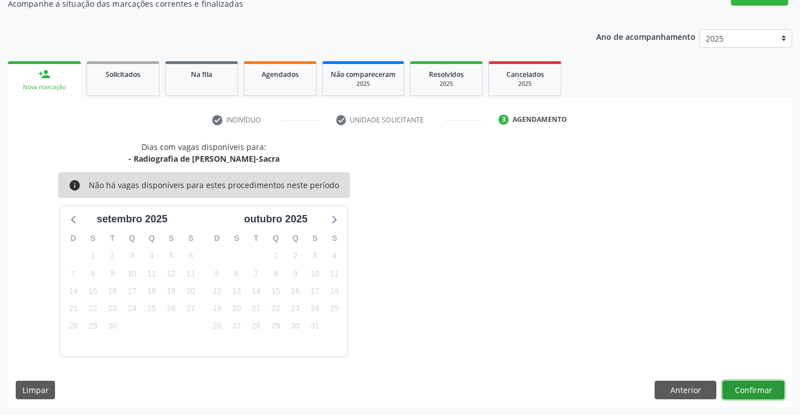
click at [741, 390] on button "Confirmar" at bounding box center [753, 390] width 62 height 19
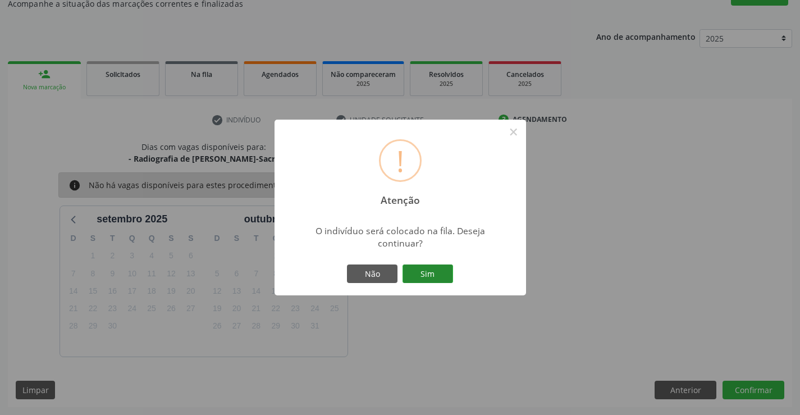
click at [438, 275] on button "Sim" at bounding box center [427, 273] width 51 height 19
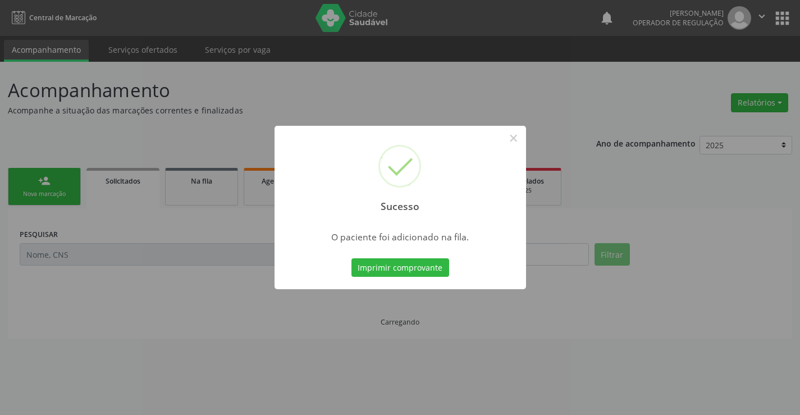
scroll to position [0, 0]
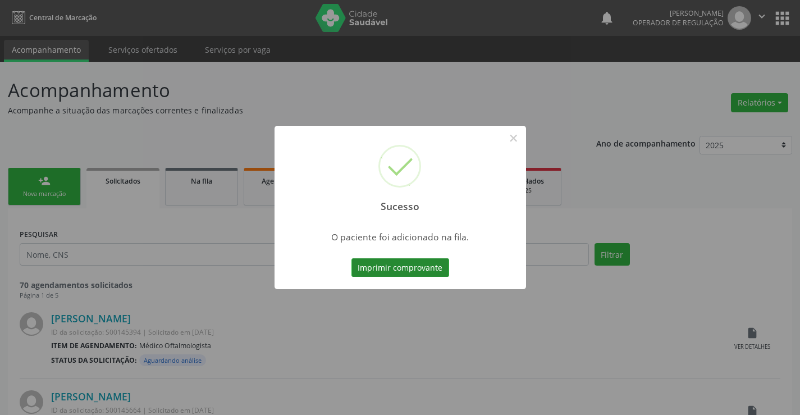
click at [410, 263] on button "Imprimir comprovante" at bounding box center [400, 267] width 98 height 19
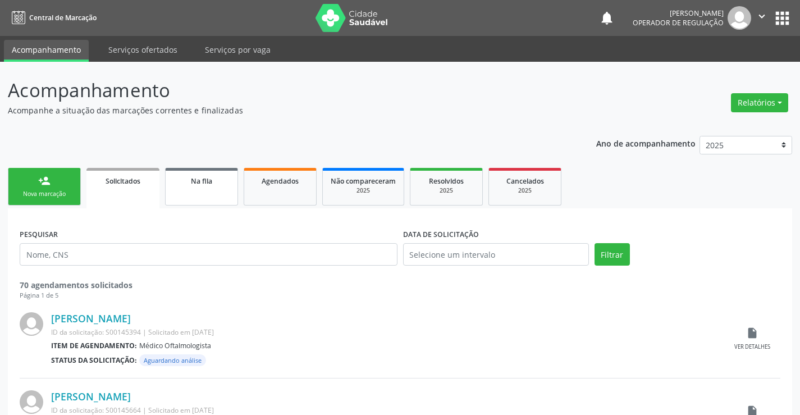
click at [220, 189] on link "Na fila" at bounding box center [201, 187] width 73 height 38
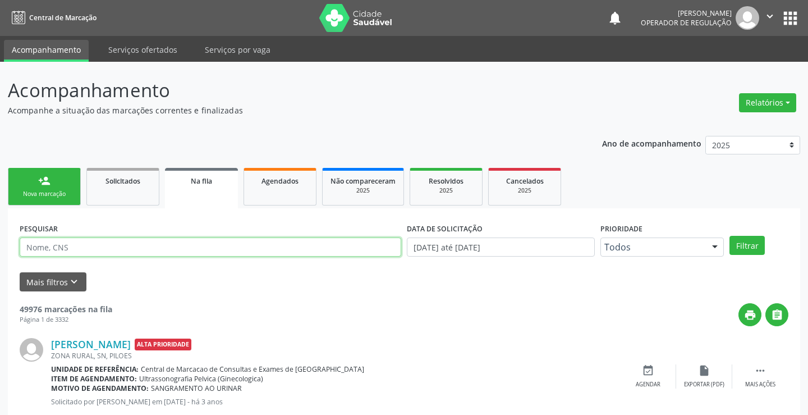
click at [76, 245] on input "text" at bounding box center [211, 246] width 382 height 19
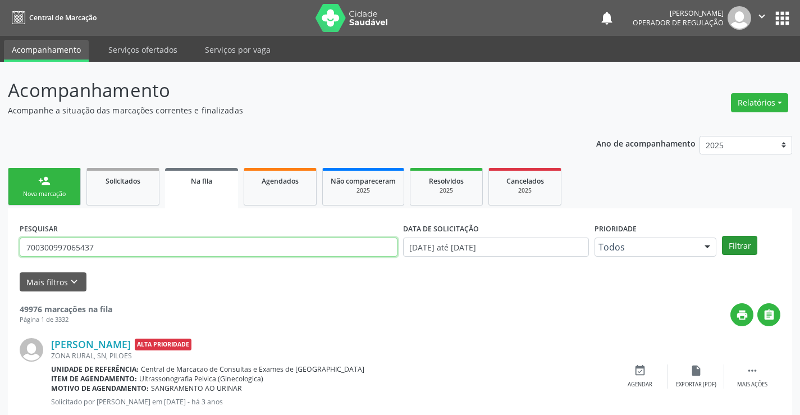
type input "700300997065437"
click at [741, 247] on button "Filtrar" at bounding box center [739, 245] width 35 height 19
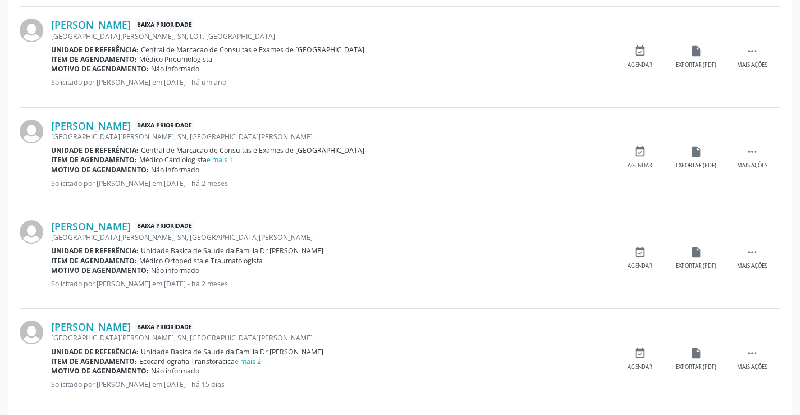
scroll to position [544, 0]
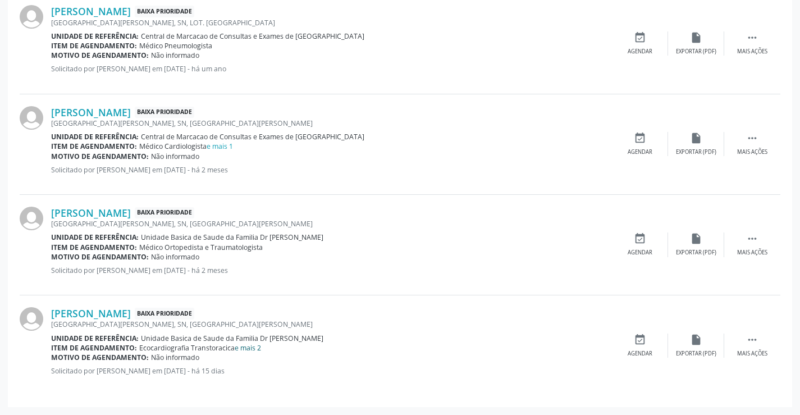
click at [253, 349] on link "e mais 2" at bounding box center [248, 348] width 26 height 10
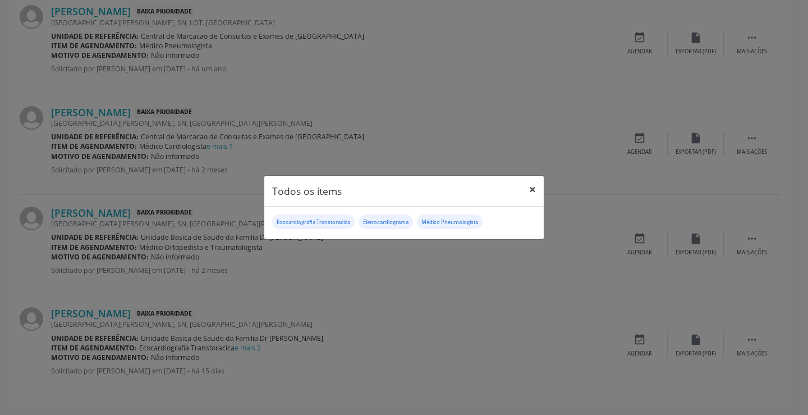
click at [532, 186] on button "×" at bounding box center [532, 190] width 22 height 28
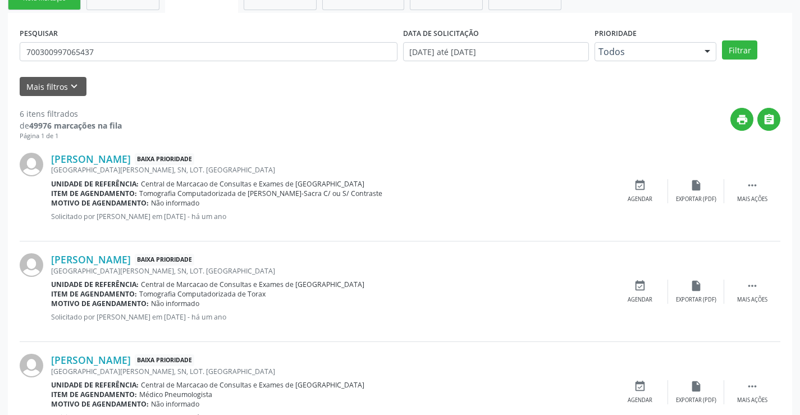
scroll to position [0, 0]
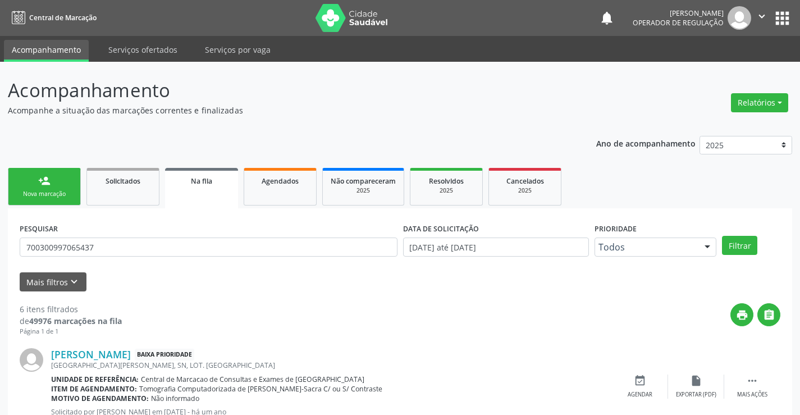
click at [33, 189] on link "person_add Nova marcação" at bounding box center [44, 187] width 73 height 38
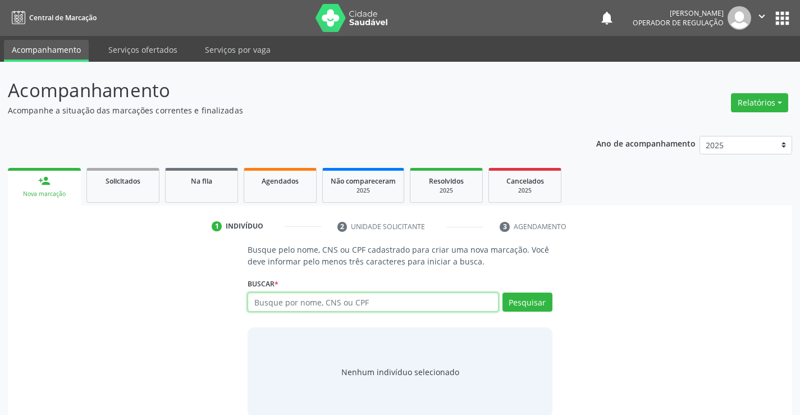
click at [379, 304] on input "text" at bounding box center [373, 301] width 250 height 19
type input "705000443256956"
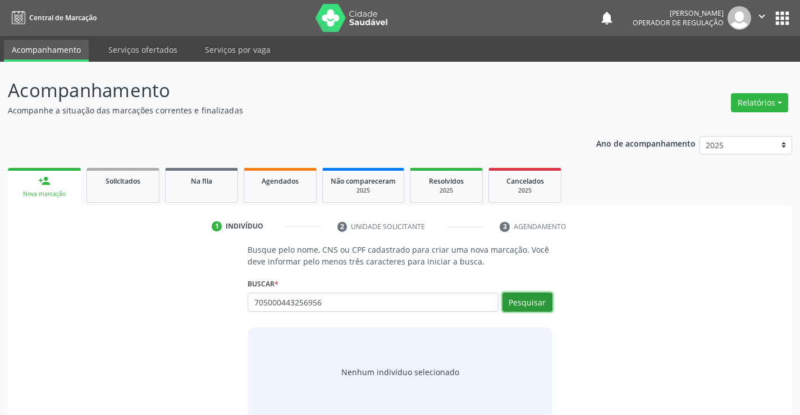
click at [536, 295] on button "Pesquisar" at bounding box center [527, 301] width 50 height 19
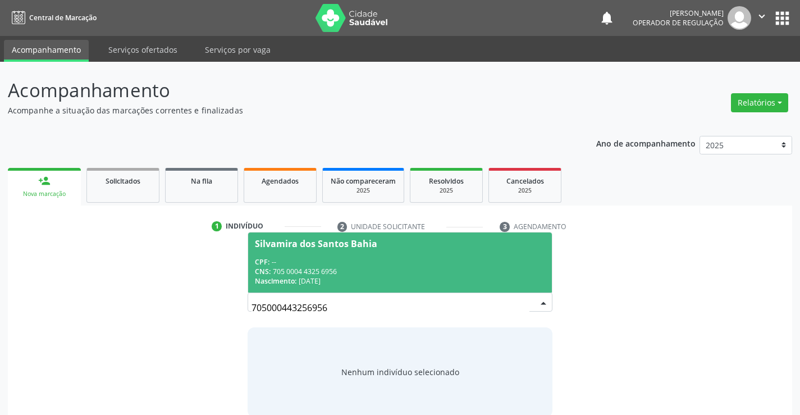
click at [405, 255] on span "Silvamira dos Santos Bahia CPF: -- CNS: 705 0004 4325 6956 Nascimento: 09/04/19…" at bounding box center [399, 262] width 303 height 60
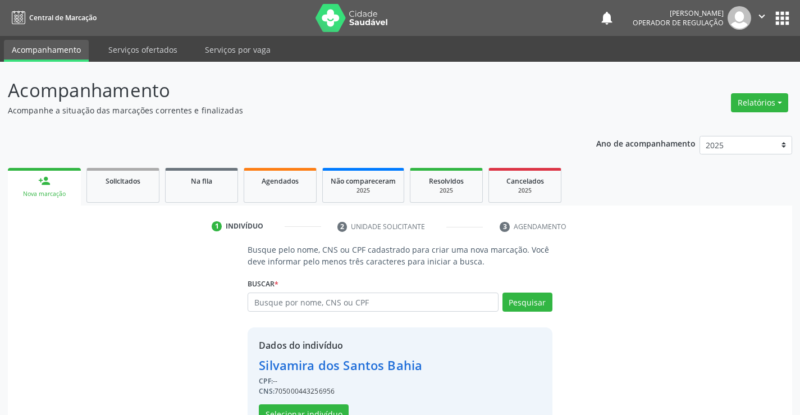
scroll to position [35, 0]
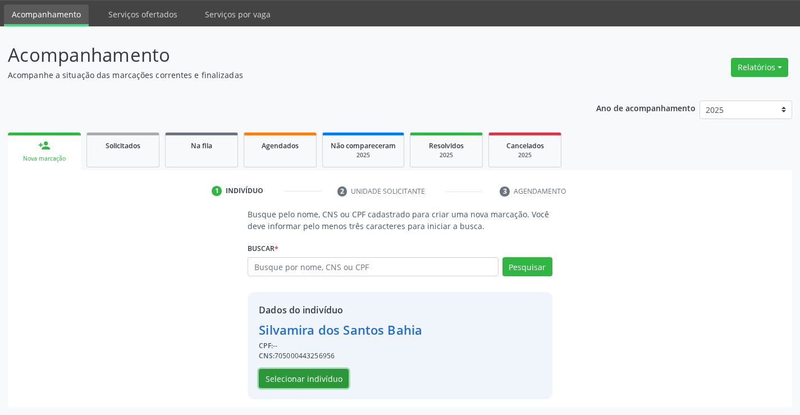
click at [279, 378] on button "Selecionar indivíduo" at bounding box center [304, 378] width 90 height 19
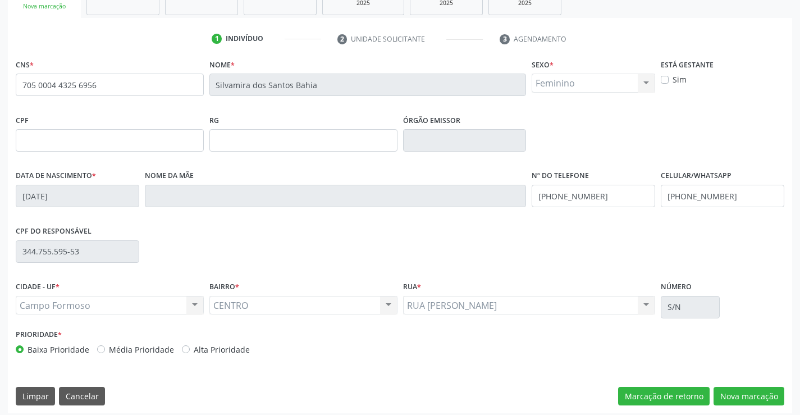
scroll to position [194, 0]
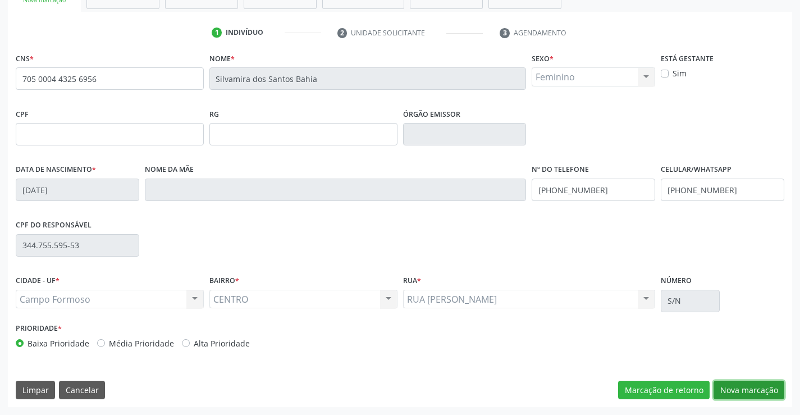
click at [747, 388] on button "Nova marcação" at bounding box center [748, 390] width 71 height 19
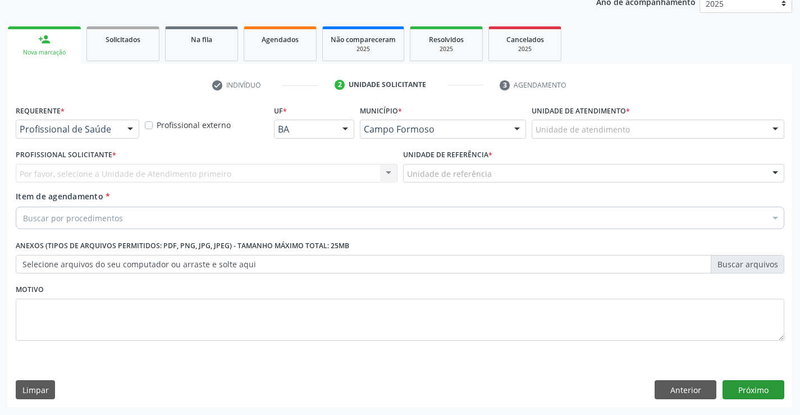
scroll to position [141, 0]
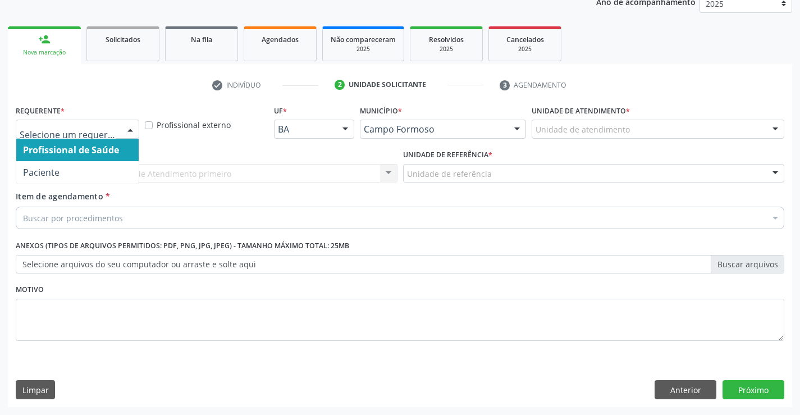
click at [72, 136] on div at bounding box center [77, 129] width 123 height 19
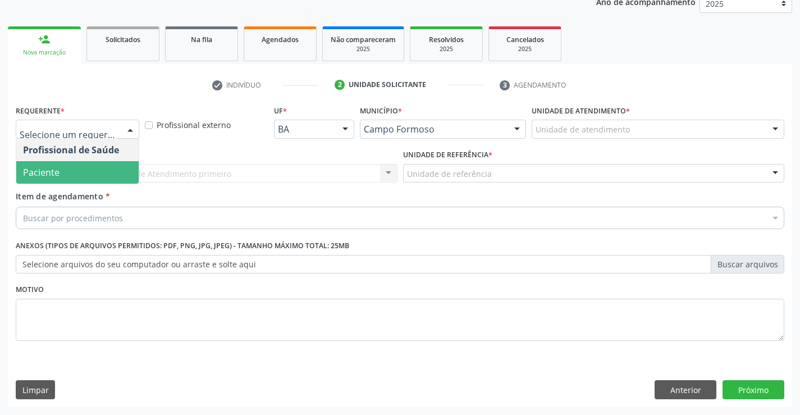
click at [58, 176] on span "Paciente" at bounding box center [41, 172] width 36 height 12
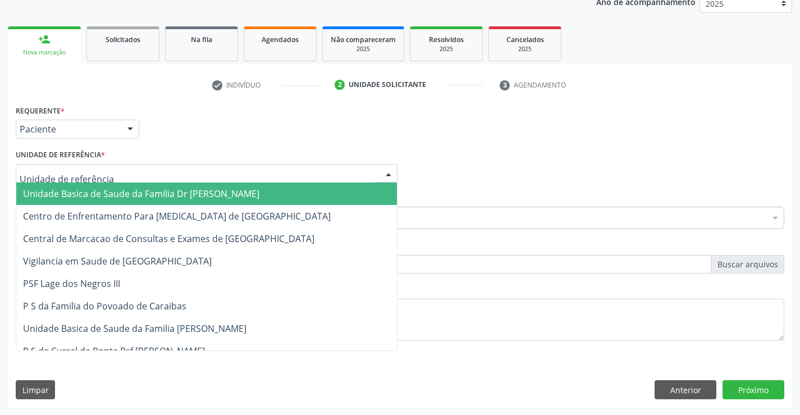
click at [111, 186] on span "Unidade Basica de Saude da Familia Dr [PERSON_NAME]" at bounding box center [206, 193] width 381 height 22
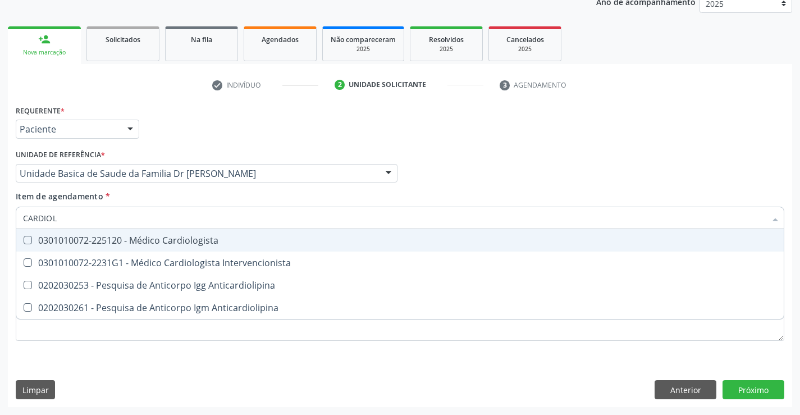
type input "CARDIOLO"
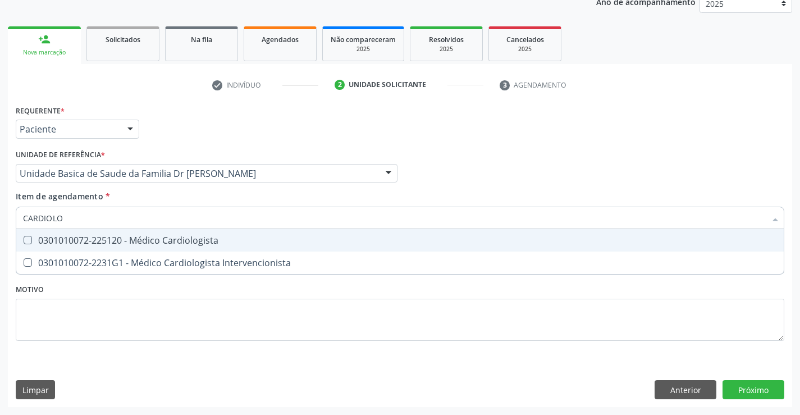
click at [91, 237] on div "0301010072-225120 - Médico Cardiologista" at bounding box center [400, 240] width 754 height 9
checkbox Cardiologista "true"
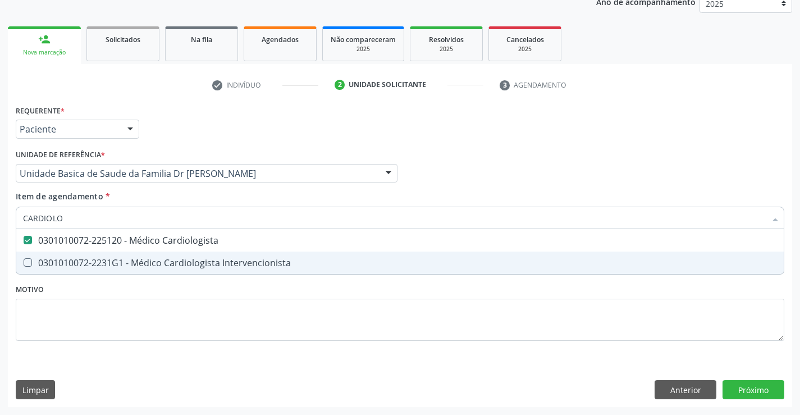
type input "CARDIOLO"
click at [66, 312] on div "Requerente * Paciente Profissional de Saúde Paciente Nenhum resultado encontrad…" at bounding box center [400, 229] width 768 height 254
checkbox Intervencionista "true"
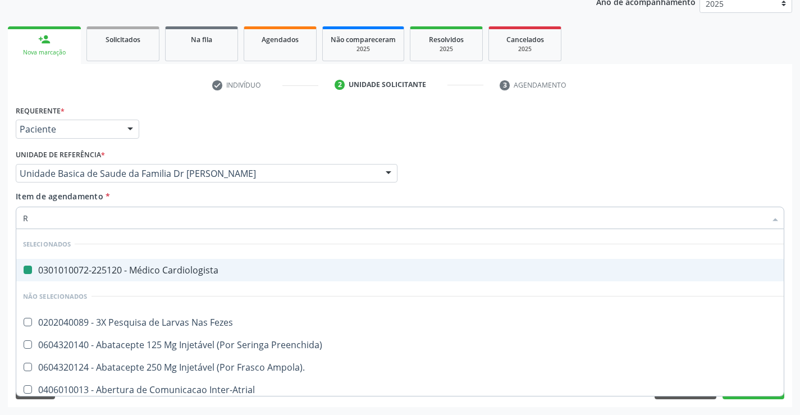
type input "RA"
checkbox Cardiologista "false"
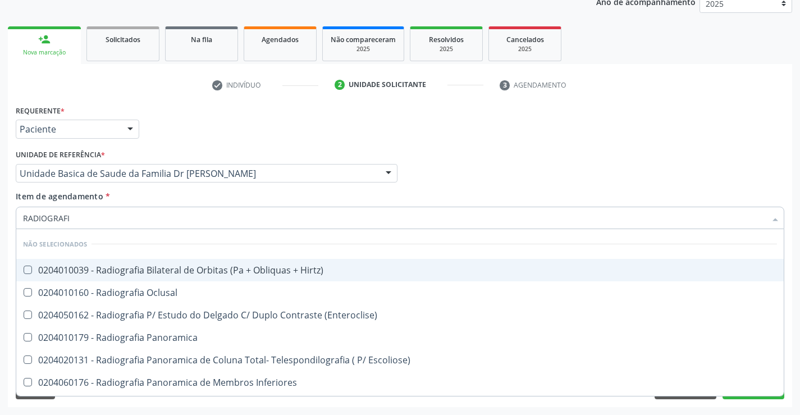
type input "RADIOGRAFIA"
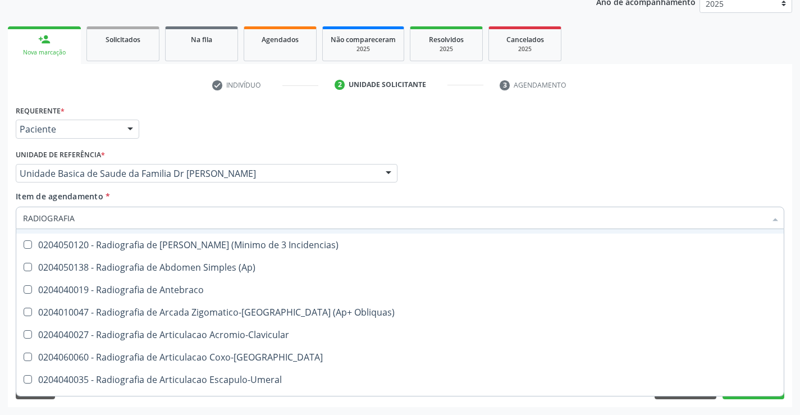
scroll to position [225, 0]
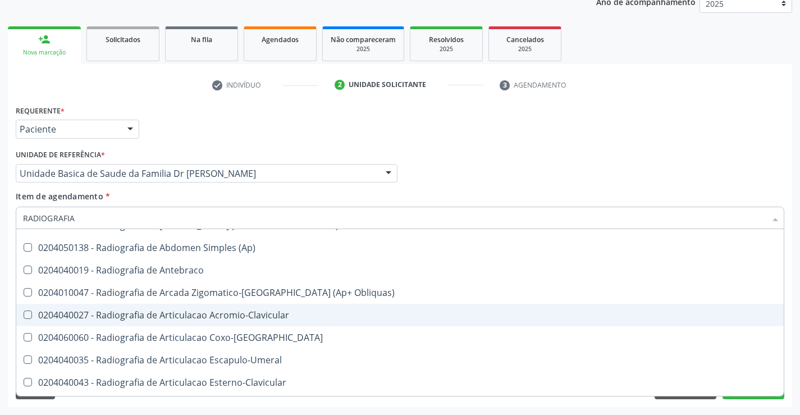
click at [302, 312] on div "0204040027 - Radiografia de Articulacao Acromio-Clavicular" at bounding box center [400, 314] width 754 height 9
checkbox Acromio-Clavicular "true"
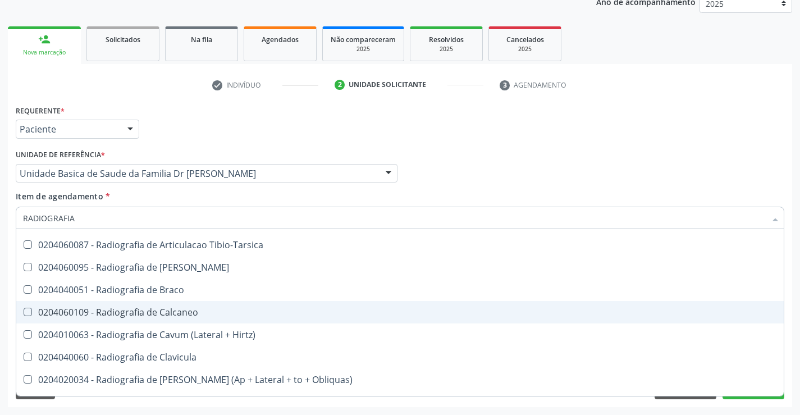
scroll to position [449, 0]
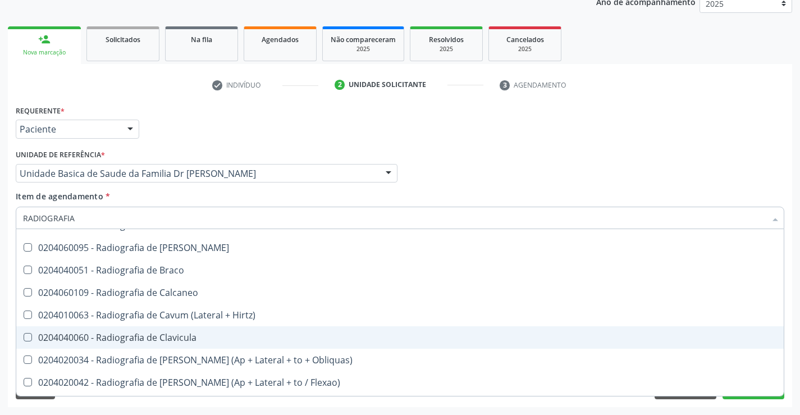
click at [204, 343] on span "0204040060 - Radiografia de Clavicula" at bounding box center [399, 337] width 767 height 22
checkbox Clavicula "true"
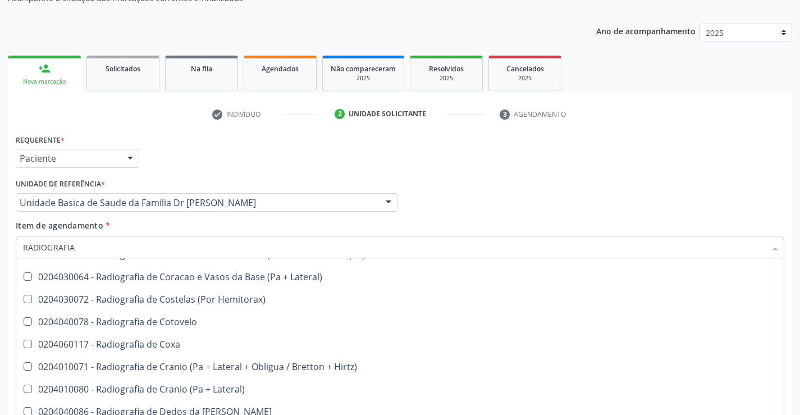
scroll to position [141, 0]
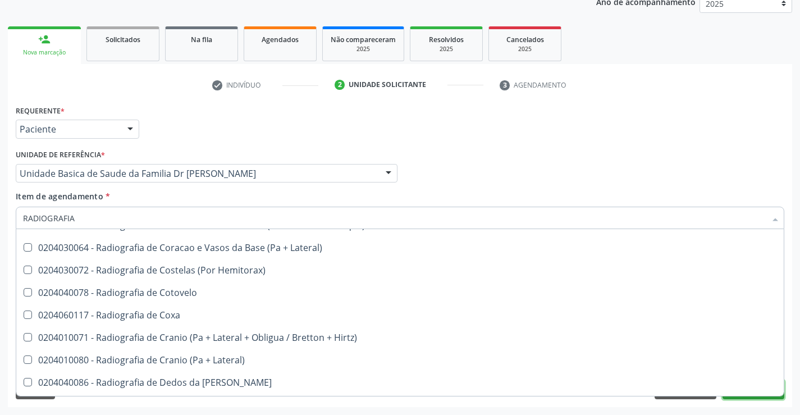
click at [761, 397] on button "Próximo" at bounding box center [753, 389] width 62 height 19
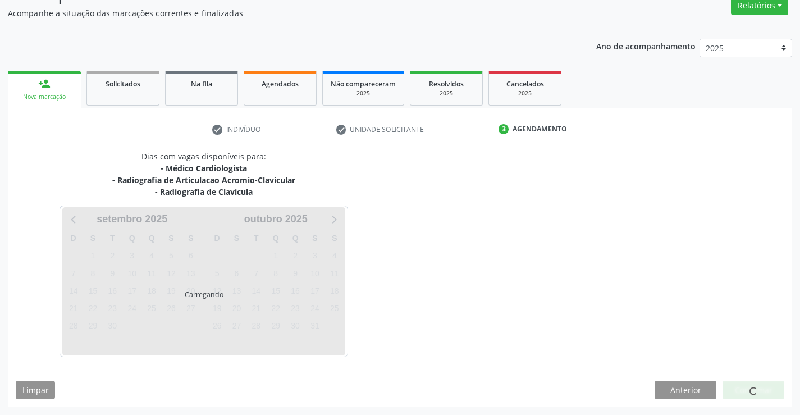
scroll to position [130, 0]
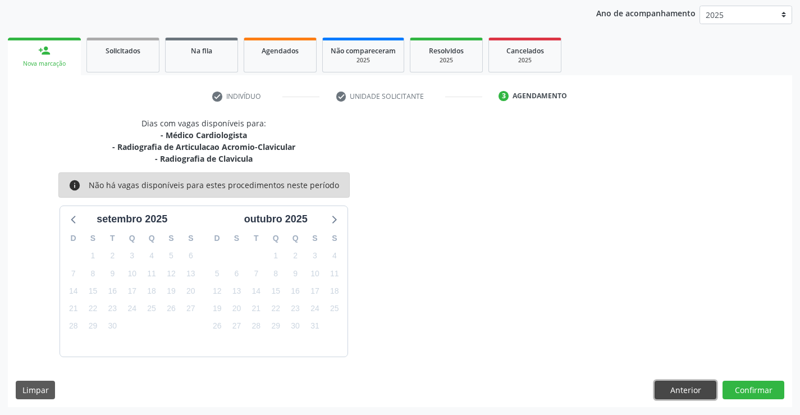
click at [678, 384] on button "Anterior" at bounding box center [685, 390] width 62 height 19
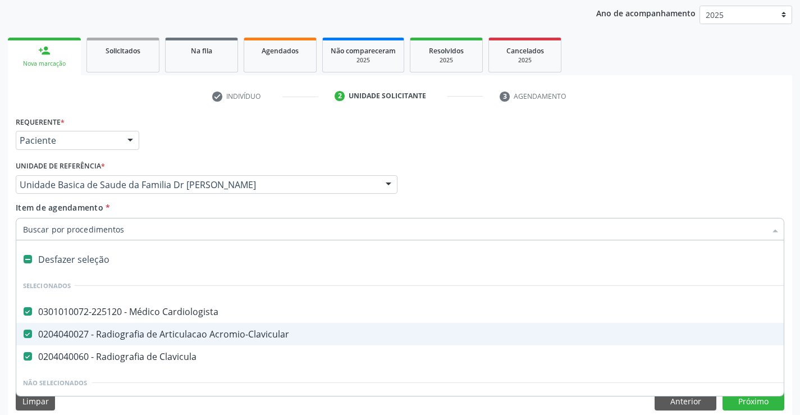
drag, startPoint x: 81, startPoint y: 328, endPoint x: 91, endPoint y: 334, distance: 11.4
click at [84, 329] on div "0204040027 - Radiografia de Articulacao Acromio-Clavicular" at bounding box center [460, 333] width 874 height 9
checkbox Acromio-Clavicular "false"
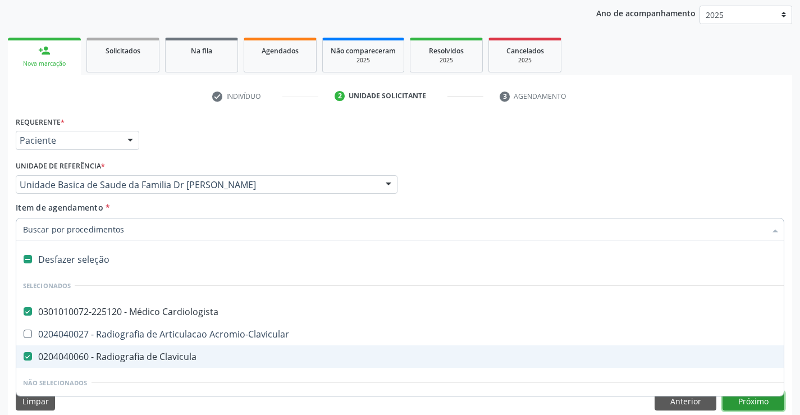
click at [746, 406] on button "Próximo" at bounding box center [753, 400] width 62 height 19
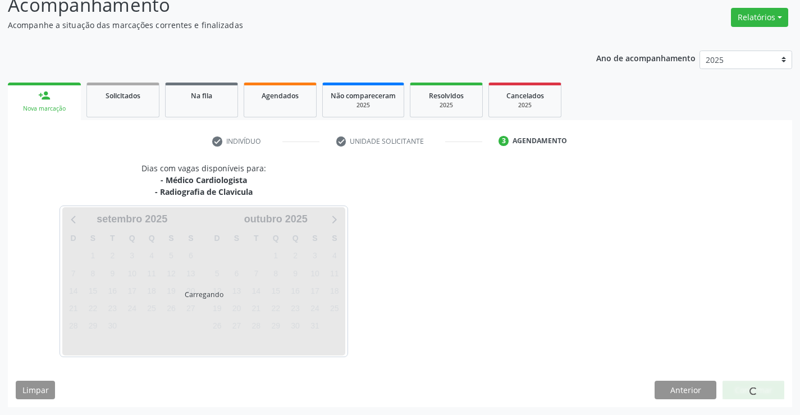
scroll to position [118, 0]
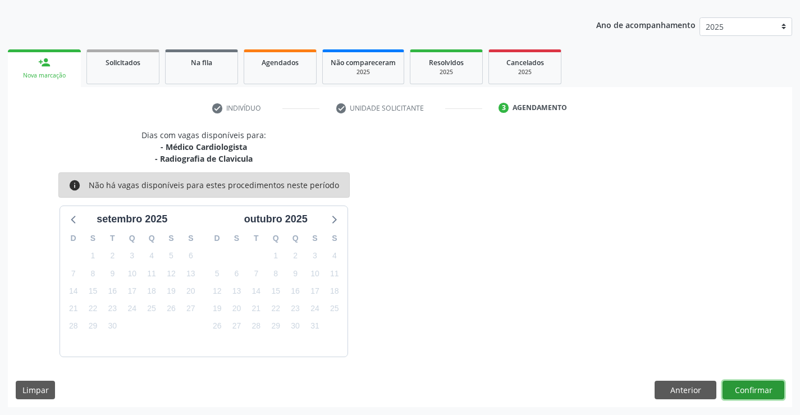
click at [737, 392] on button "Confirmar" at bounding box center [753, 390] width 62 height 19
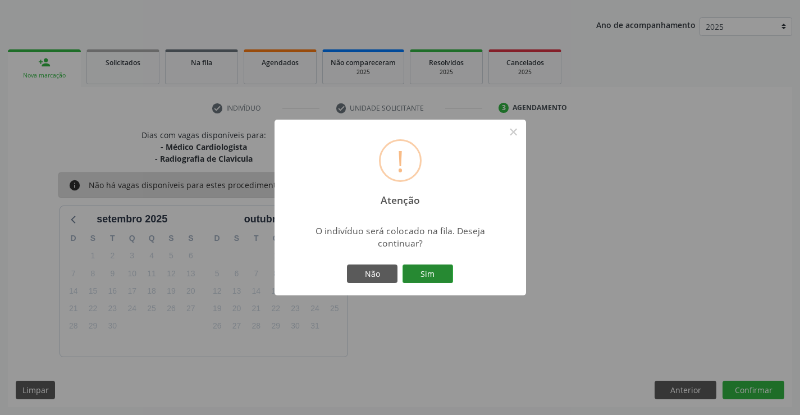
click at [415, 270] on button "Sim" at bounding box center [427, 273] width 51 height 19
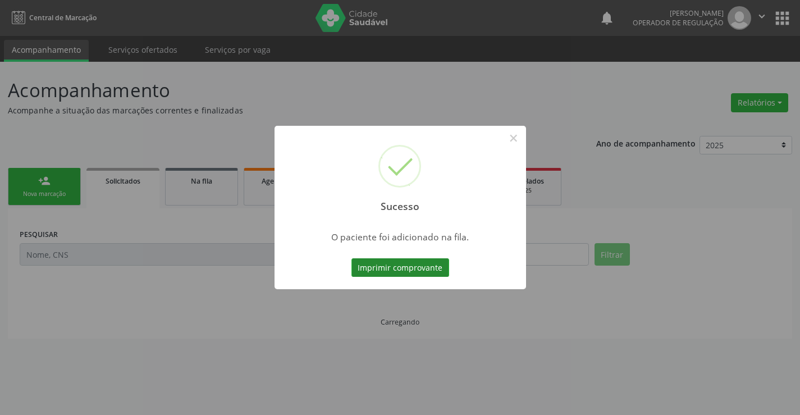
scroll to position [0, 0]
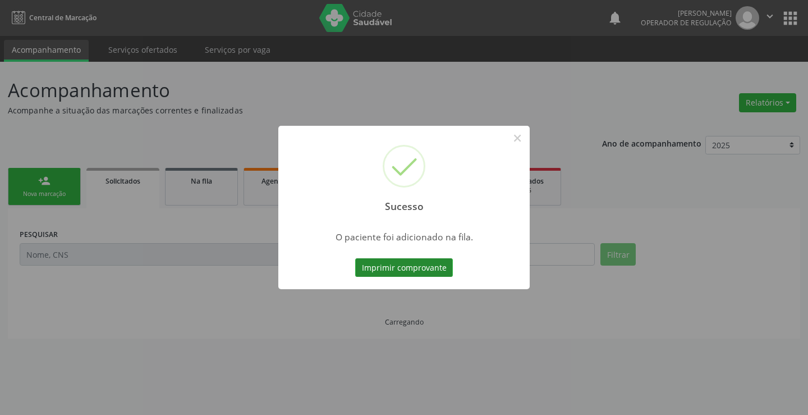
click at [418, 268] on button "Imprimir comprovante" at bounding box center [404, 267] width 98 height 19
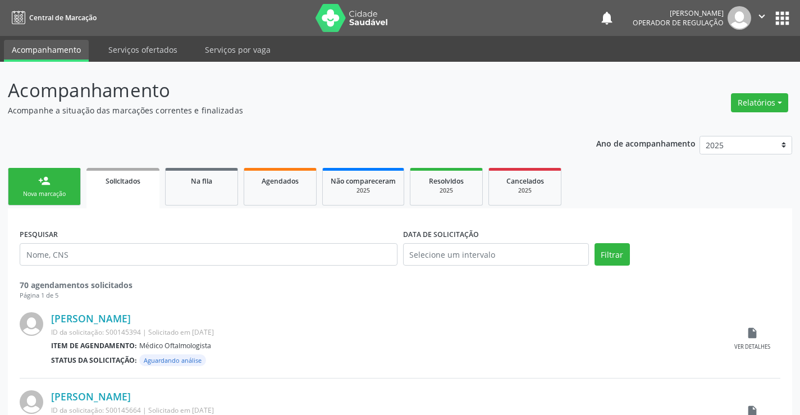
click at [60, 180] on link "person_add Nova marcação" at bounding box center [44, 187] width 73 height 38
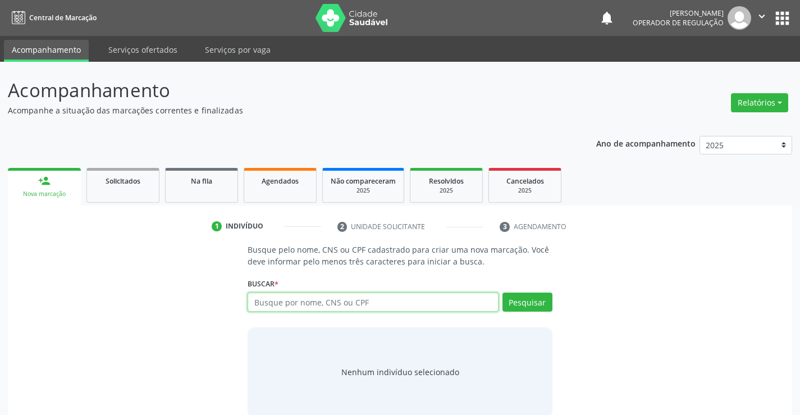
click at [381, 302] on input "text" at bounding box center [373, 301] width 250 height 19
type input "704308579204598"
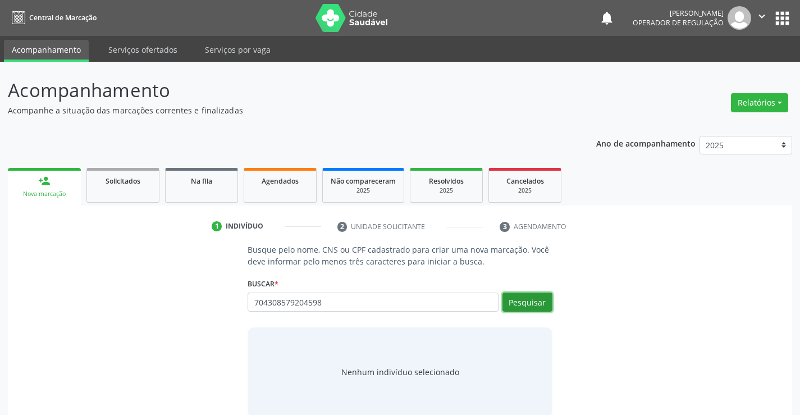
click at [532, 300] on button "Pesquisar" at bounding box center [527, 301] width 50 height 19
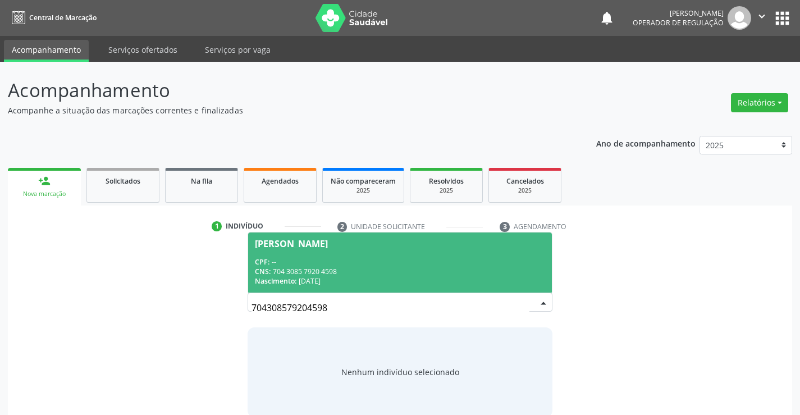
click at [413, 248] on span "Jose Ferreira CPF: -- CNS: 704 3085 7920 4598 Nascimento: 01/05/1961" at bounding box center [399, 262] width 303 height 60
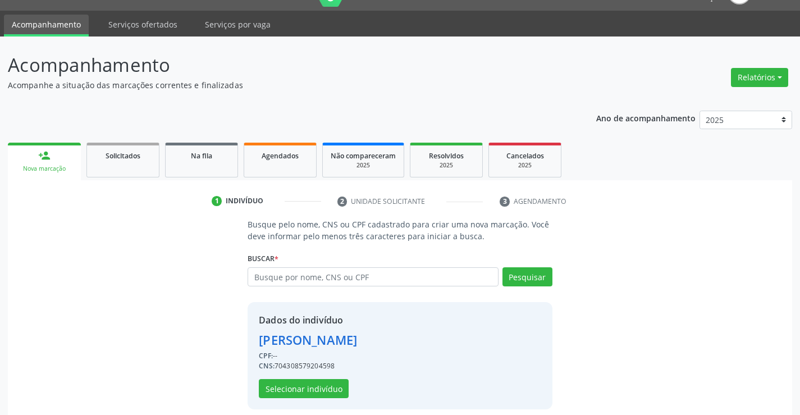
scroll to position [35, 0]
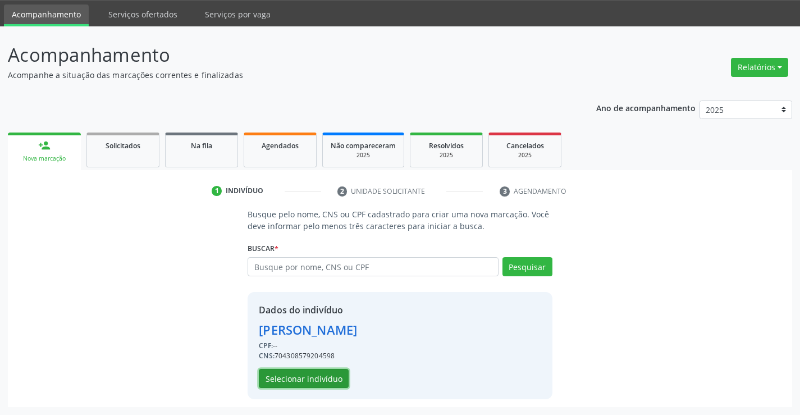
click at [295, 376] on button "Selecionar indivíduo" at bounding box center [304, 378] width 90 height 19
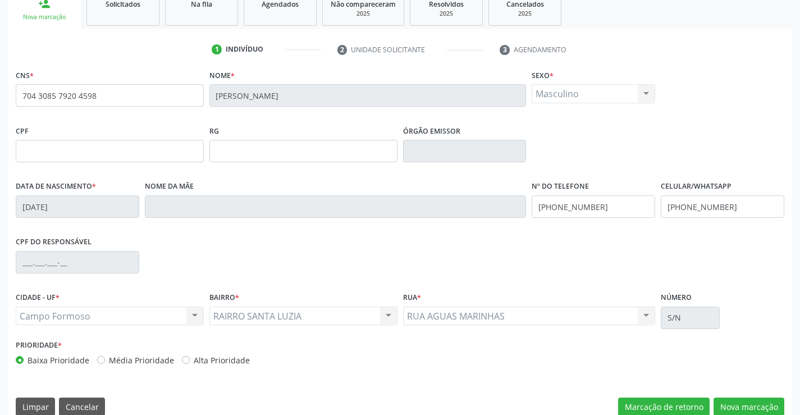
scroll to position [194, 0]
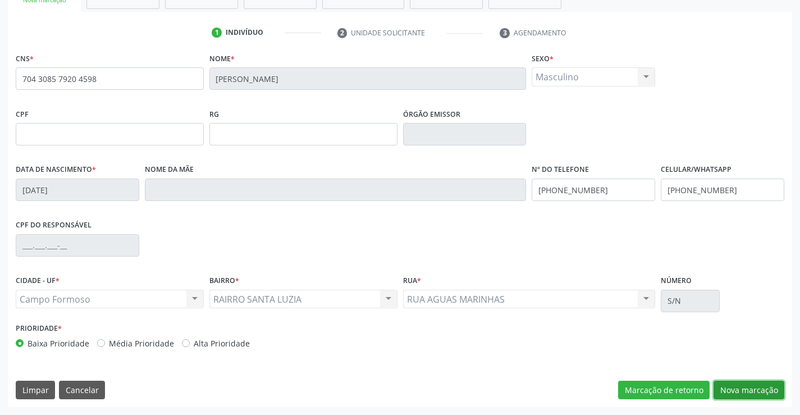
click at [744, 392] on button "Nova marcação" at bounding box center [748, 390] width 71 height 19
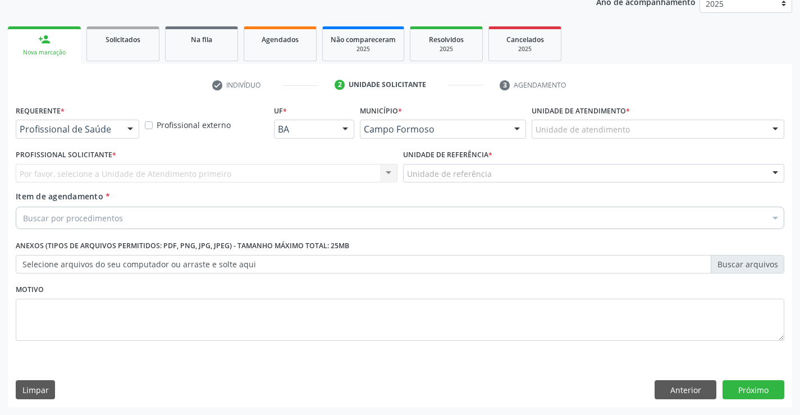
scroll to position [141, 0]
click at [76, 139] on div "Requerente * Profissional de Saúde Profissional de Saúde Paciente Nenhum result…" at bounding box center [77, 124] width 129 height 44
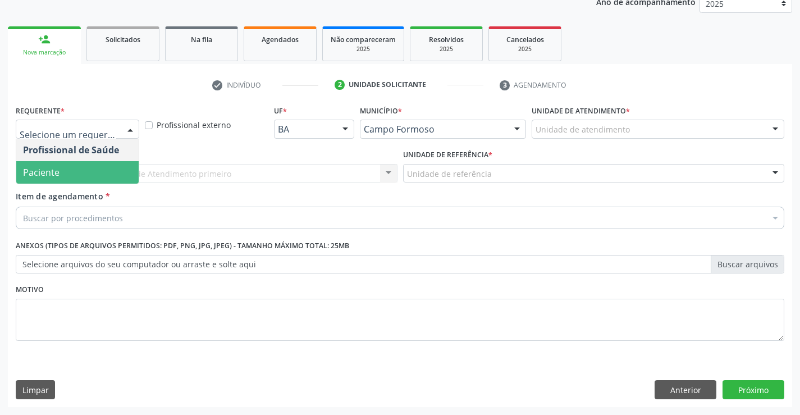
click at [48, 170] on span "Paciente" at bounding box center [41, 172] width 36 height 12
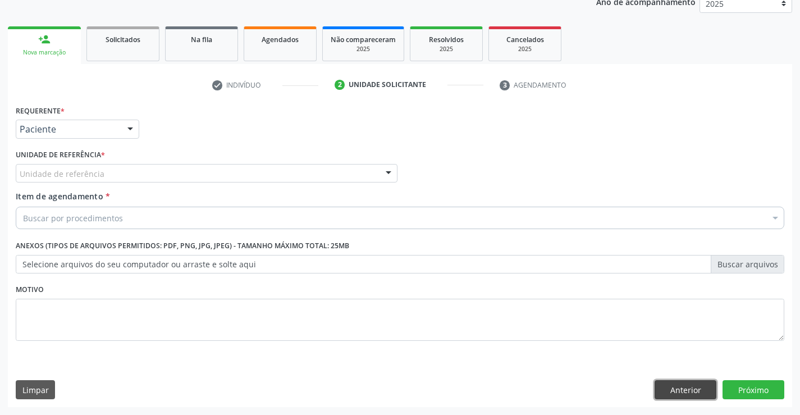
click at [687, 389] on button "Anterior" at bounding box center [685, 389] width 62 height 19
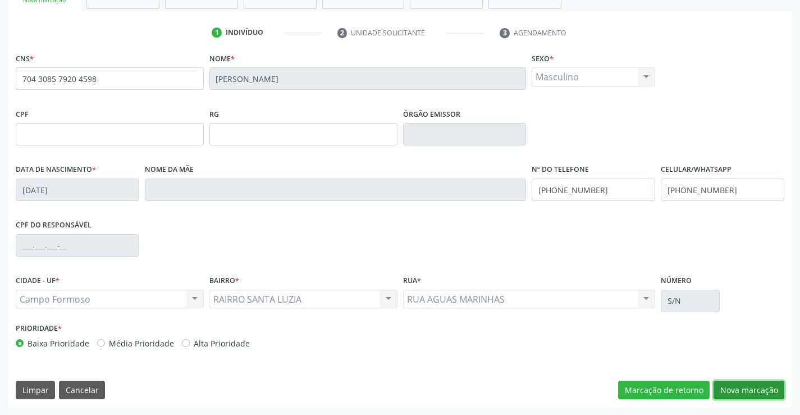
click at [736, 393] on button "Nova marcação" at bounding box center [748, 390] width 71 height 19
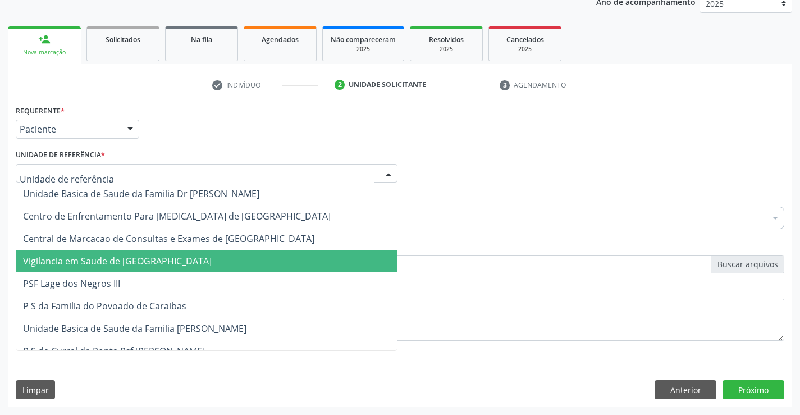
click at [89, 179] on div at bounding box center [207, 173] width 382 height 19
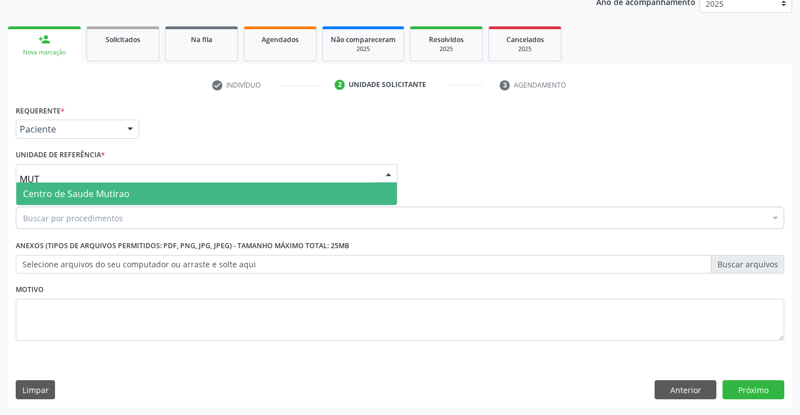
type input "MUTI"
click at [108, 191] on span "Centro de Saude Mutirao" at bounding box center [76, 193] width 107 height 12
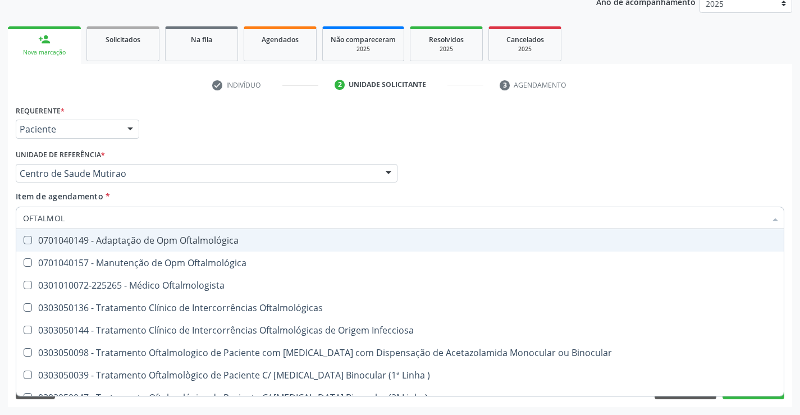
type input "OFTALMOLO"
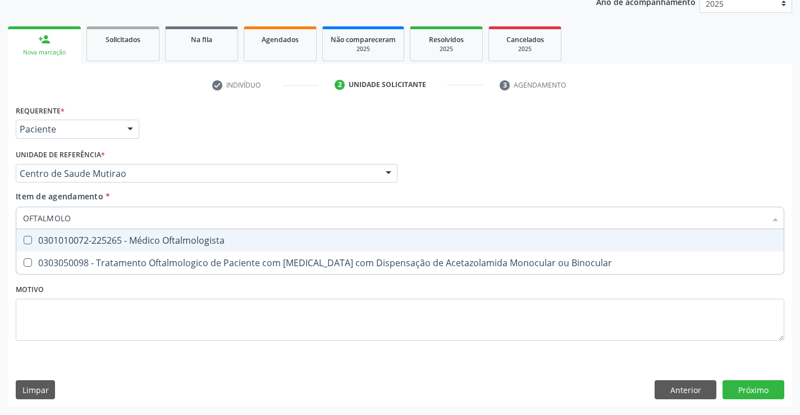
click at [247, 244] on div "0301010072-225265 - Médico Oftalmologista" at bounding box center [400, 240] width 754 height 9
checkbox Oftalmologista "true"
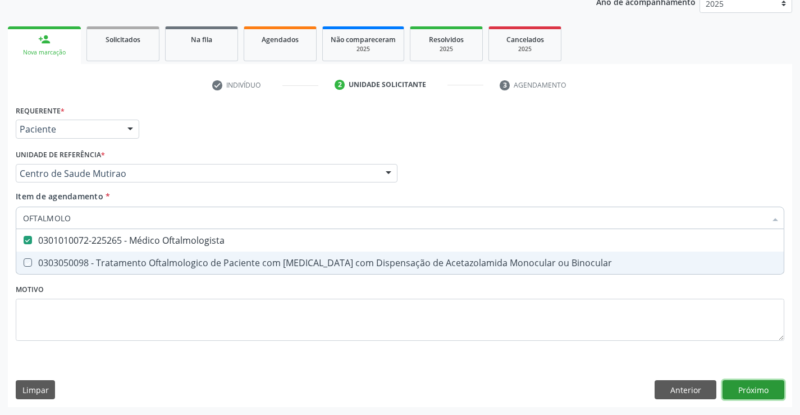
click at [741, 387] on div "Requerente * Paciente Profissional de Saúde Paciente Nenhum resultado encontrad…" at bounding box center [400, 254] width 784 height 305
checkbox Binocular "true"
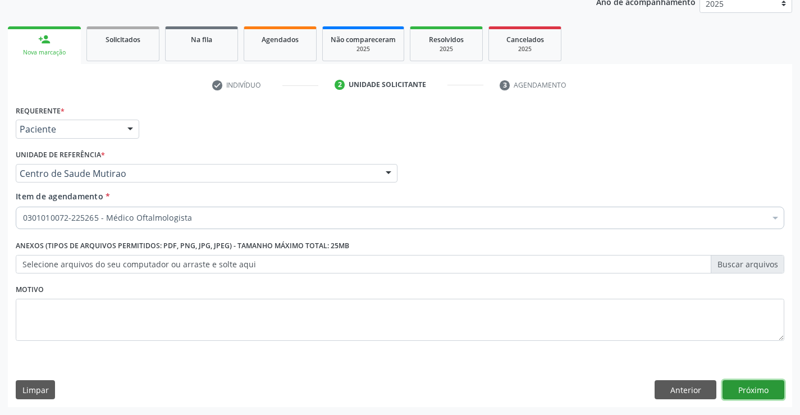
click at [736, 391] on button "Próximo" at bounding box center [753, 389] width 62 height 19
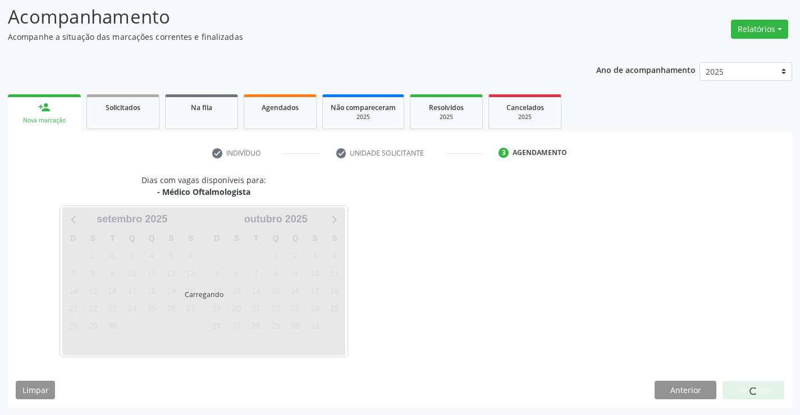
scroll to position [107, 0]
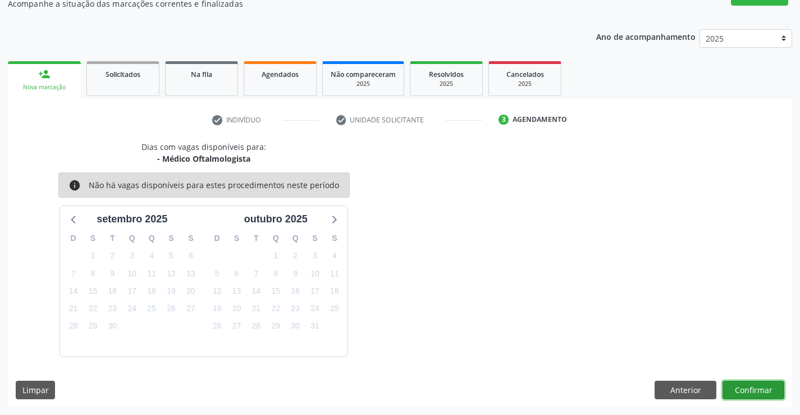
click at [745, 392] on button "Confirmar" at bounding box center [753, 390] width 62 height 19
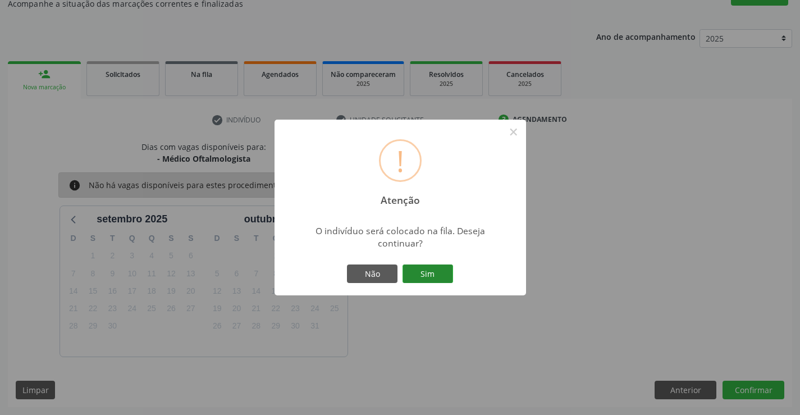
click at [420, 269] on button "Sim" at bounding box center [427, 273] width 51 height 19
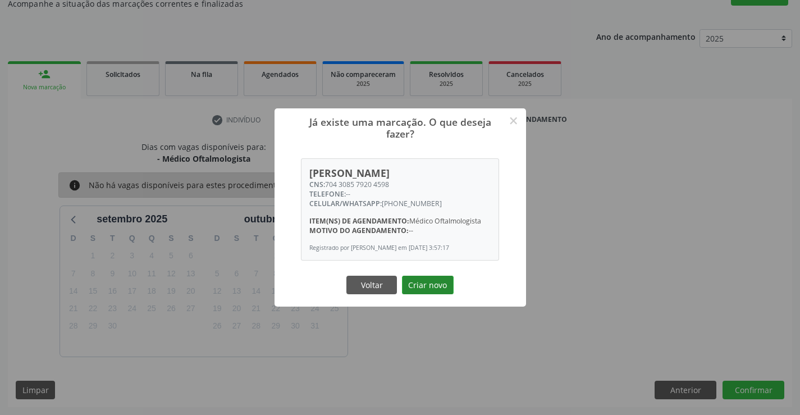
click at [441, 287] on button "Criar novo" at bounding box center [428, 285] width 52 height 19
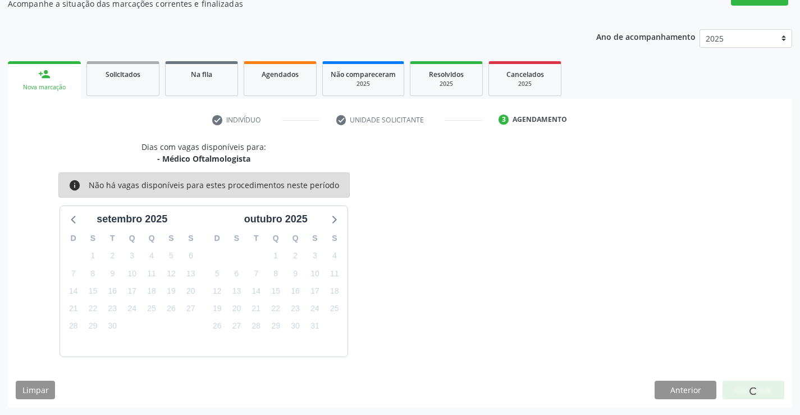
scroll to position [0, 0]
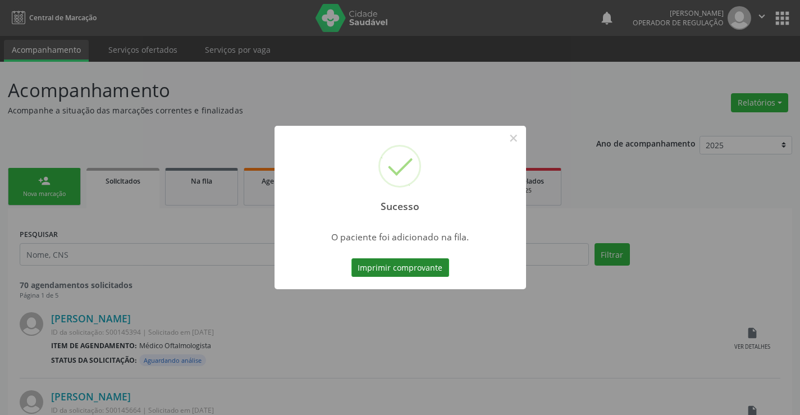
click at [392, 268] on button "Imprimir comprovante" at bounding box center [400, 267] width 98 height 19
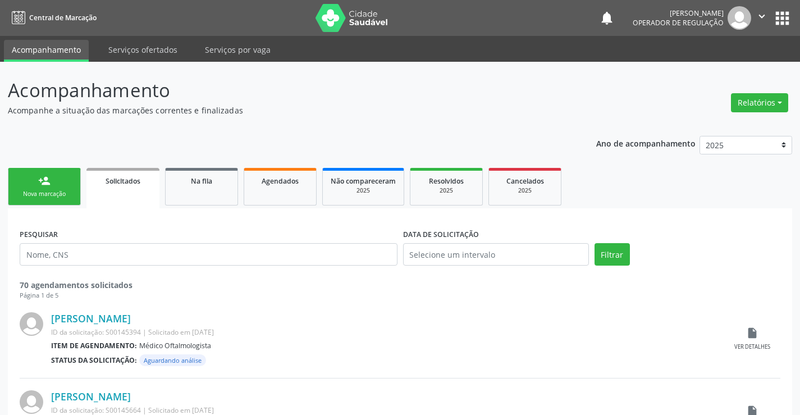
click at [762, 15] on icon "" at bounding box center [762, 16] width 12 height 12
click at [716, 68] on link "Sair" at bounding box center [732, 69] width 77 height 16
